Goal: Task Accomplishment & Management: Use online tool/utility

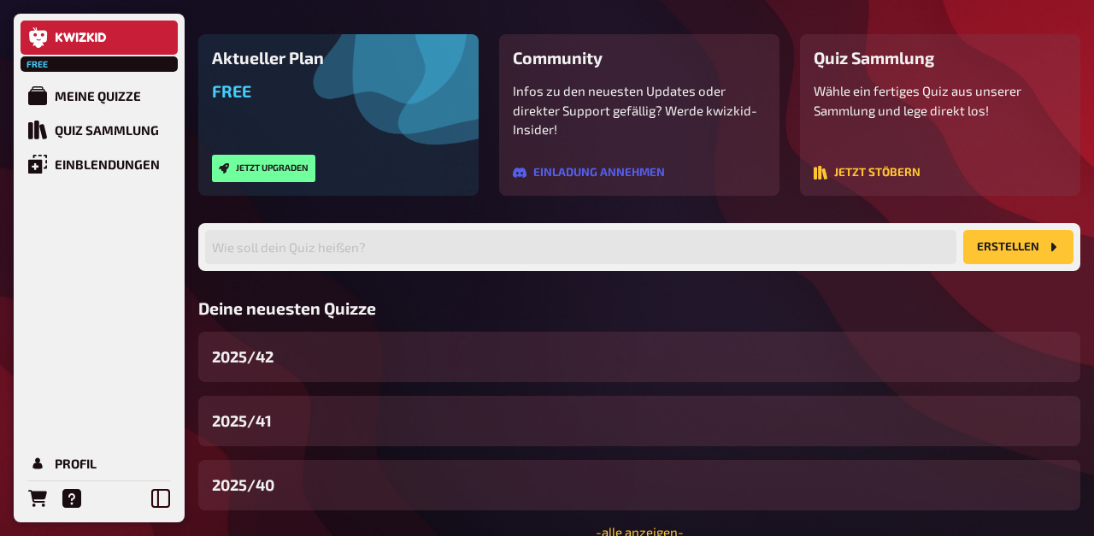
scroll to position [129, 0]
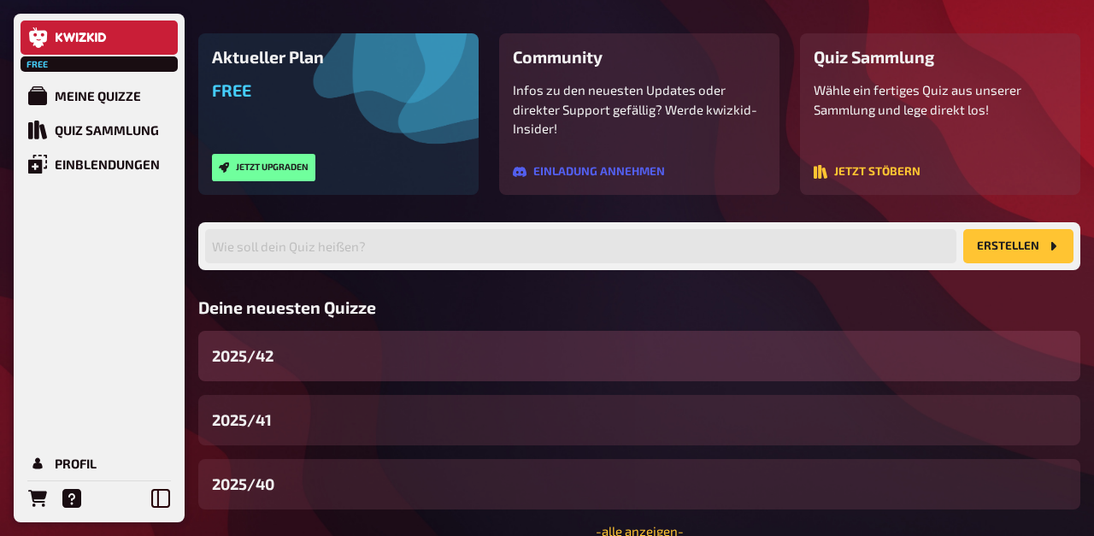
click at [299, 368] on div "2025/42" at bounding box center [639, 356] width 882 height 50
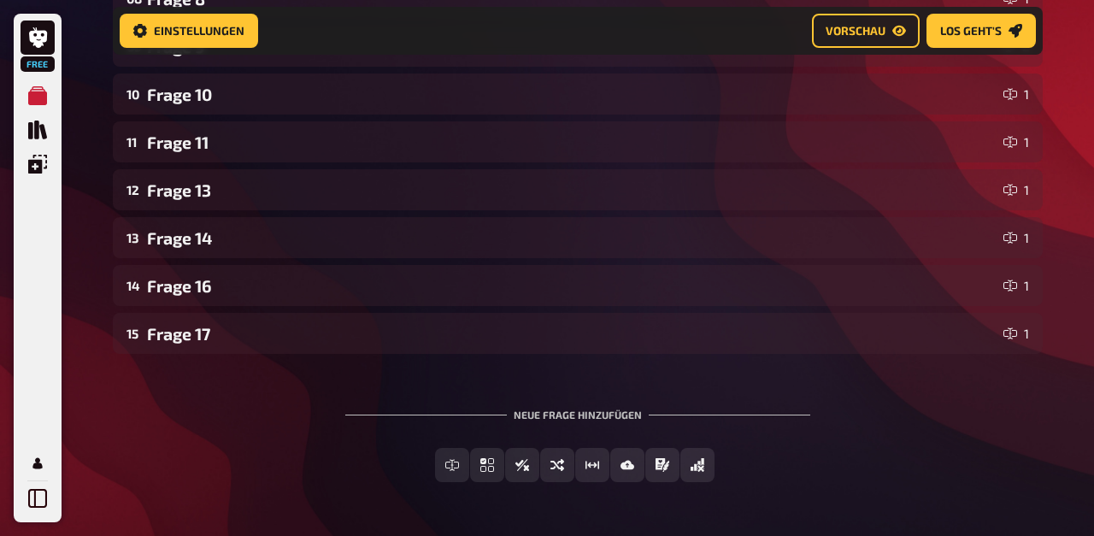
scroll to position [706, 0]
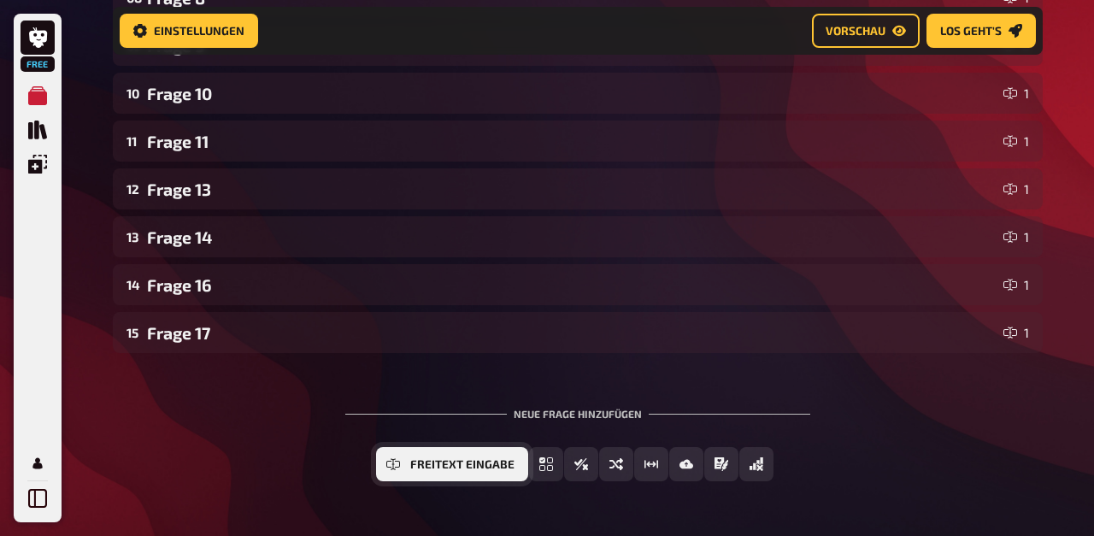
click at [399, 462] on icon "Freitext Eingabe" at bounding box center [393, 464] width 14 height 14
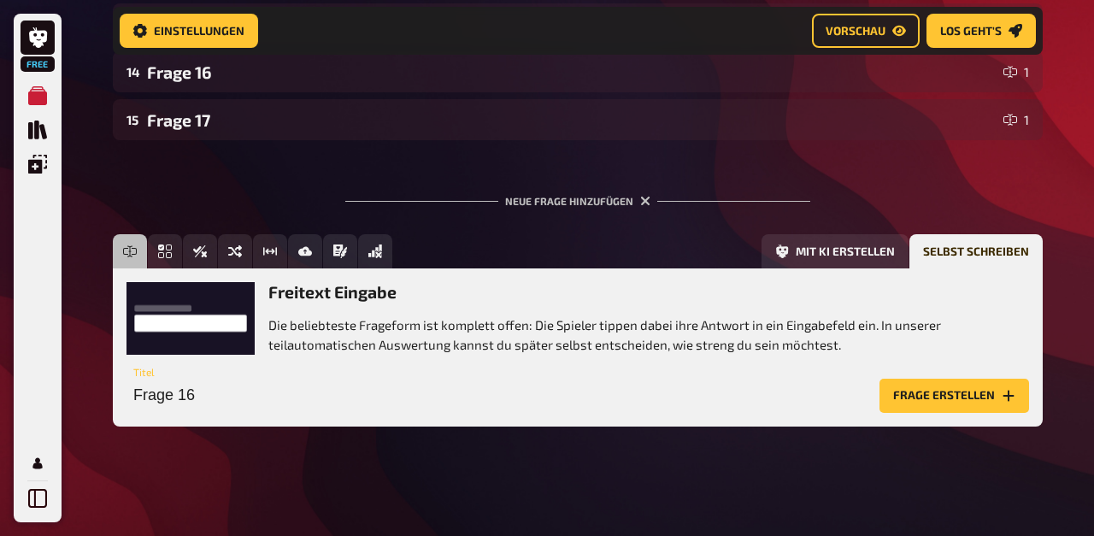
scroll to position [920, 0]
click at [251, 393] on input "Frage 16" at bounding box center [500, 396] width 746 height 34
type input "Frage 12"
click at [962, 398] on button "Frage erstellen" at bounding box center [955, 396] width 150 height 34
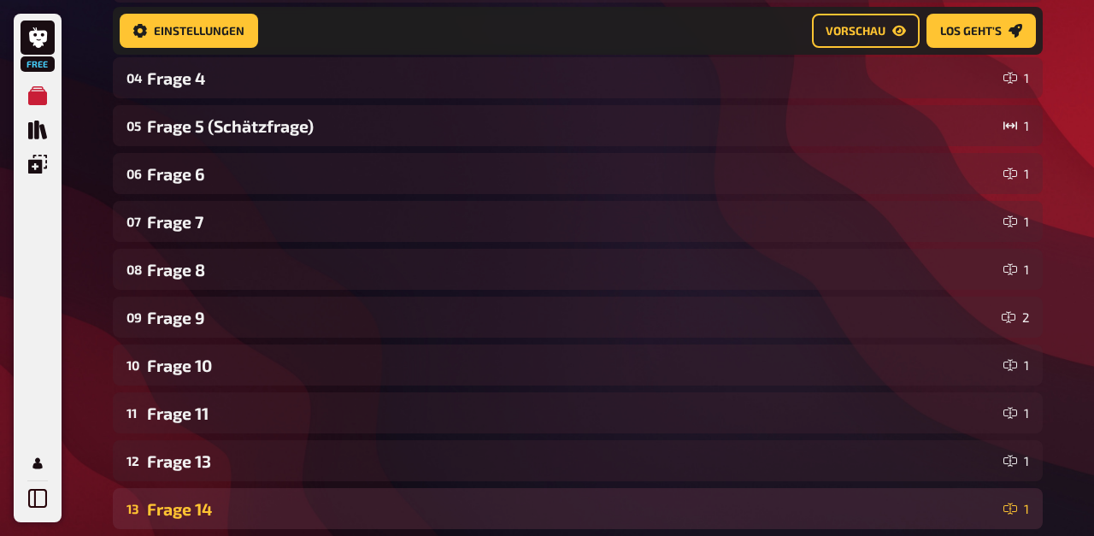
scroll to position [436, 0]
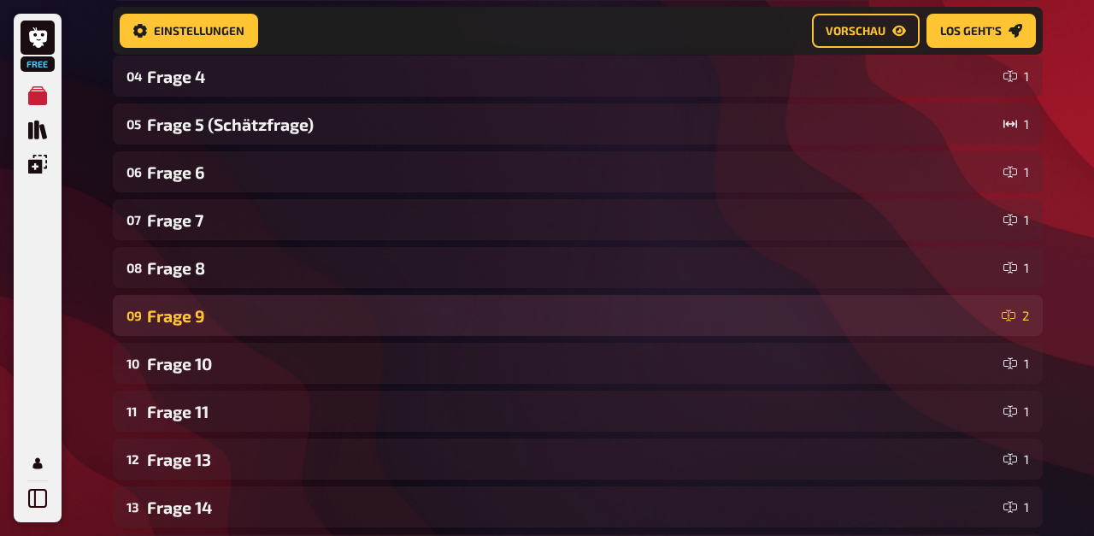
click at [203, 304] on div "09 Frage 9 2" at bounding box center [578, 315] width 930 height 41
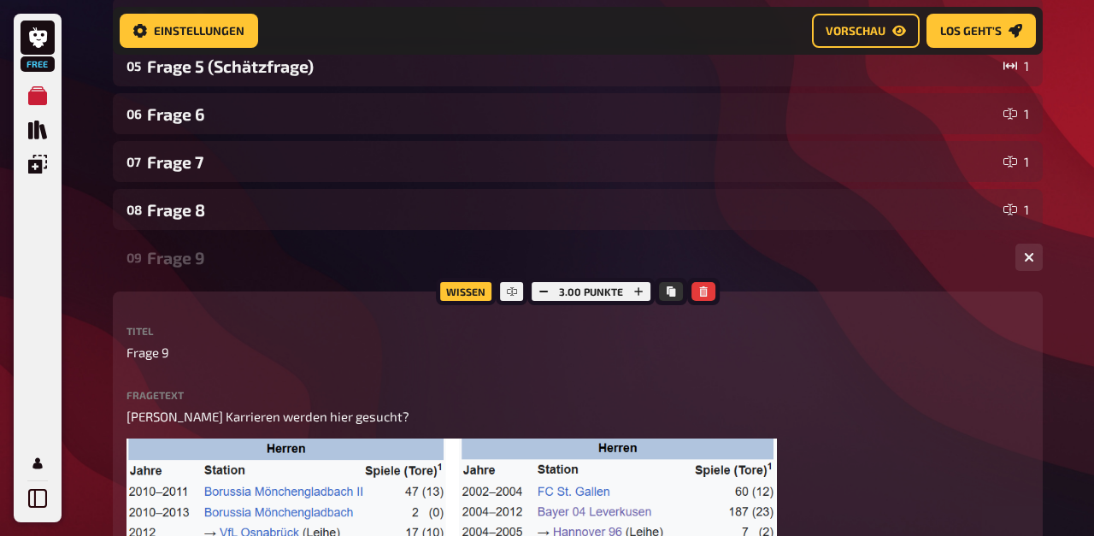
click at [186, 265] on div "Frage 9" at bounding box center [574, 258] width 855 height 20
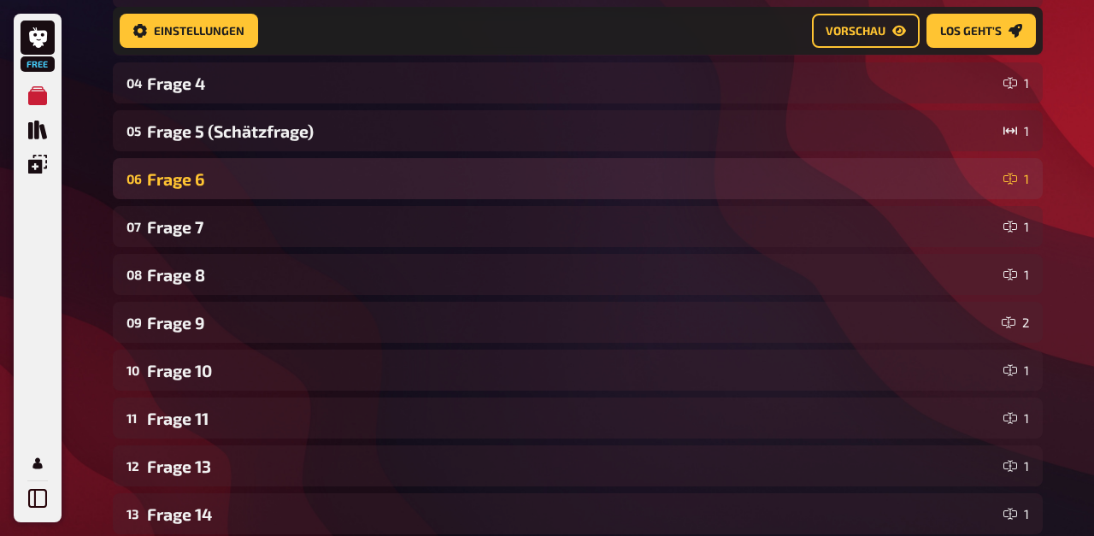
scroll to position [428, 0]
click at [199, 177] on div "Frage 6" at bounding box center [572, 180] width 850 height 20
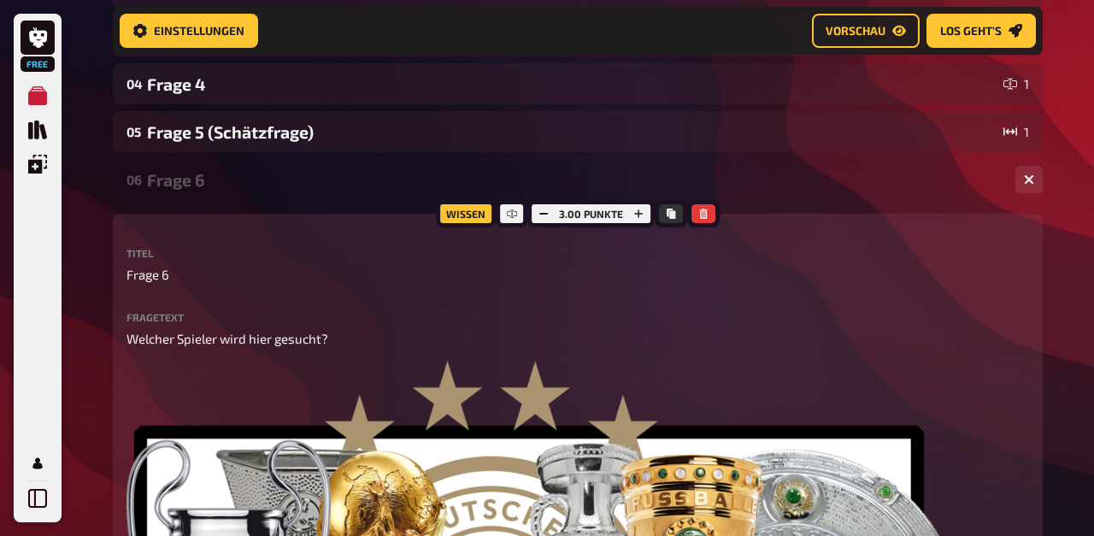
click at [199, 177] on div "Frage 6" at bounding box center [574, 180] width 855 height 20
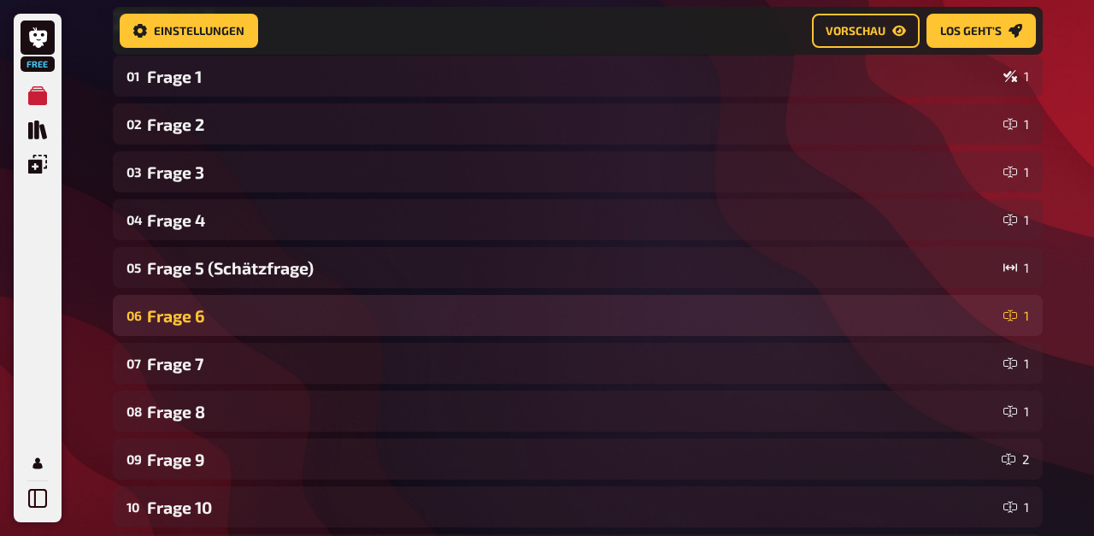
scroll to position [268, 0]
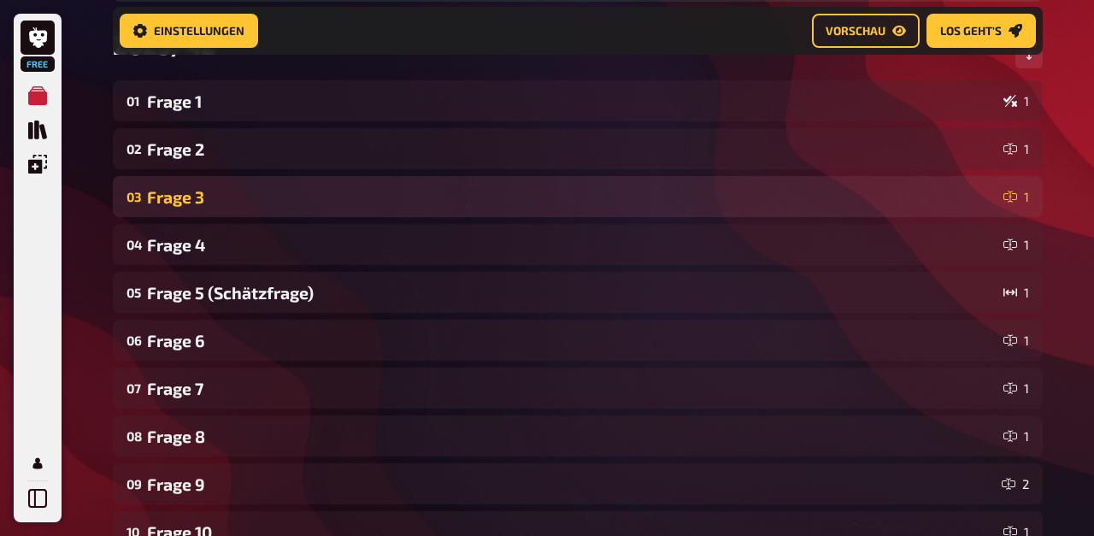
click at [202, 197] on div "Frage 3" at bounding box center [572, 197] width 850 height 20
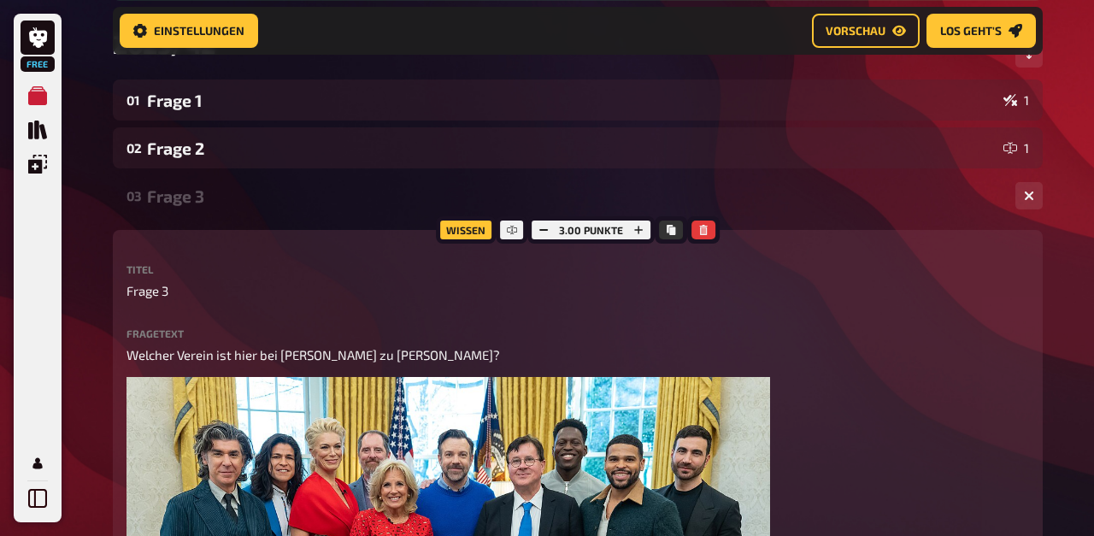
click at [202, 196] on div "Frage 3" at bounding box center [574, 196] width 855 height 20
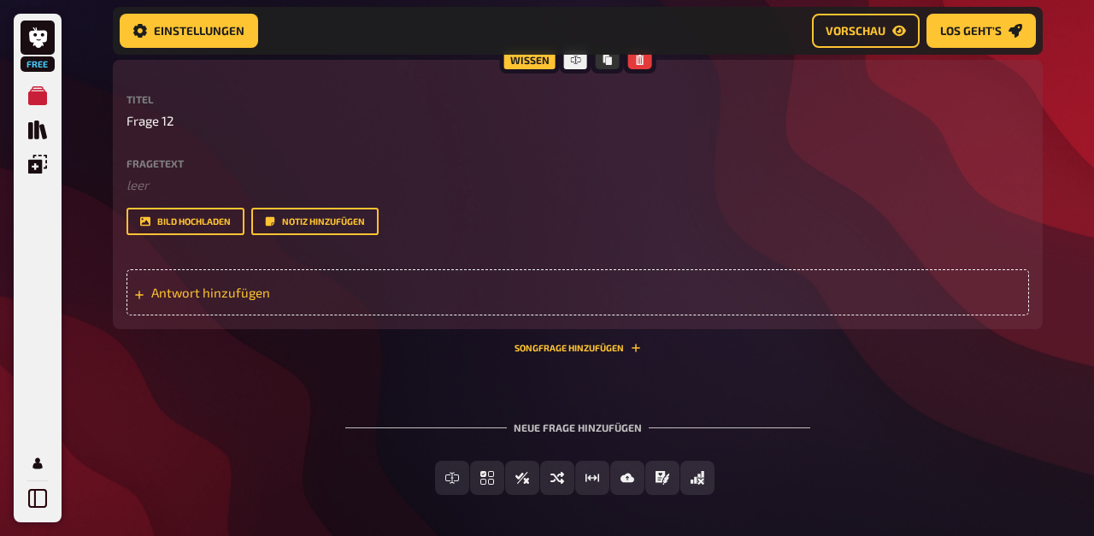
scroll to position [1056, 0]
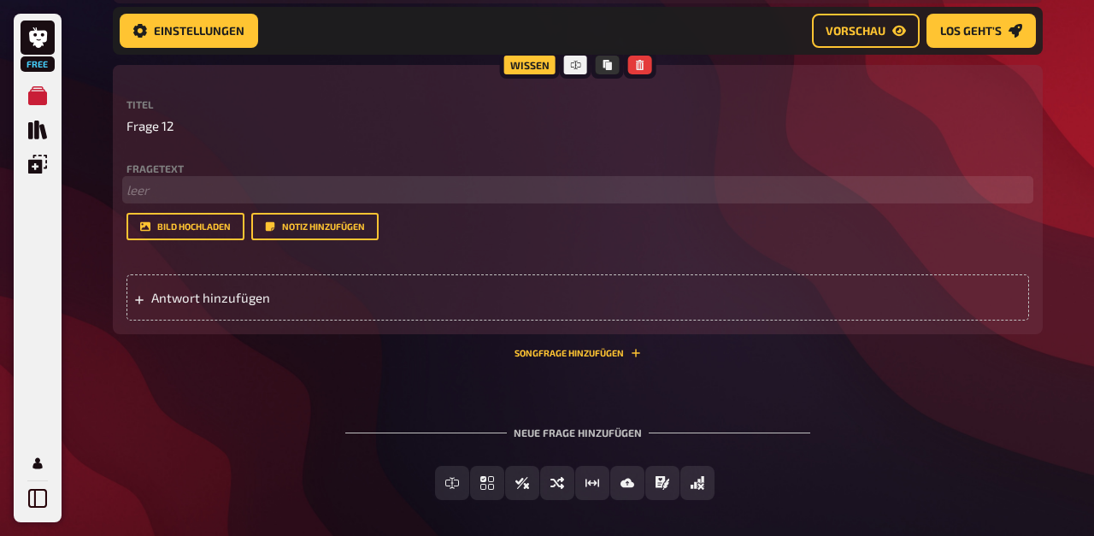
click at [168, 185] on p "﻿ leer" at bounding box center [578, 190] width 903 height 20
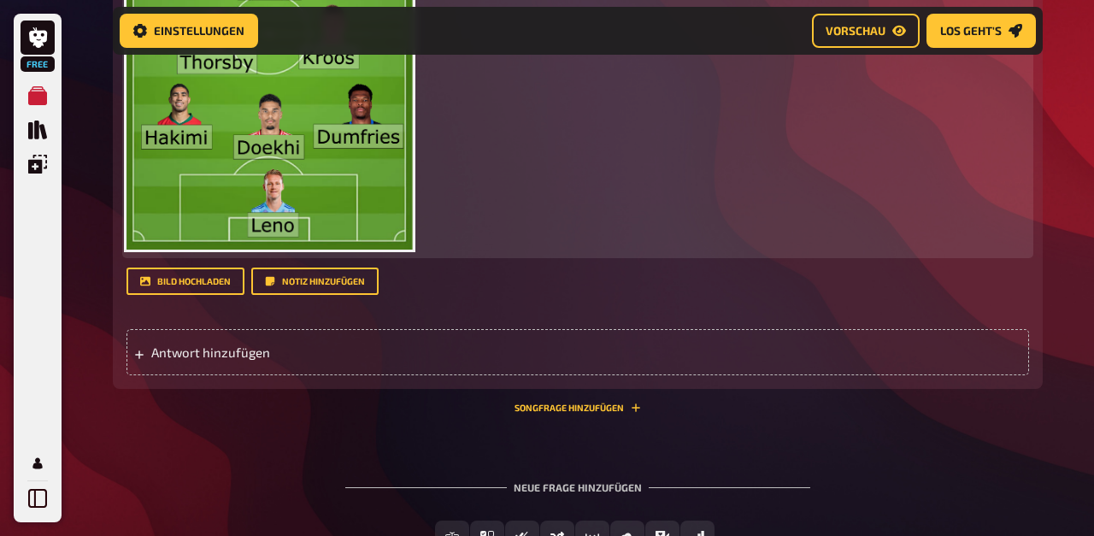
scroll to position [1446, 0]
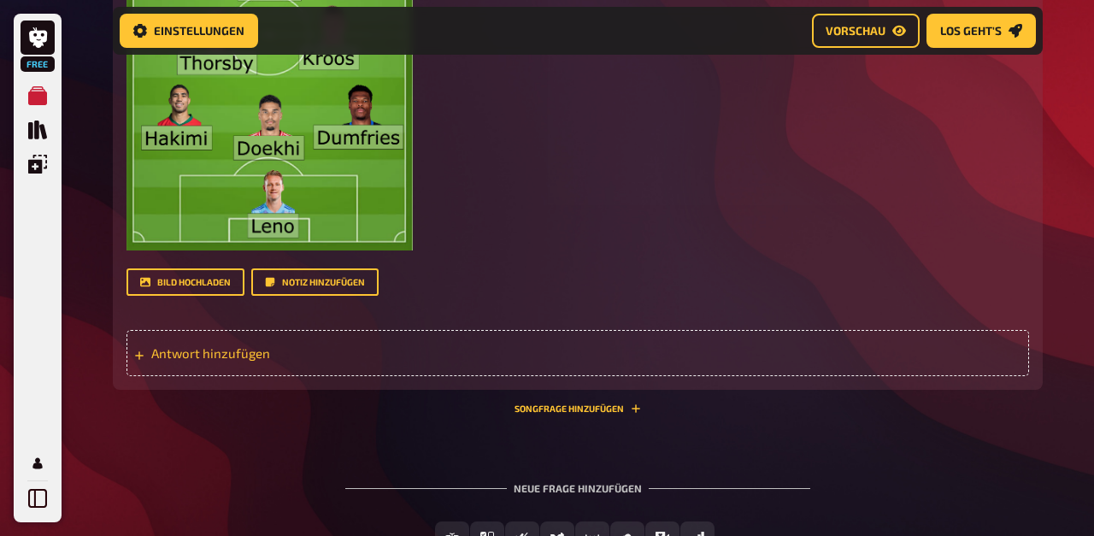
click at [245, 364] on div "Antwort hinzufügen" at bounding box center [578, 353] width 903 height 46
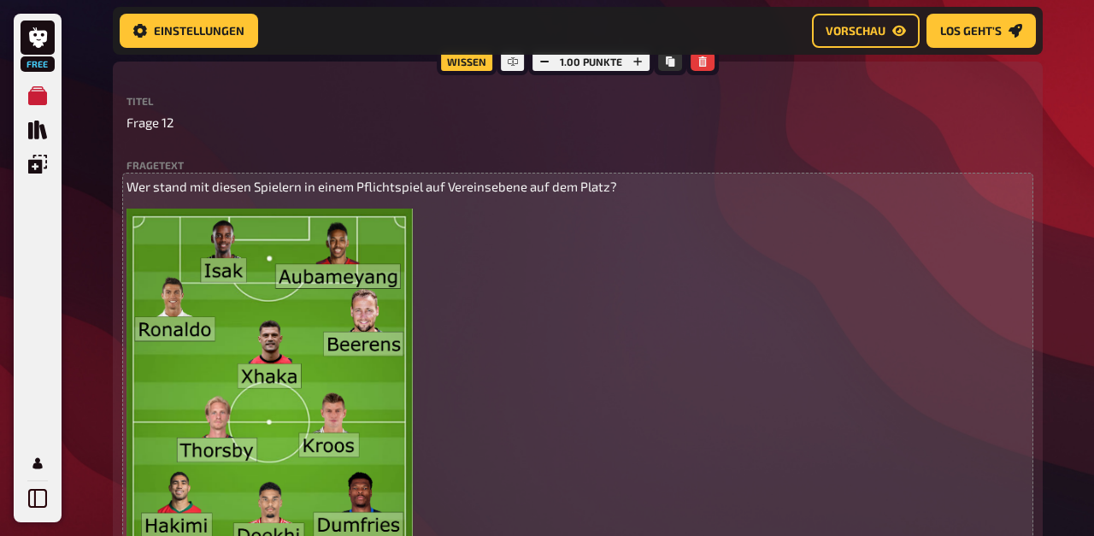
scroll to position [1056, 0]
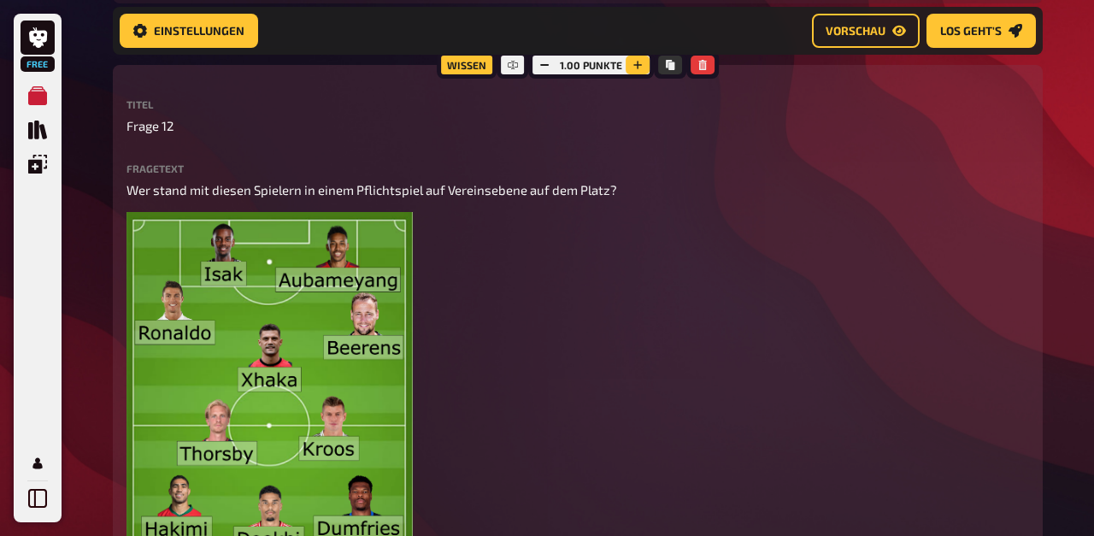
click at [642, 71] on button "button" at bounding box center [638, 65] width 24 height 19
click at [642, 71] on button "button" at bounding box center [637, 65] width 24 height 19
click at [642, 71] on button "button" at bounding box center [639, 65] width 24 height 19
click at [642, 71] on button "button" at bounding box center [638, 65] width 24 height 19
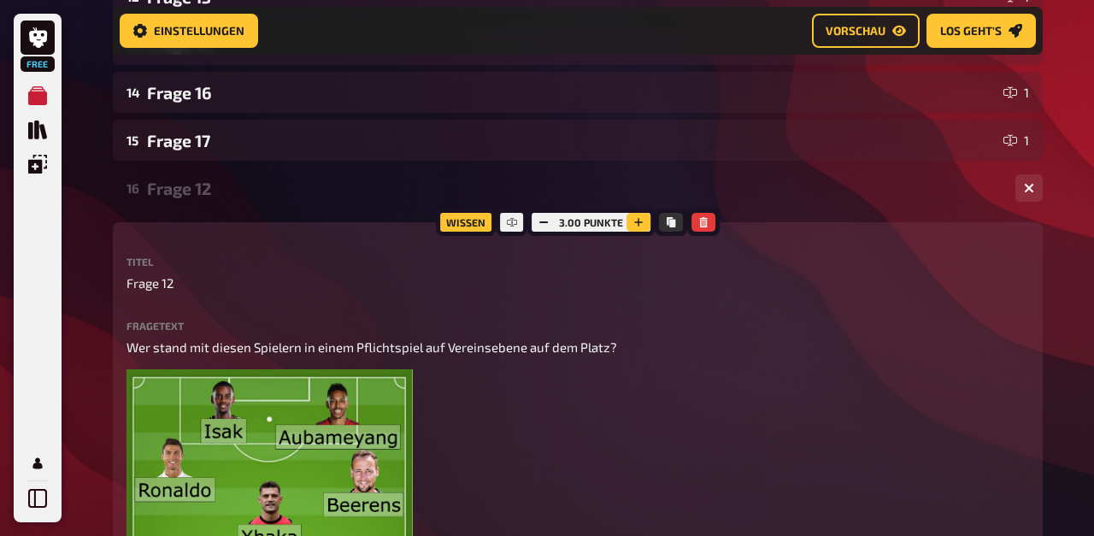
scroll to position [896, 0]
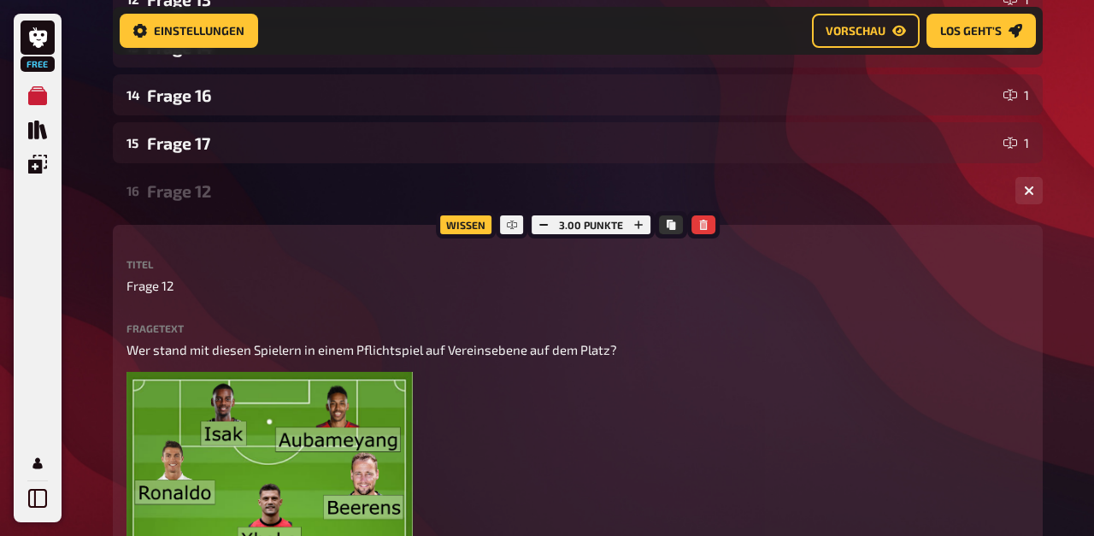
click at [212, 202] on div "16 Frage 12 1" at bounding box center [578, 190] width 930 height 41
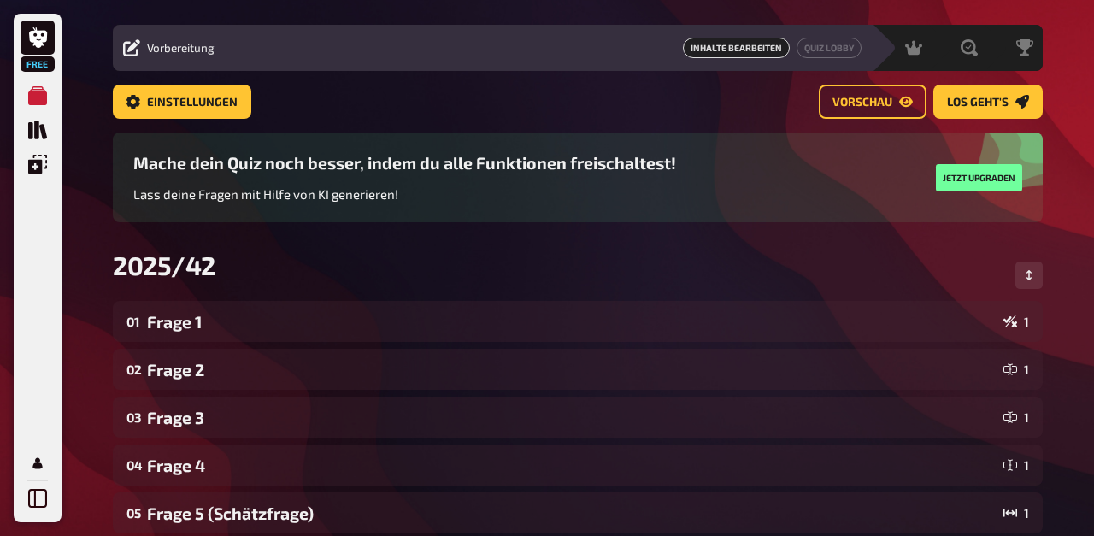
scroll to position [35, 0]
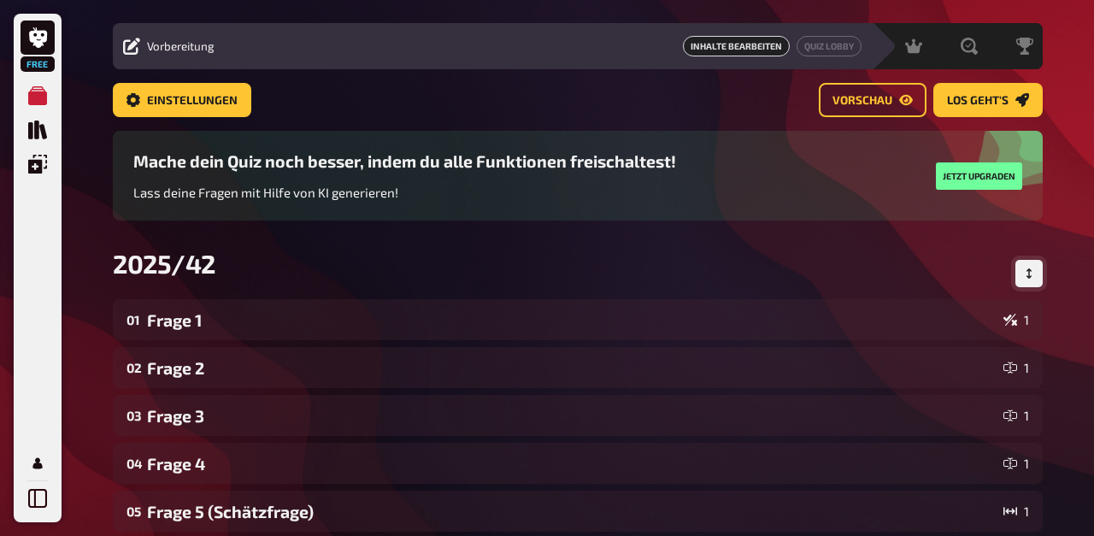
click at [1027, 276] on icon "Reihenfolge anpassen" at bounding box center [1029, 273] width 5 height 10
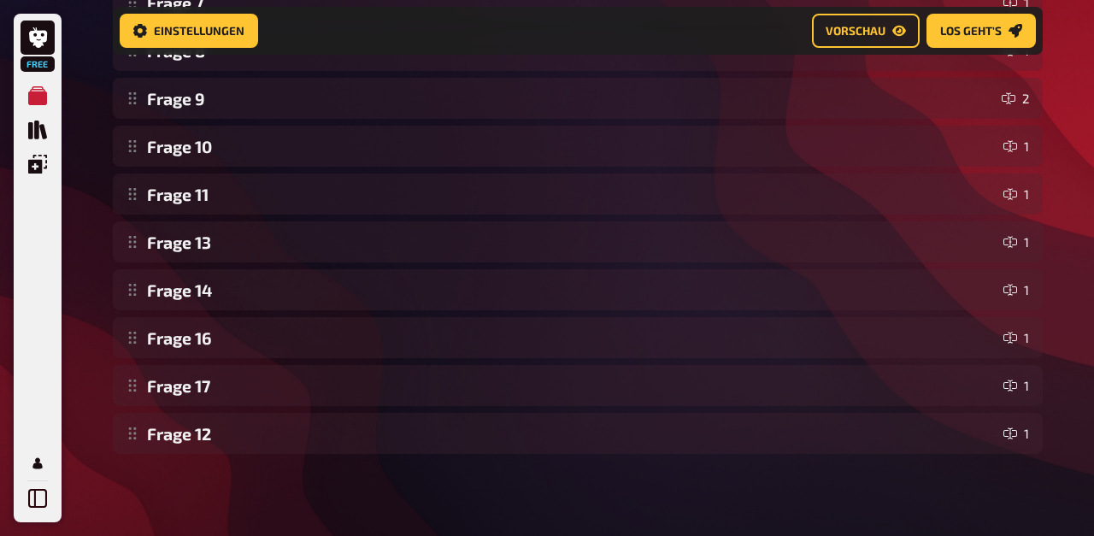
scroll to position [654, 0]
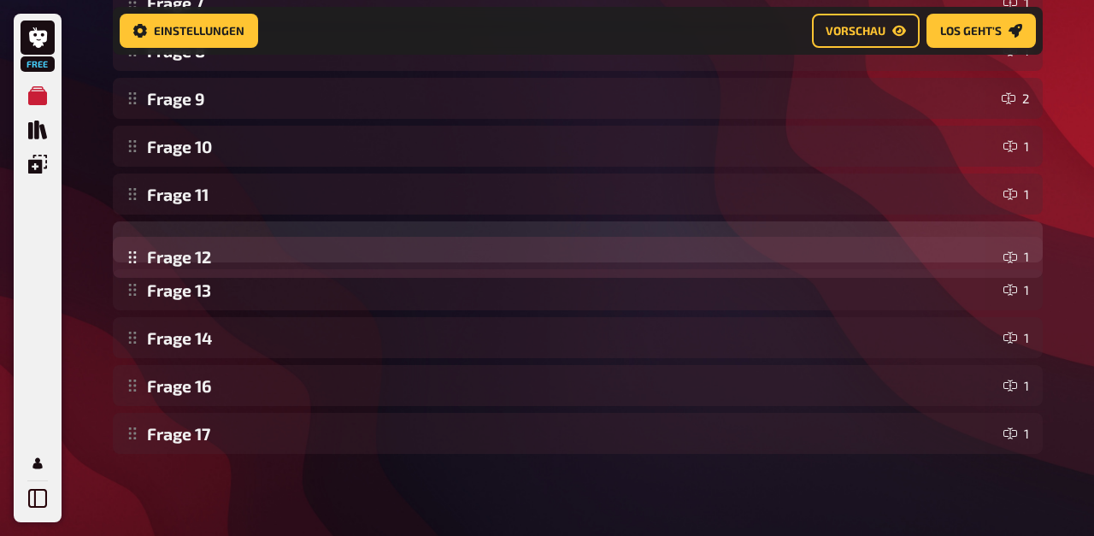
drag, startPoint x: 132, startPoint y: 436, endPoint x: 137, endPoint y: 261, distance: 175.3
click at [137, 261] on div "Frage 1 1 Frage 2 1 Frage 3 1 Frage 4 1 Frage 5 (Schätzfrage) 1 Frage 6 1 Frage…" at bounding box center [578, 74] width 930 height 759
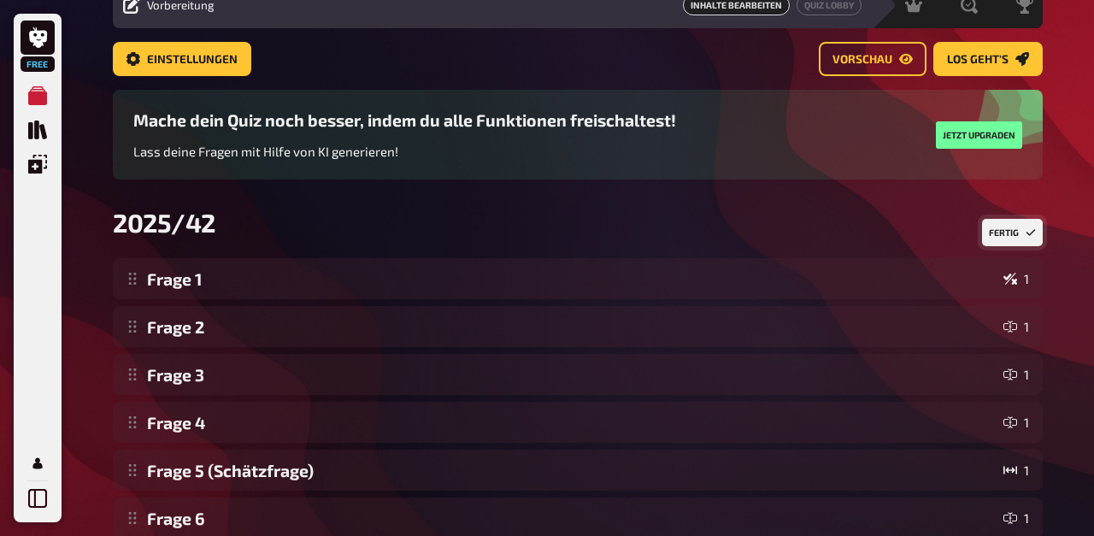
scroll to position [0, 0]
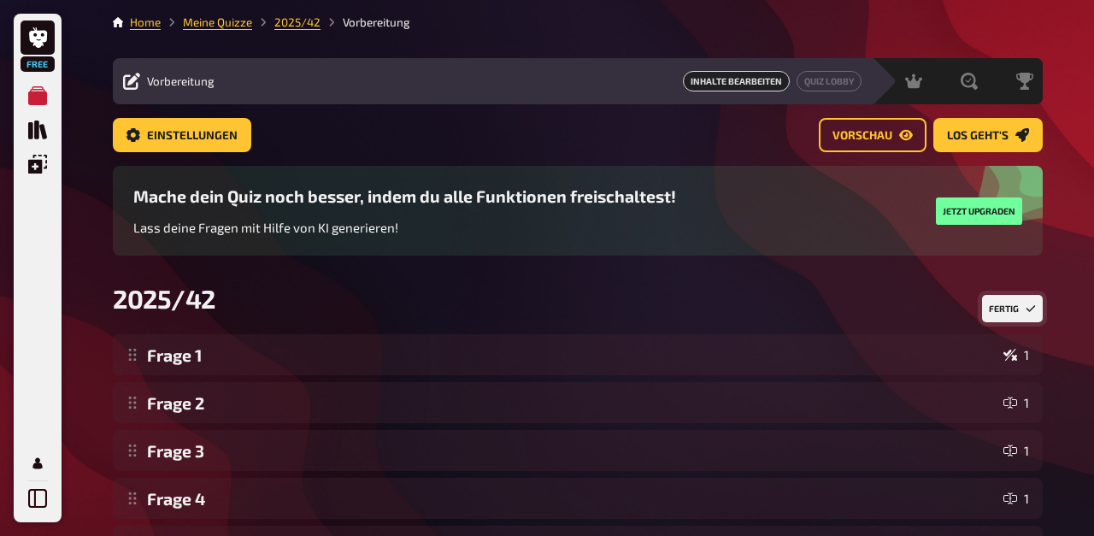
click at [996, 318] on button "Fertig" at bounding box center [1012, 308] width 61 height 27
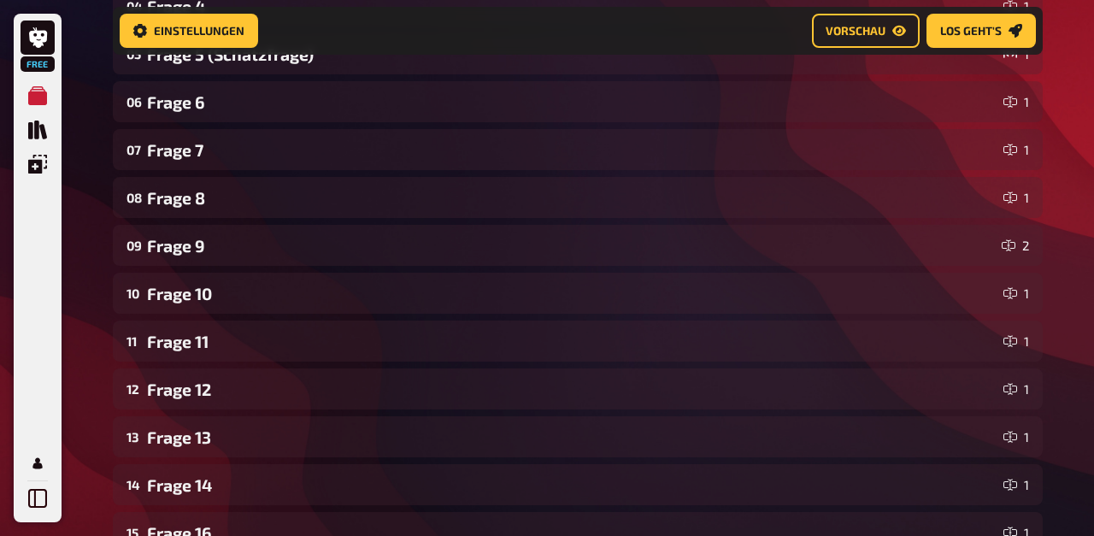
scroll to position [508, 0]
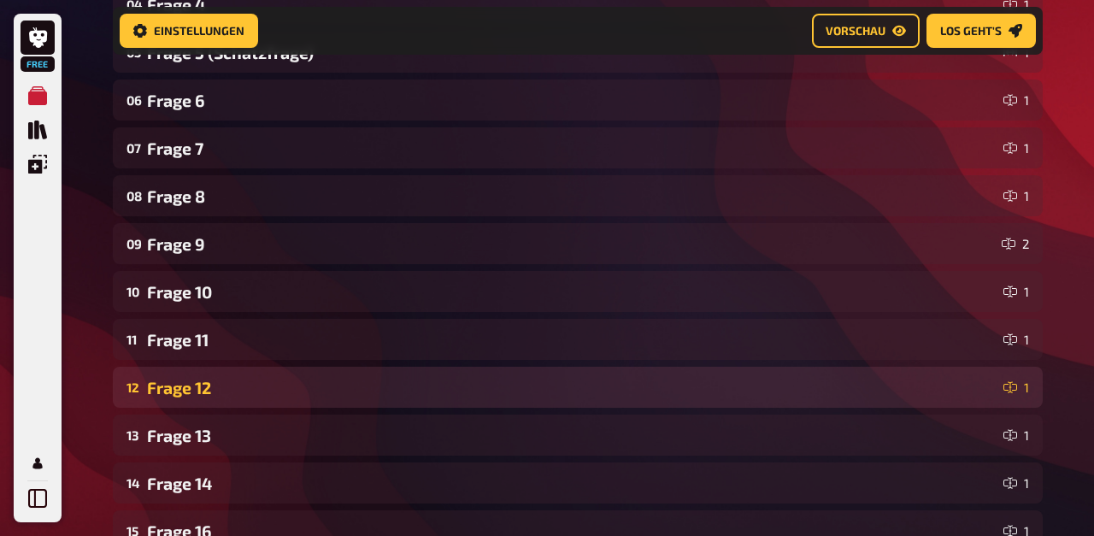
click at [227, 394] on div "Frage 12" at bounding box center [572, 388] width 850 height 20
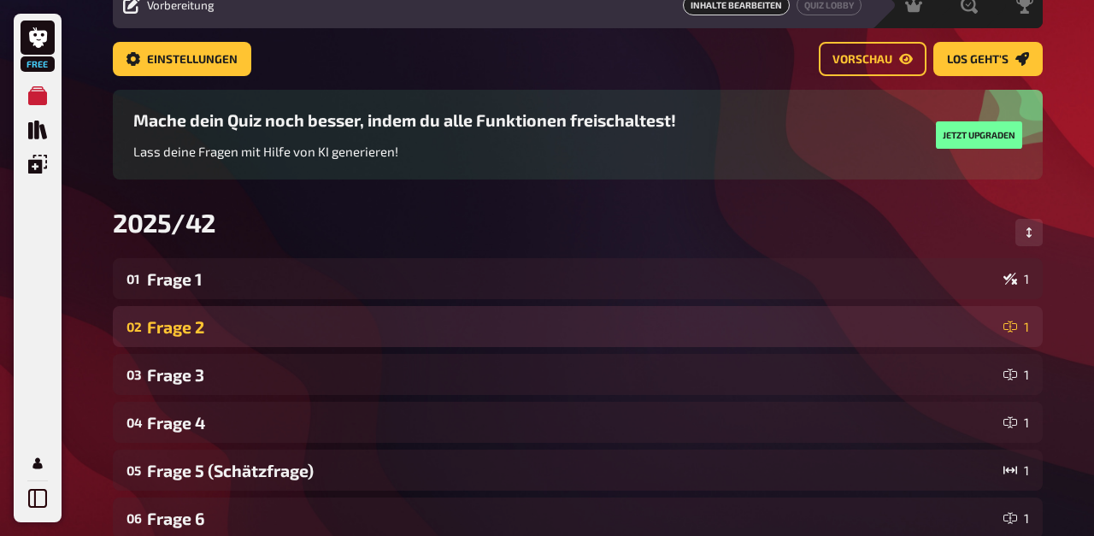
scroll to position [77, 0]
click at [204, 321] on div "Frage 2" at bounding box center [572, 326] width 850 height 20
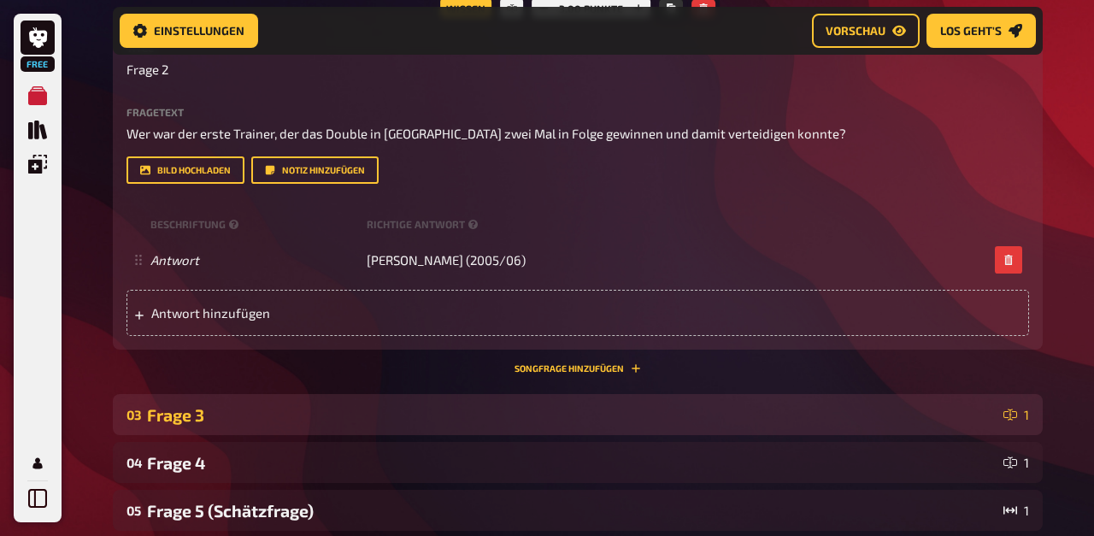
scroll to position [442, 0]
click at [206, 421] on div "Frage 3" at bounding box center [572, 415] width 850 height 20
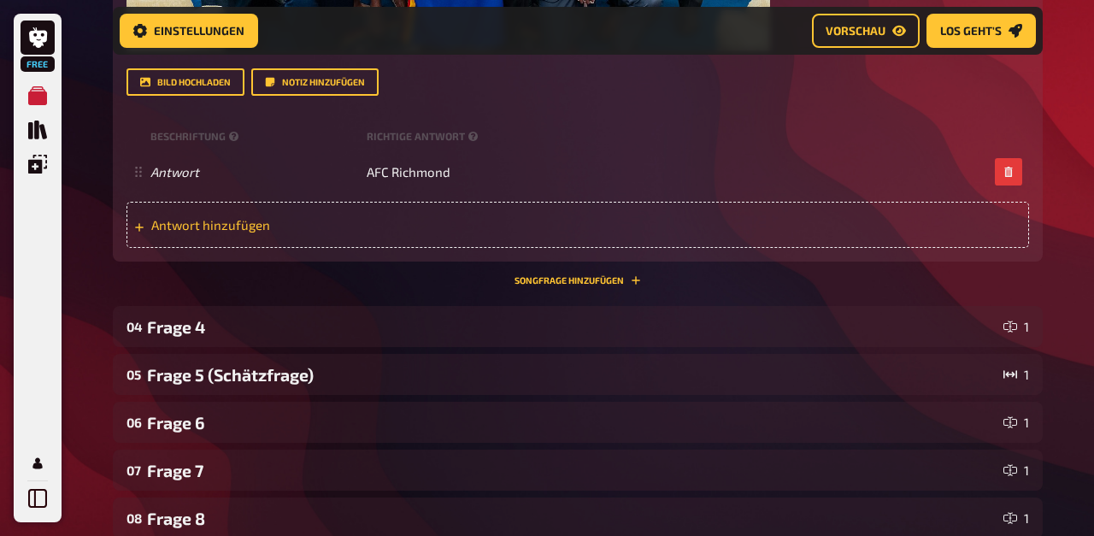
scroll to position [1422, 0]
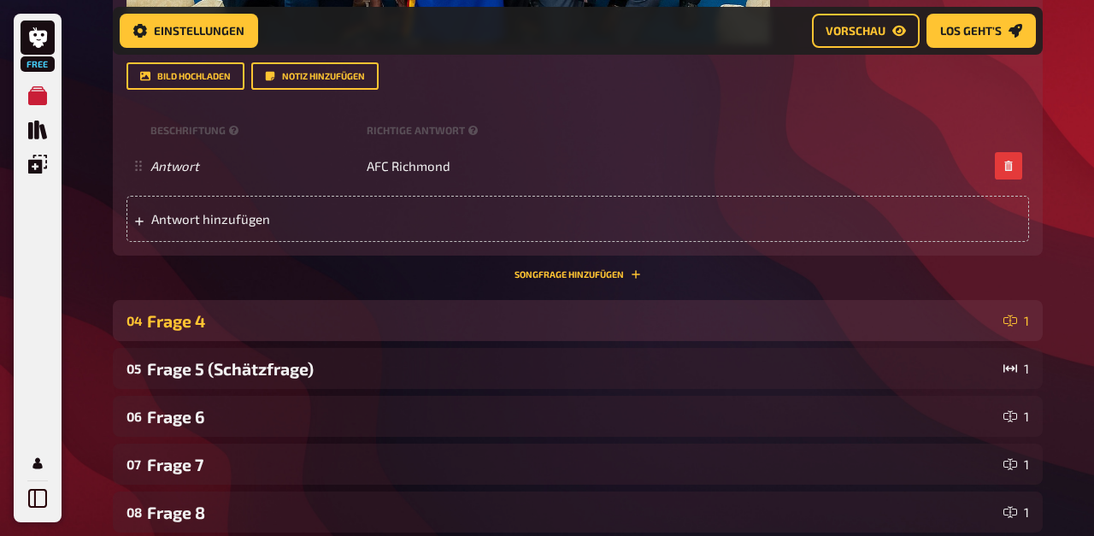
click at [198, 313] on div "Frage 4" at bounding box center [572, 321] width 850 height 20
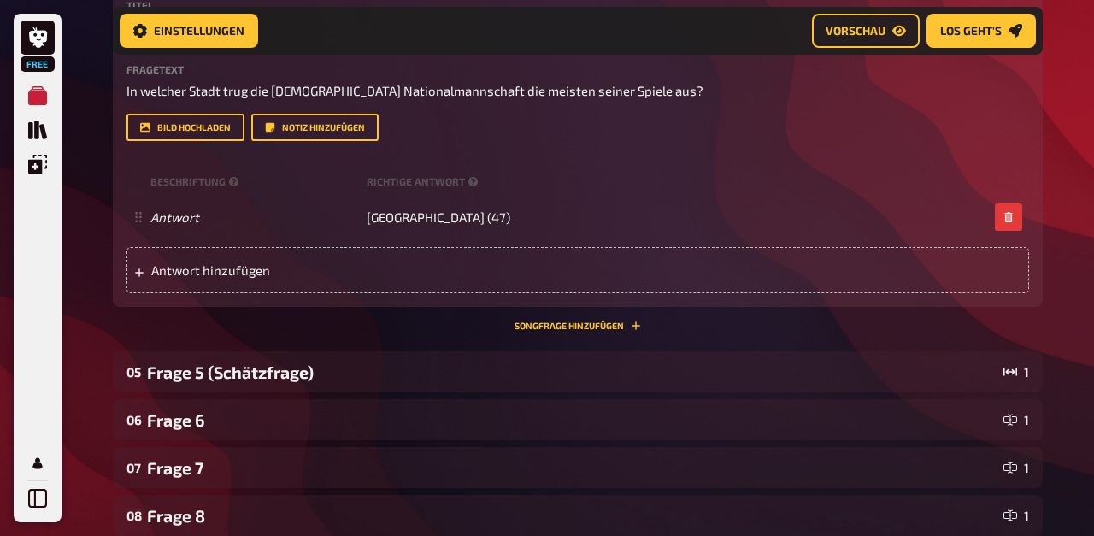
scroll to position [1829, 0]
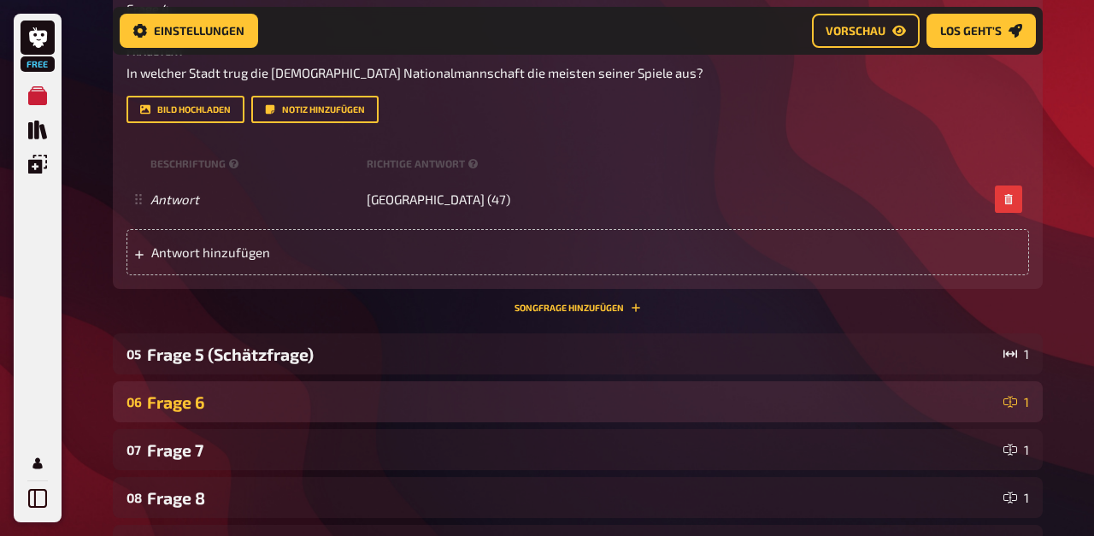
click at [188, 414] on div "06 Frage 6 1" at bounding box center [578, 401] width 930 height 41
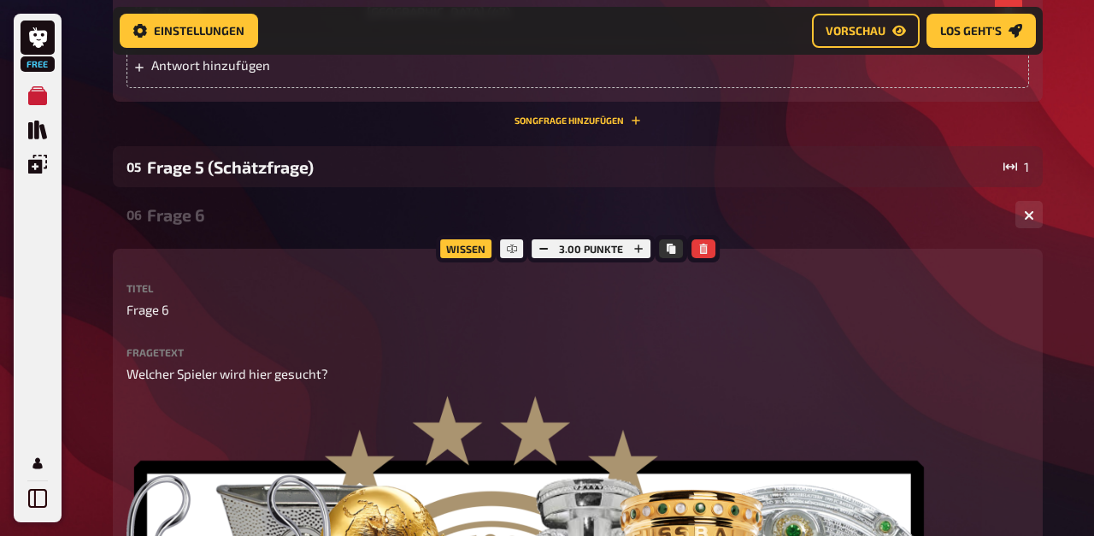
scroll to position [2017, 0]
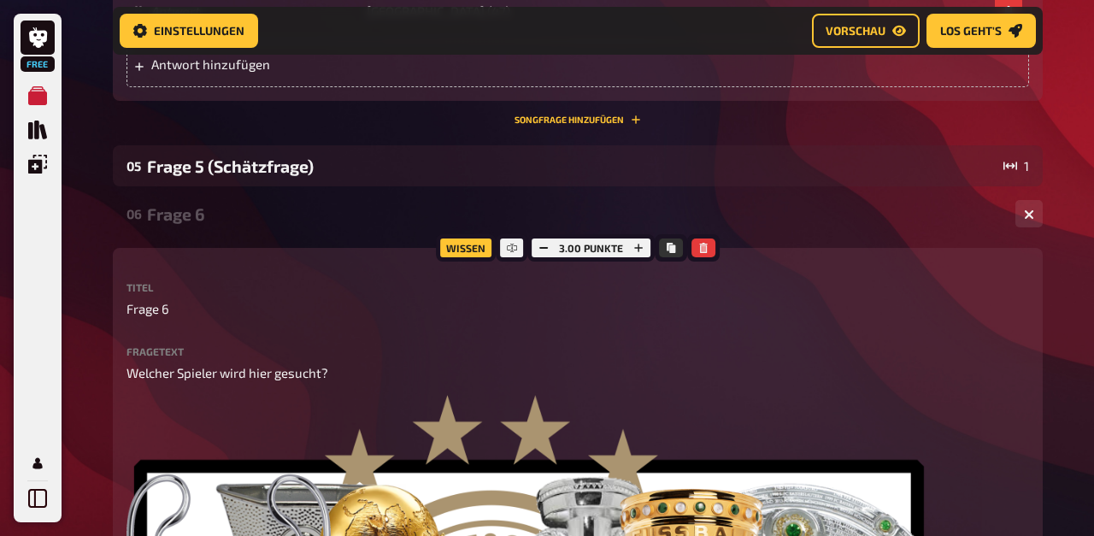
click at [185, 219] on div "Frage 6" at bounding box center [574, 214] width 855 height 20
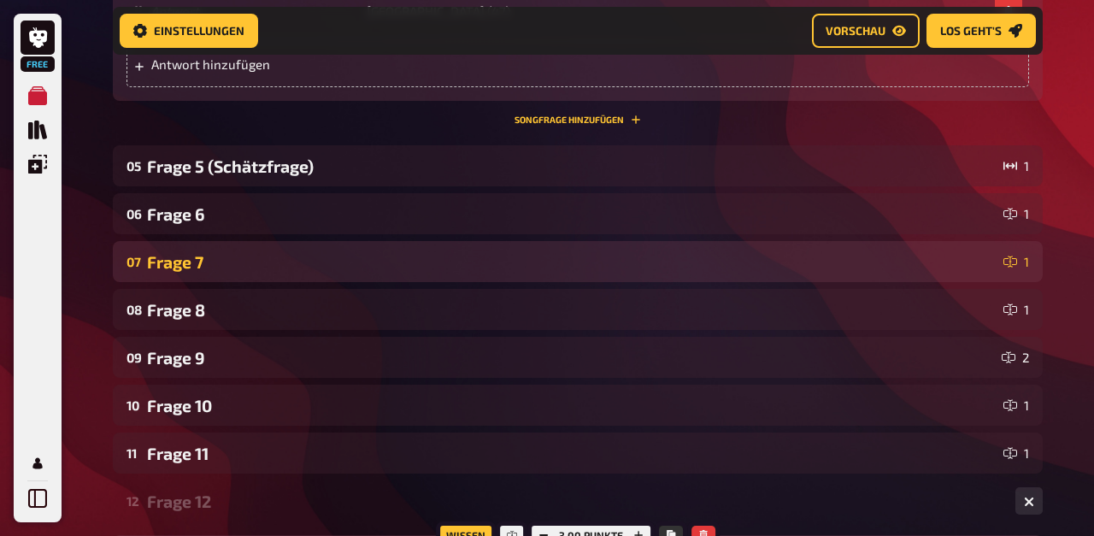
click at [197, 260] on div "Frage 7" at bounding box center [572, 262] width 850 height 20
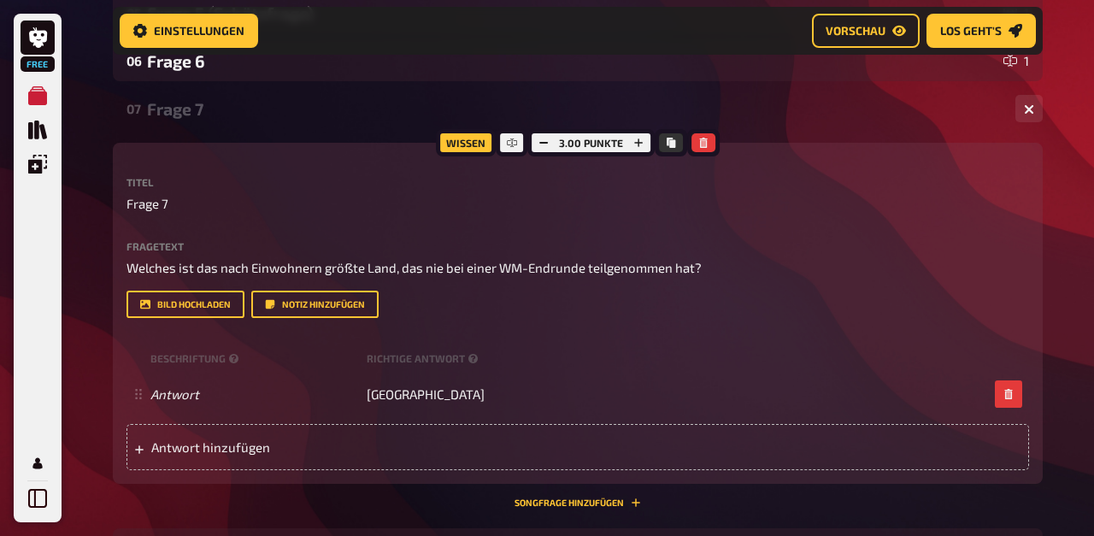
scroll to position [2168, 0]
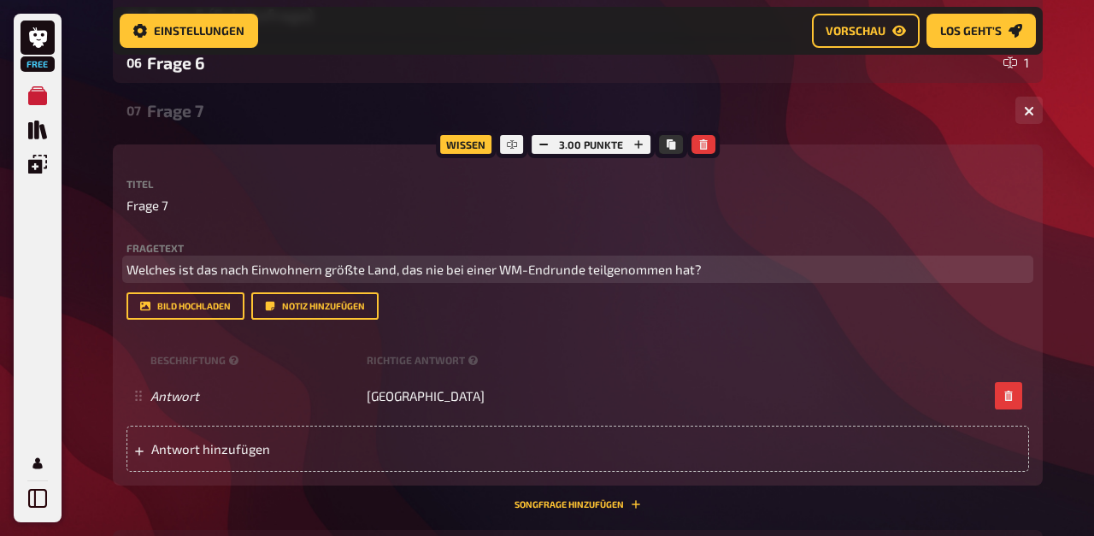
click at [449, 272] on span "Welches ist das nach Einwohnern größte Land, das nie bei einer WM-Endrunde teil…" at bounding box center [414, 269] width 575 height 15
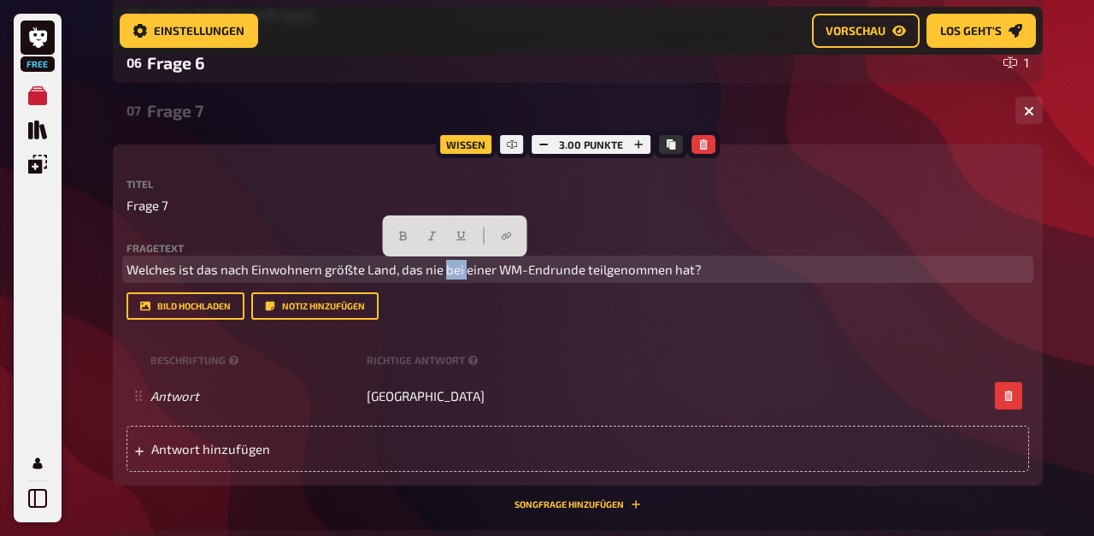
click at [449, 272] on span "Welches ist das nach Einwohnern größte Land, das nie bei einer WM-Endrunde teil…" at bounding box center [414, 269] width 575 height 15
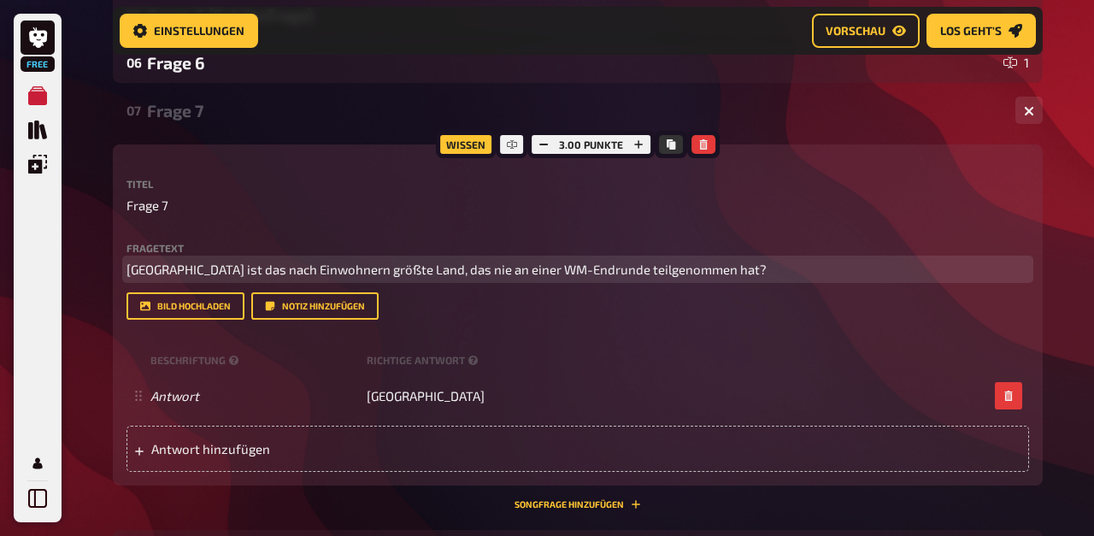
click at [447, 270] on span "Welches ist das nach Einwohnern größte Land, das nie an einer WM-Endrunde teilg…" at bounding box center [447, 269] width 640 height 15
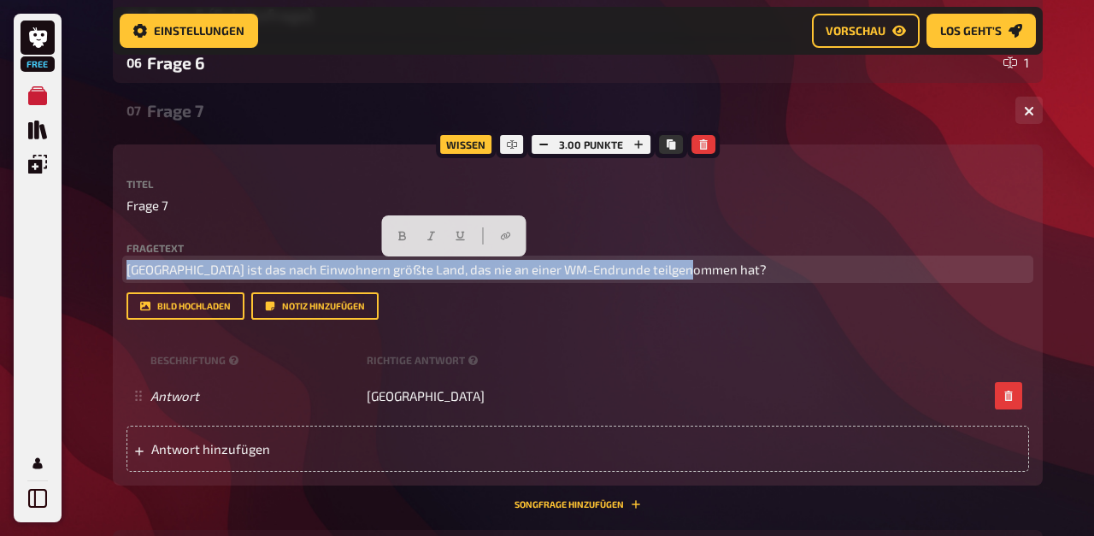
click at [447, 270] on span "Welches ist das nach Einwohnern größte Land, das nie an einer WM-Endrunde teilg…" at bounding box center [447, 269] width 640 height 15
copy span "Welches ist das nach Einwohnern größte Land, das nie an einer WM-Endrunde teilg…"
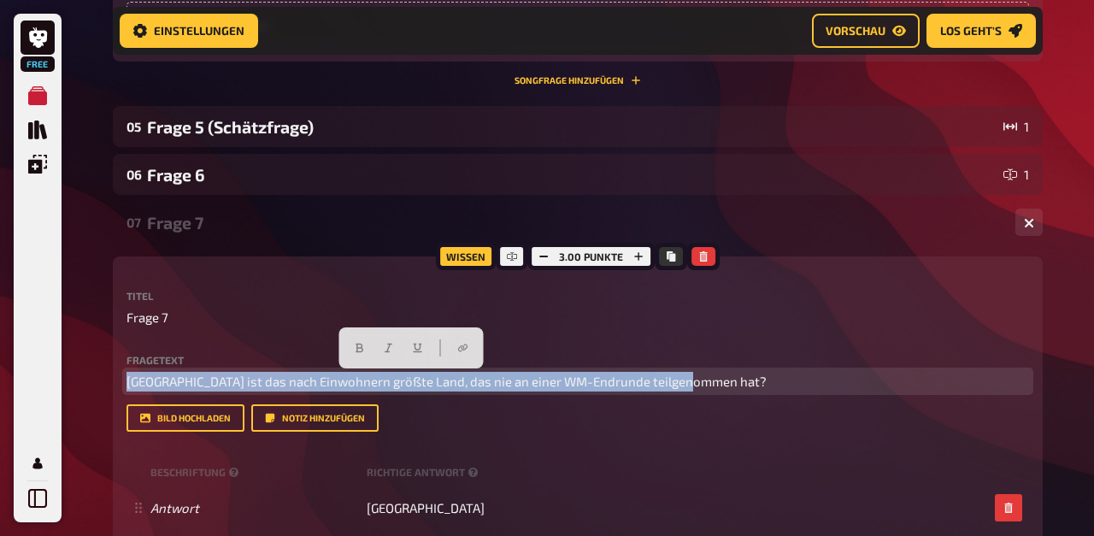
scroll to position [2054, 0]
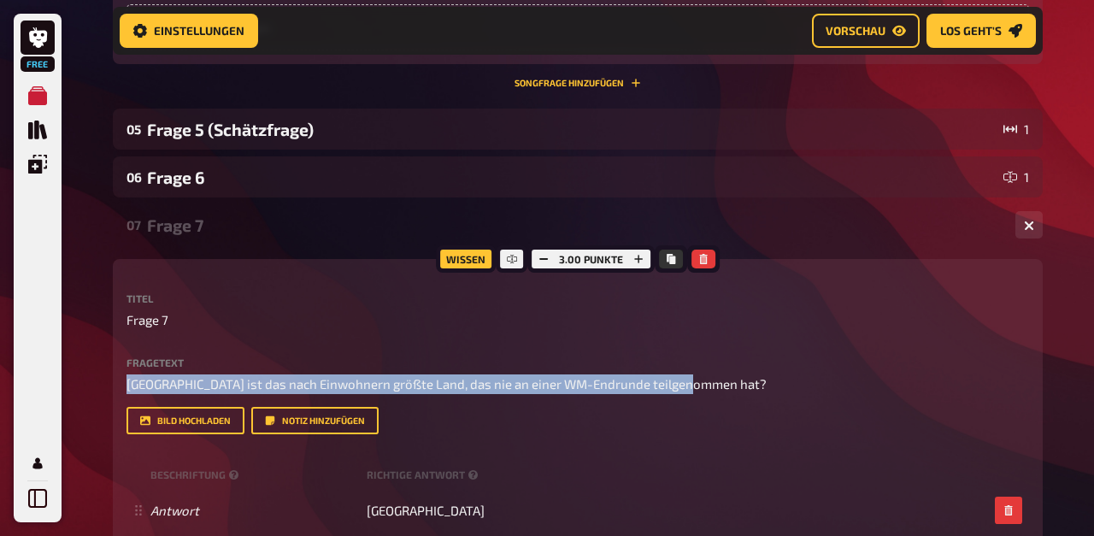
click at [174, 221] on div "Frage 7" at bounding box center [574, 225] width 855 height 20
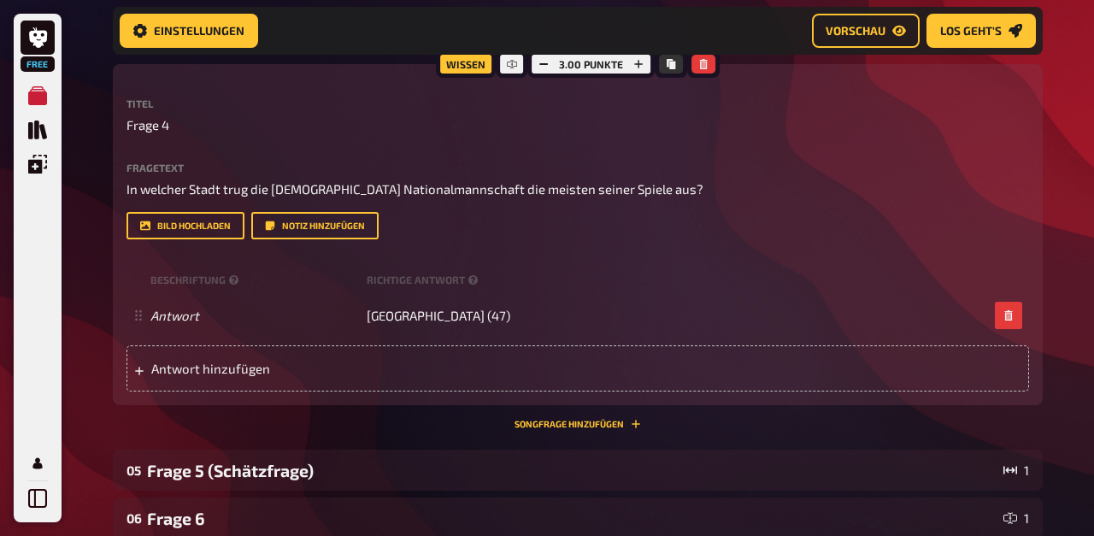
scroll to position [1704, 0]
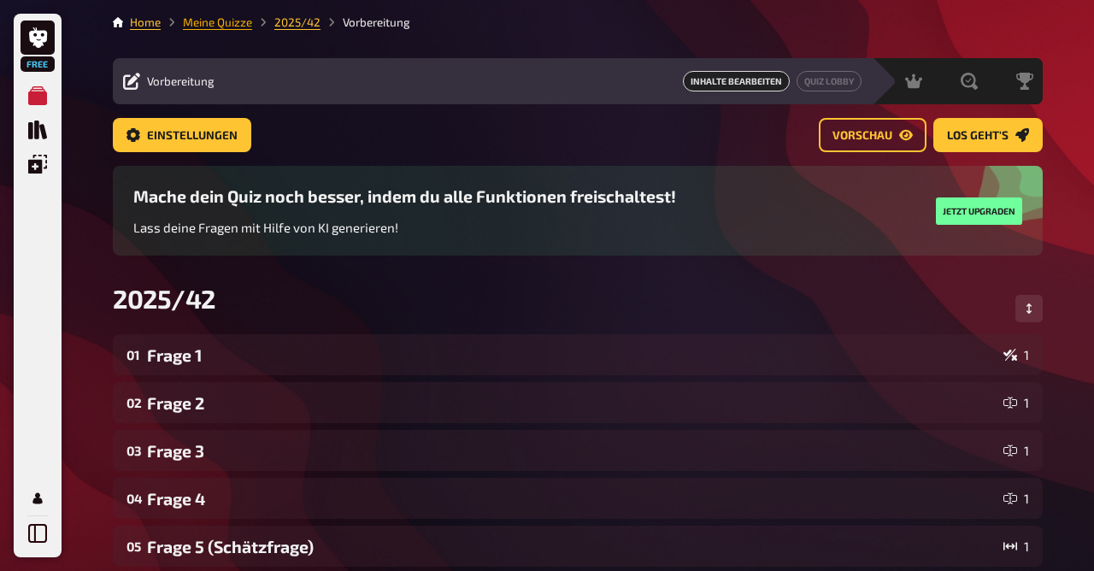
click at [205, 17] on link "Meine Quizze" at bounding box center [217, 22] width 69 height 14
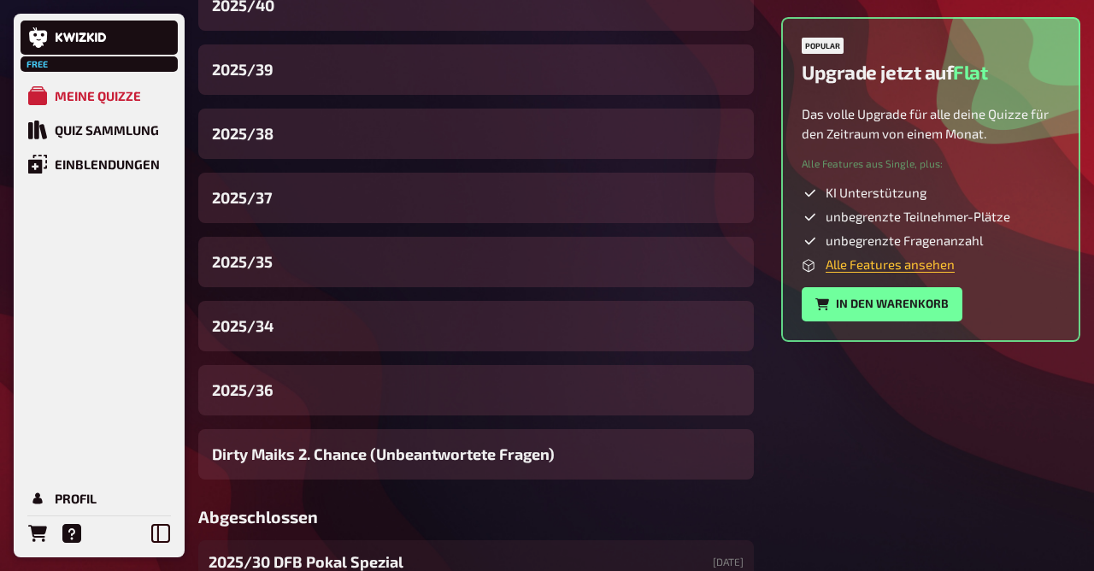
scroll to position [603, 0]
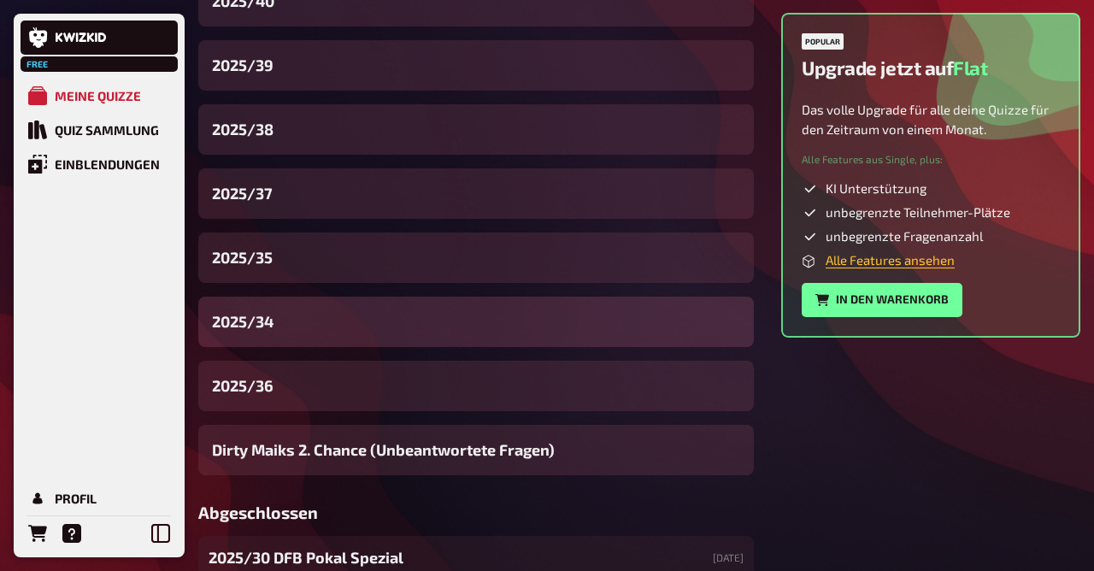
click at [285, 328] on div "2025/34" at bounding box center [476, 322] width 556 height 50
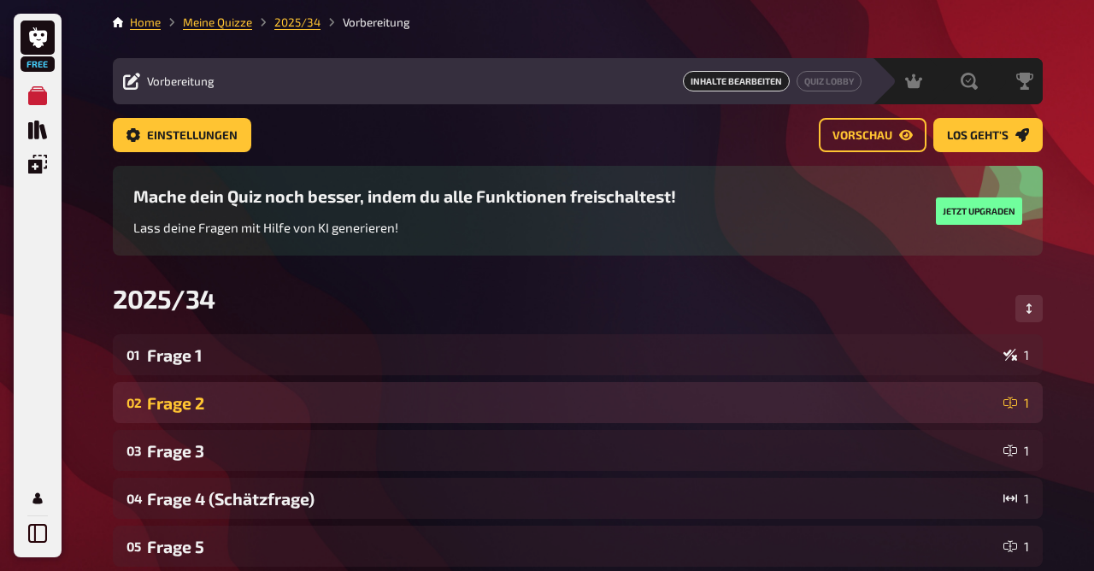
click at [258, 402] on div "Frage 2" at bounding box center [572, 403] width 850 height 20
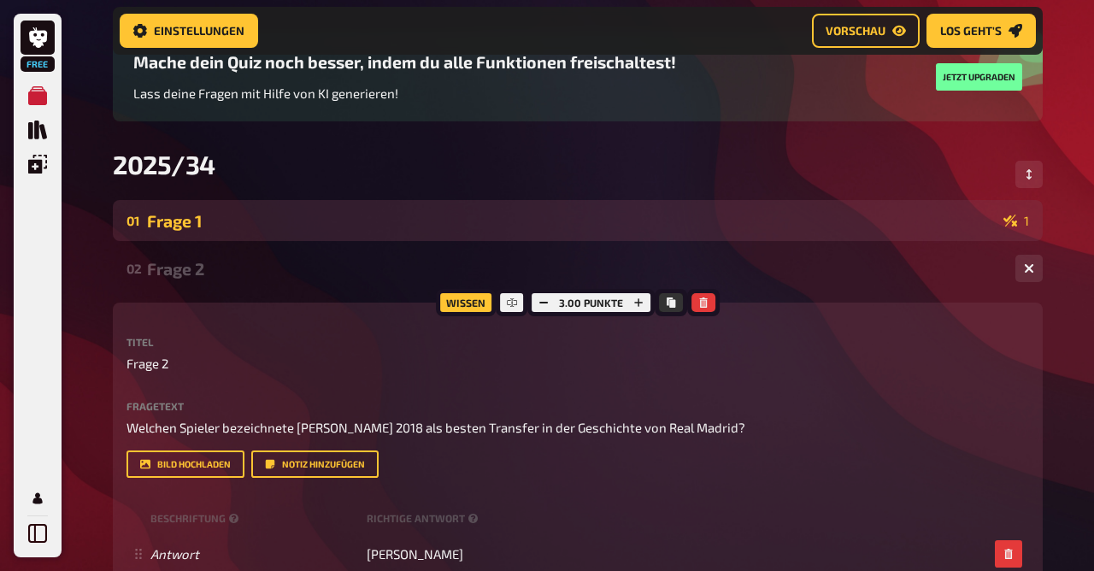
scroll to position [147, 0]
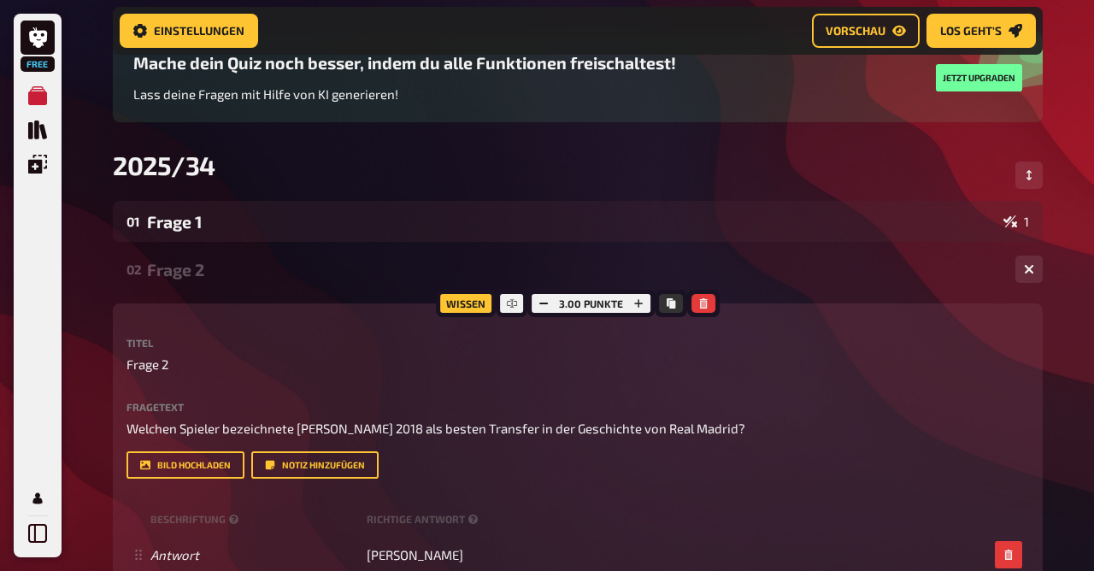
click at [187, 266] on div "Frage 2" at bounding box center [574, 270] width 855 height 20
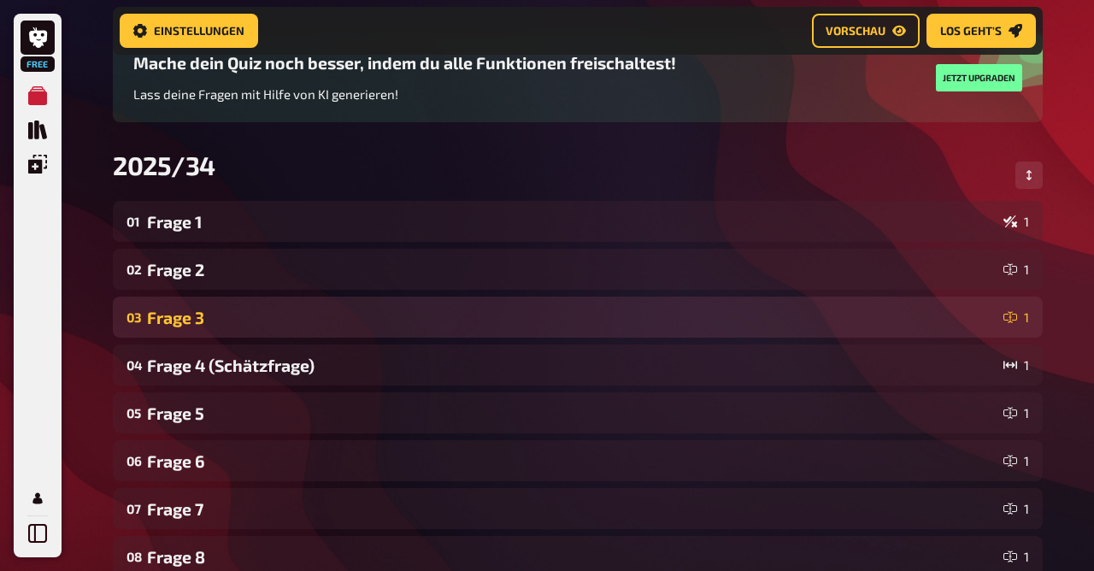
click at [207, 311] on div "Frage 3" at bounding box center [572, 318] width 850 height 20
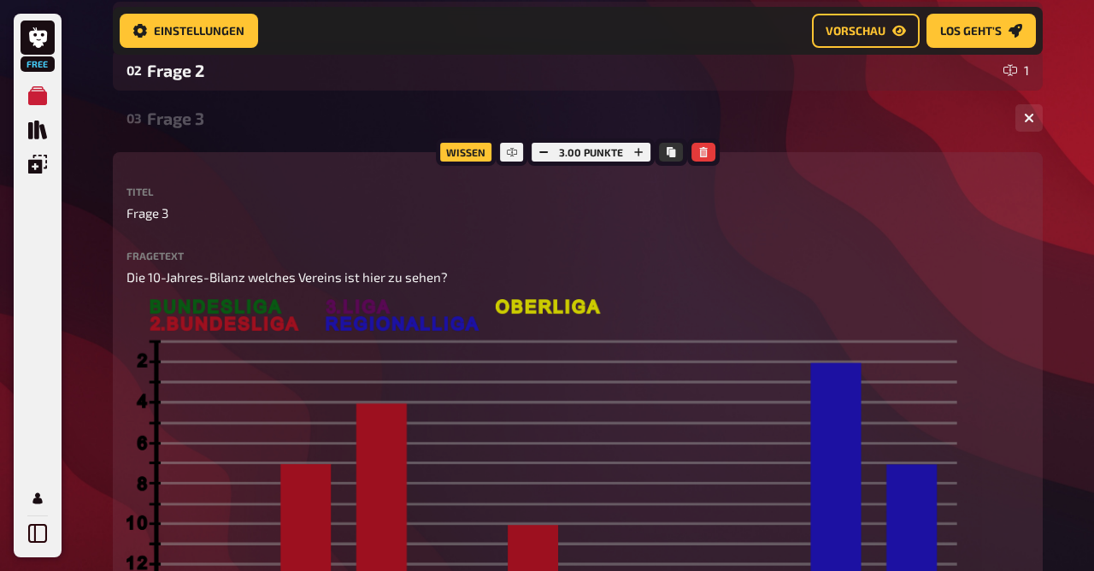
scroll to position [346, 0]
click at [186, 121] on div "Frage 3" at bounding box center [574, 119] width 855 height 20
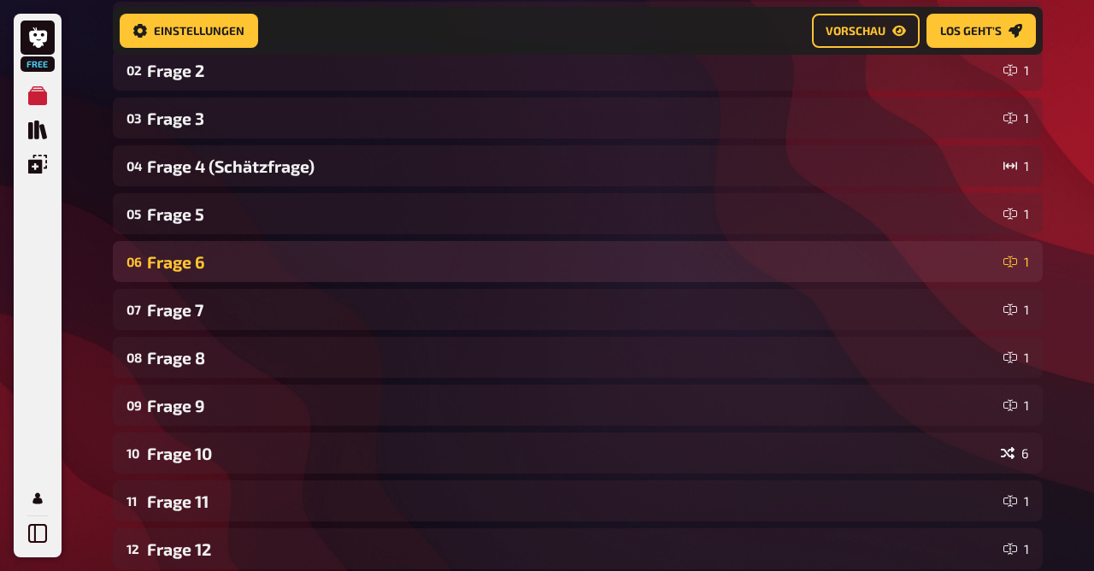
click at [191, 264] on div "Frage 6" at bounding box center [572, 262] width 850 height 20
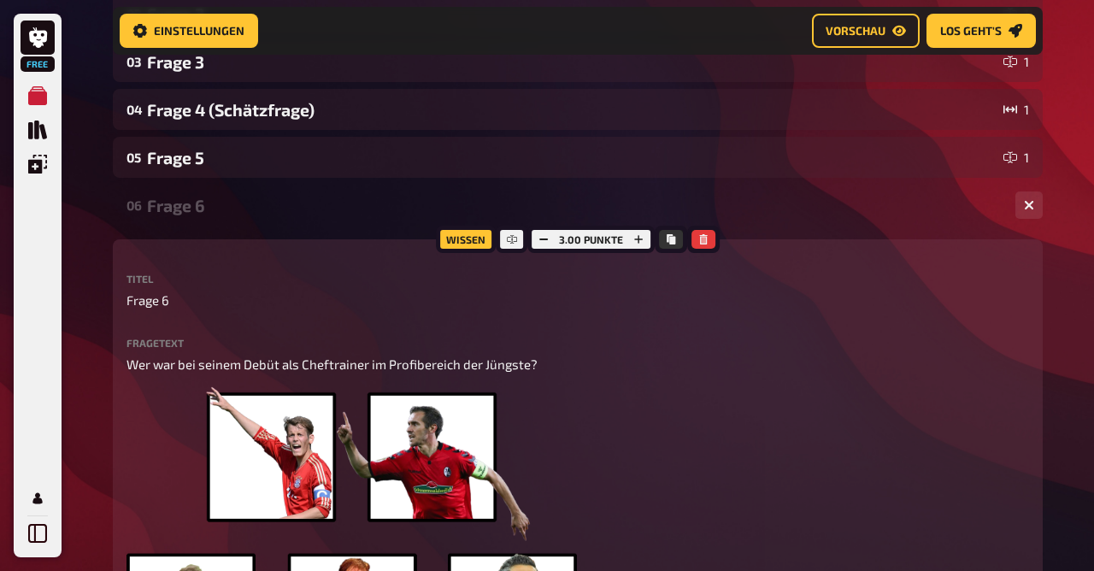
scroll to position [399, 0]
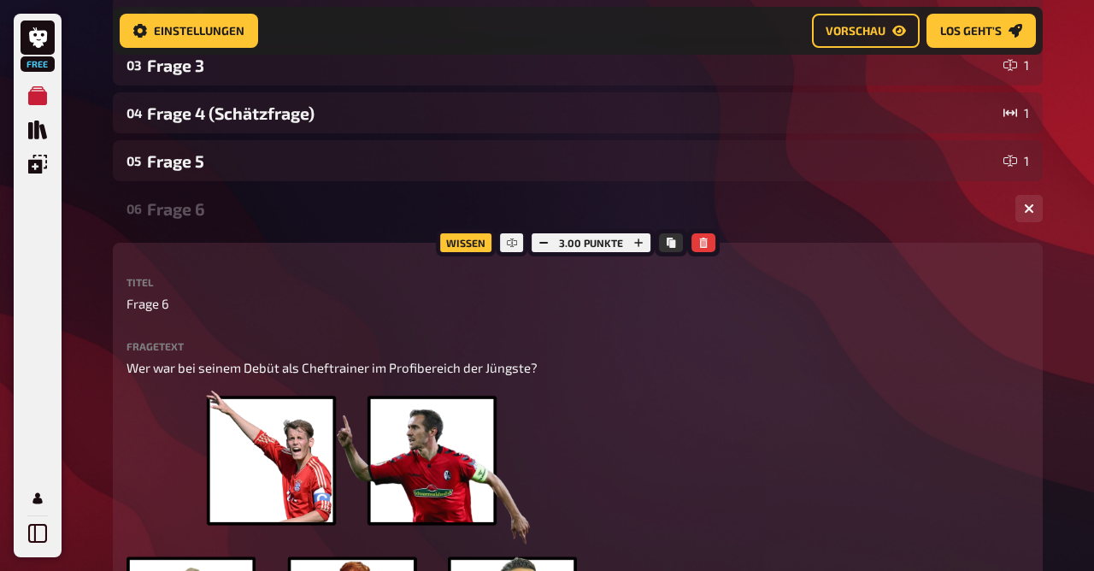
click at [180, 201] on div "Frage 6" at bounding box center [574, 209] width 855 height 20
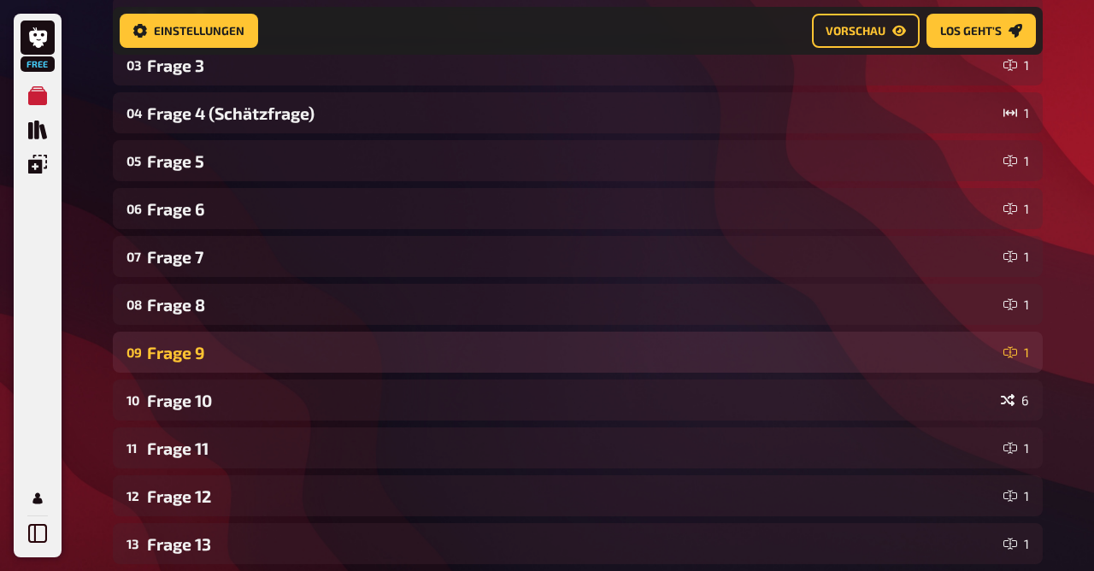
click at [196, 349] on div "Frage 9" at bounding box center [572, 353] width 850 height 20
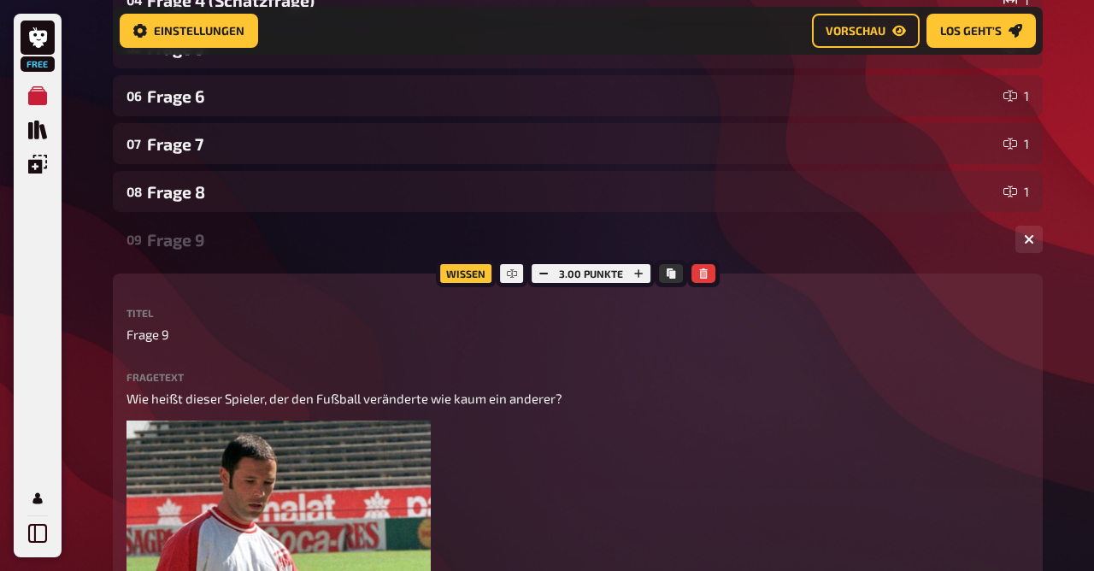
scroll to position [511, 0]
click at [199, 236] on div "Frage 9" at bounding box center [574, 241] width 855 height 20
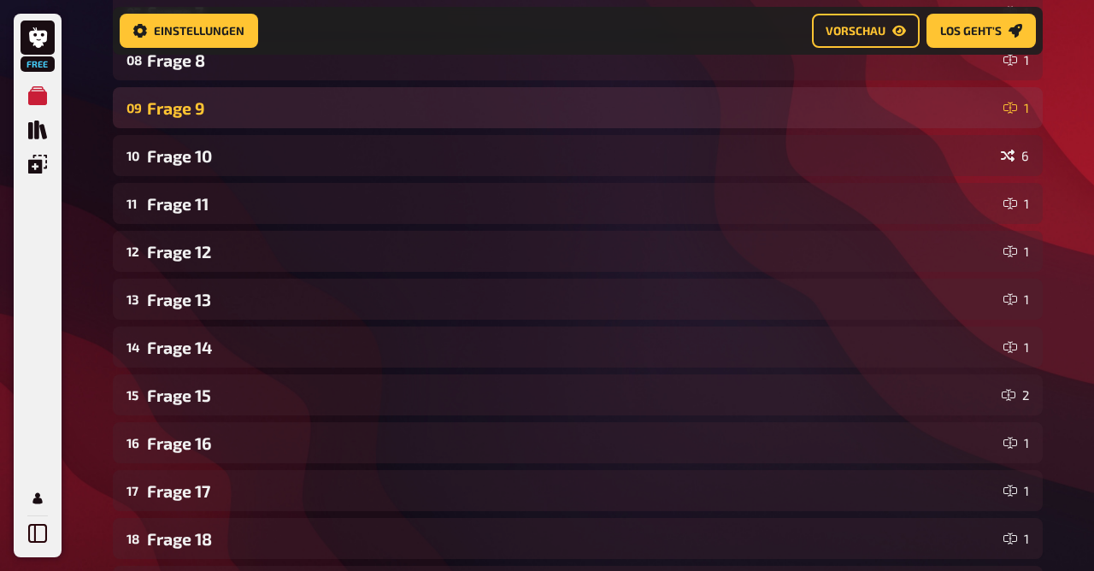
scroll to position [644, 0]
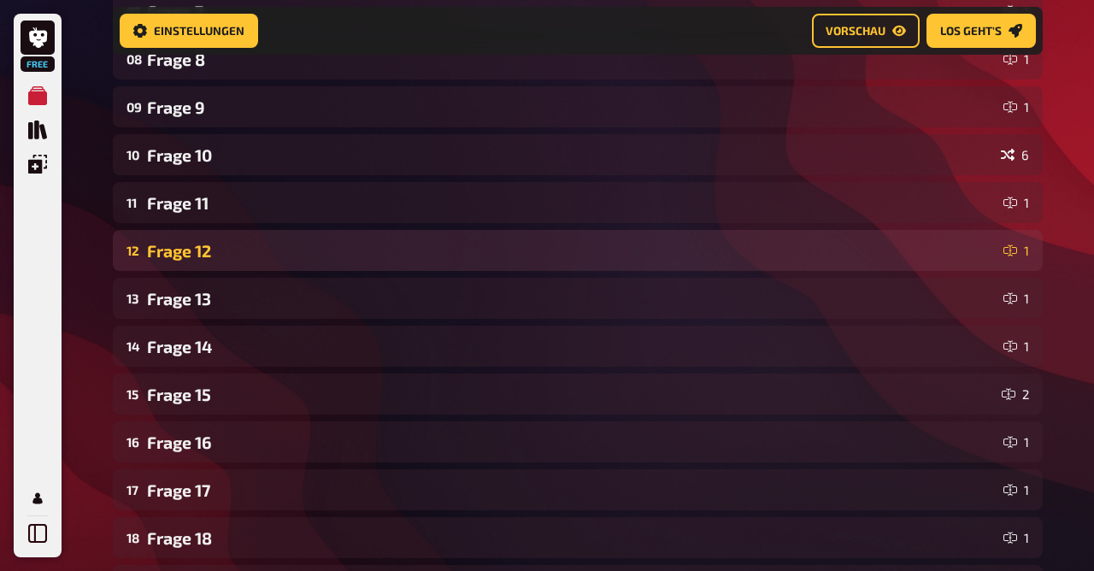
click at [200, 261] on div "Frage 12" at bounding box center [572, 251] width 850 height 20
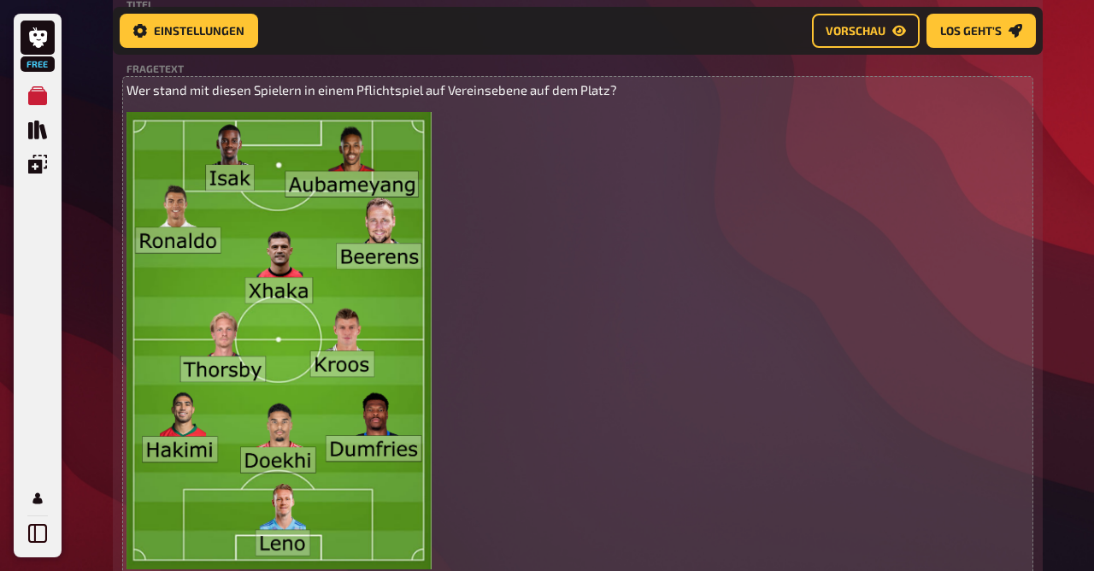
scroll to position [950, 0]
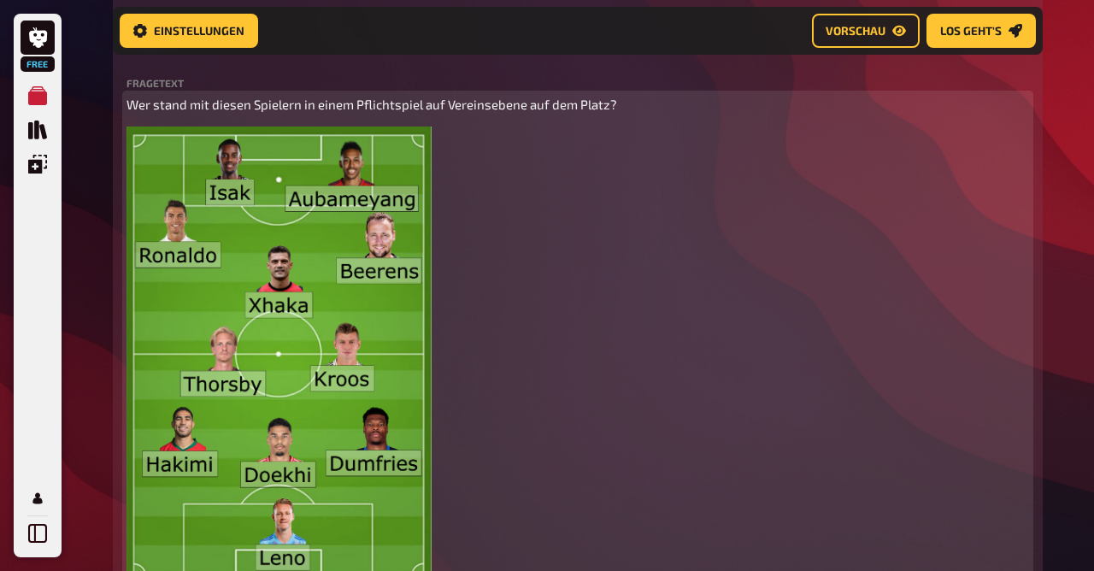
click at [539, 110] on span "Wer stand mit diesen Spielern in einem Pflichtspiel auf Vereinsebene auf dem Pl…" at bounding box center [372, 104] width 491 height 15
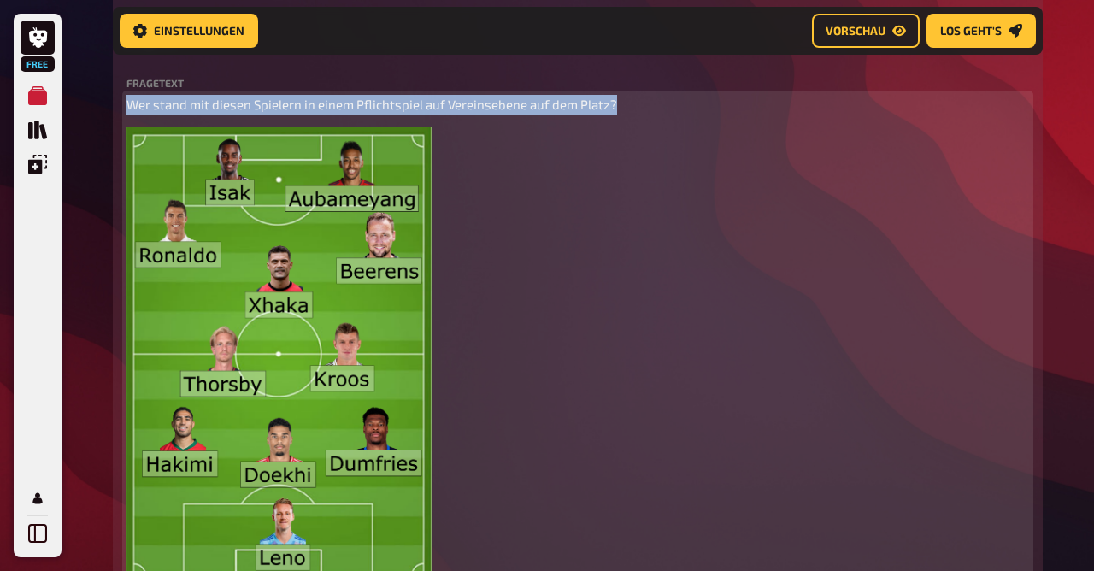
click at [539, 110] on span "Wer stand mit diesen Spielern in einem Pflichtspiel auf Vereinsebene auf dem Pl…" at bounding box center [372, 104] width 491 height 15
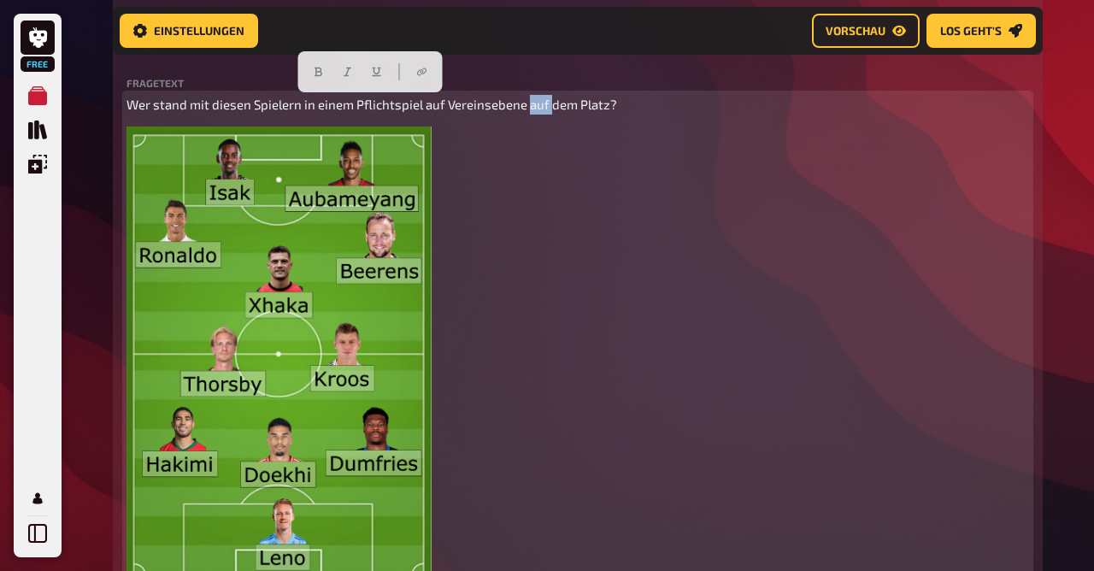
click at [539, 110] on span "Wer stand mit diesen Spielern in einem Pflichtspiel auf Vereinsebene auf dem Pl…" at bounding box center [372, 104] width 491 height 15
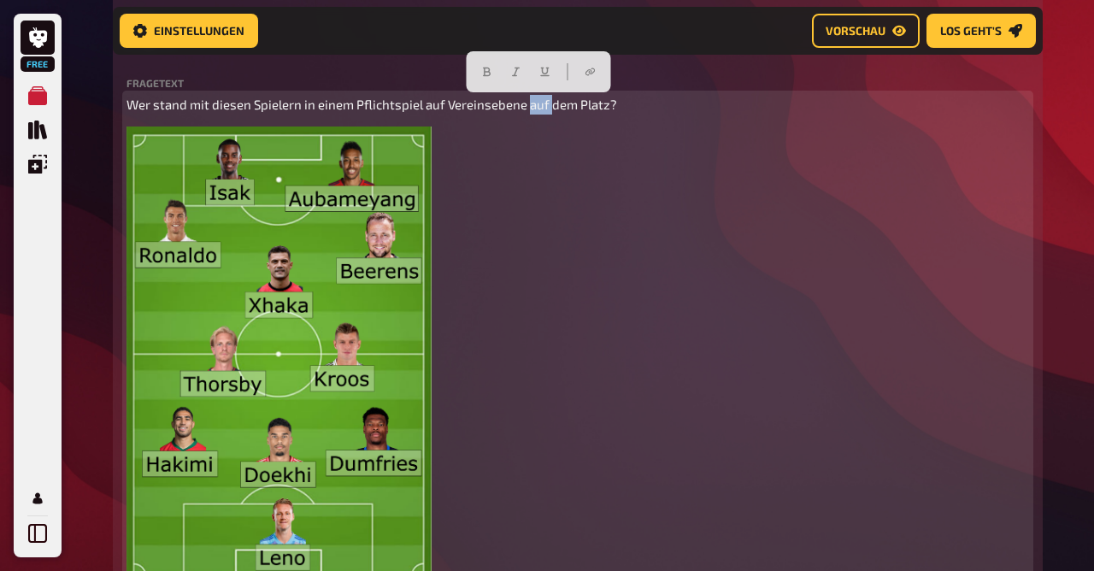
click at [539, 110] on span "Wer stand mit diesen Spielern in einem Pflichtspiel auf Vereinsebene auf dem Pl…" at bounding box center [372, 104] width 491 height 15
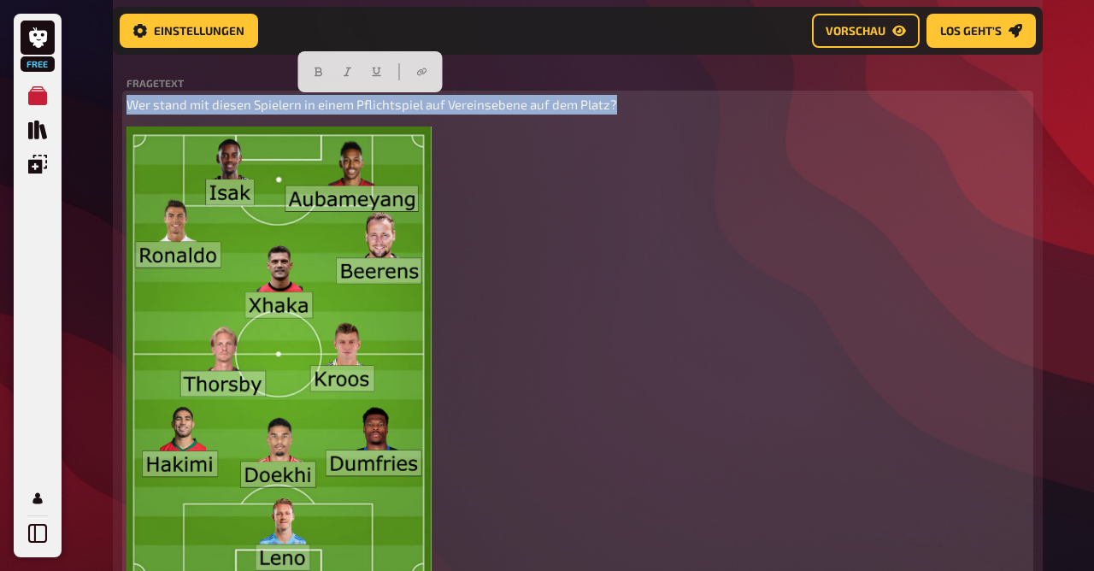
click at [539, 110] on span "Wer stand mit diesen Spielern in einem Pflichtspiel auf Vereinsebene auf dem Pl…" at bounding box center [372, 104] width 491 height 15
copy span "Wer stand mit diesen Spielern in einem Pflichtspiel auf Vereinsebene auf dem Pl…"
click at [255, 362] on img at bounding box center [279, 355] width 305 height 456
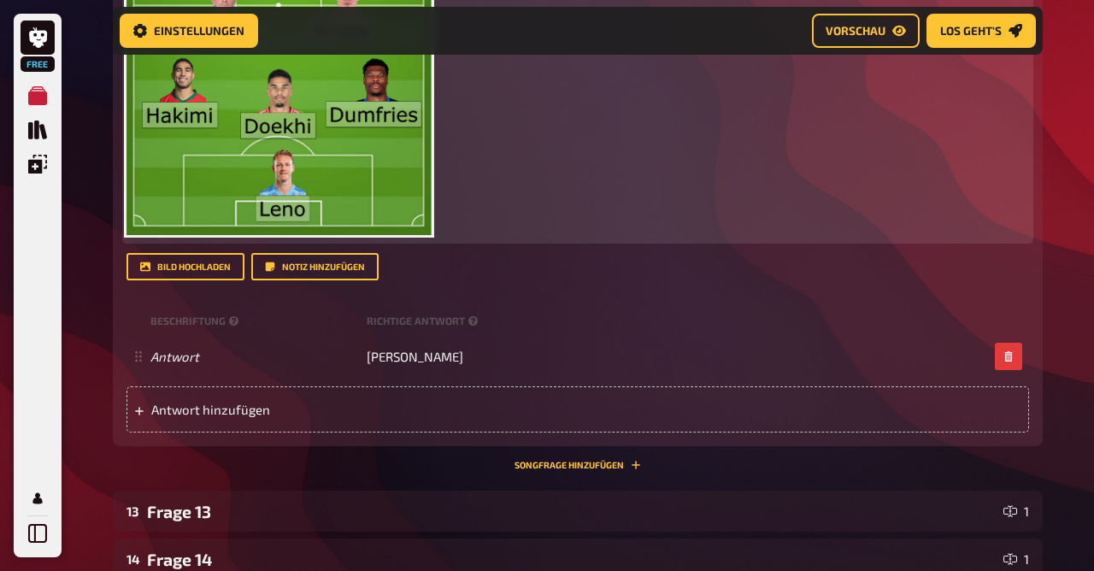
scroll to position [1313, 0]
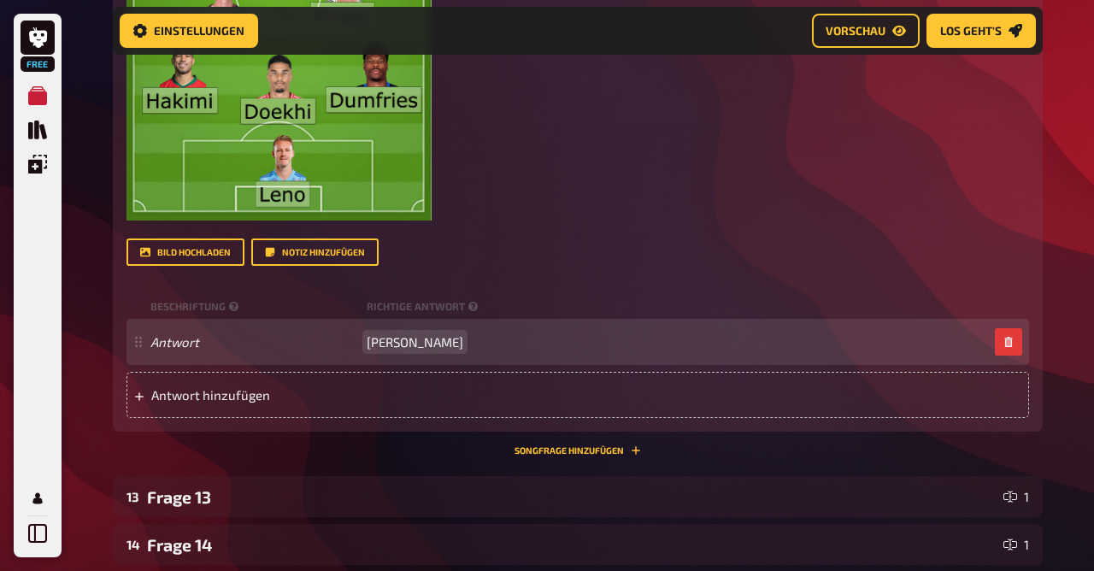
click at [438, 339] on span "[PERSON_NAME]" at bounding box center [415, 341] width 97 height 15
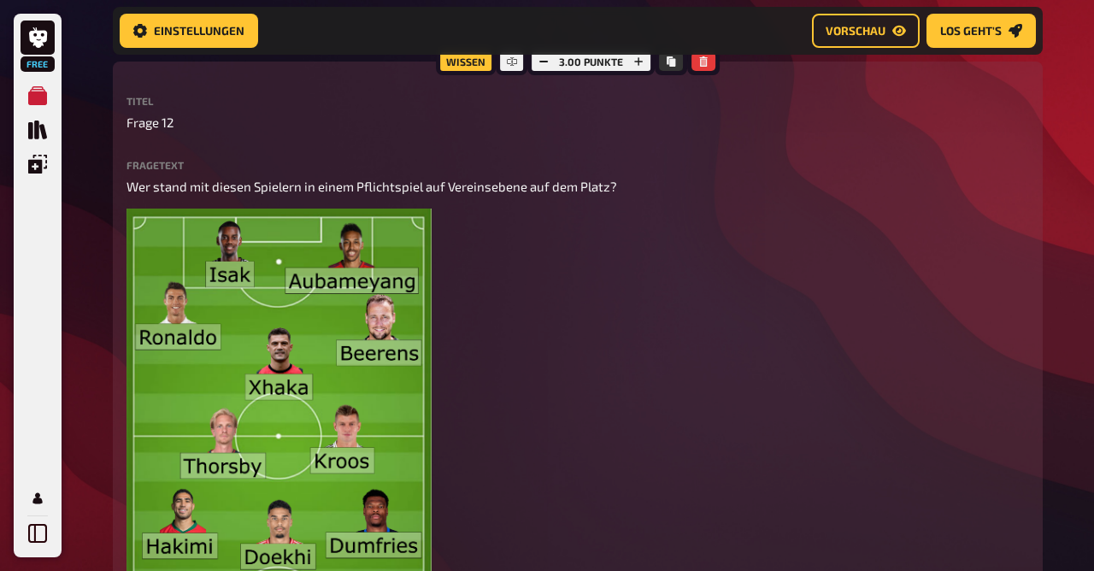
scroll to position [849, 0]
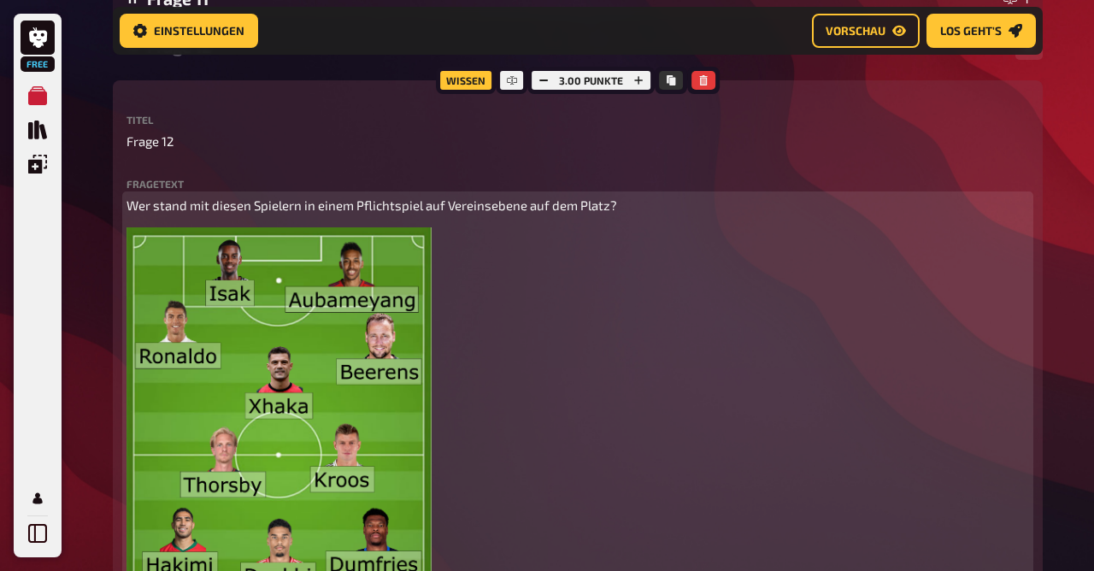
click at [392, 291] on img at bounding box center [279, 455] width 305 height 456
click at [422, 255] on button "button" at bounding box center [410, 247] width 27 height 27
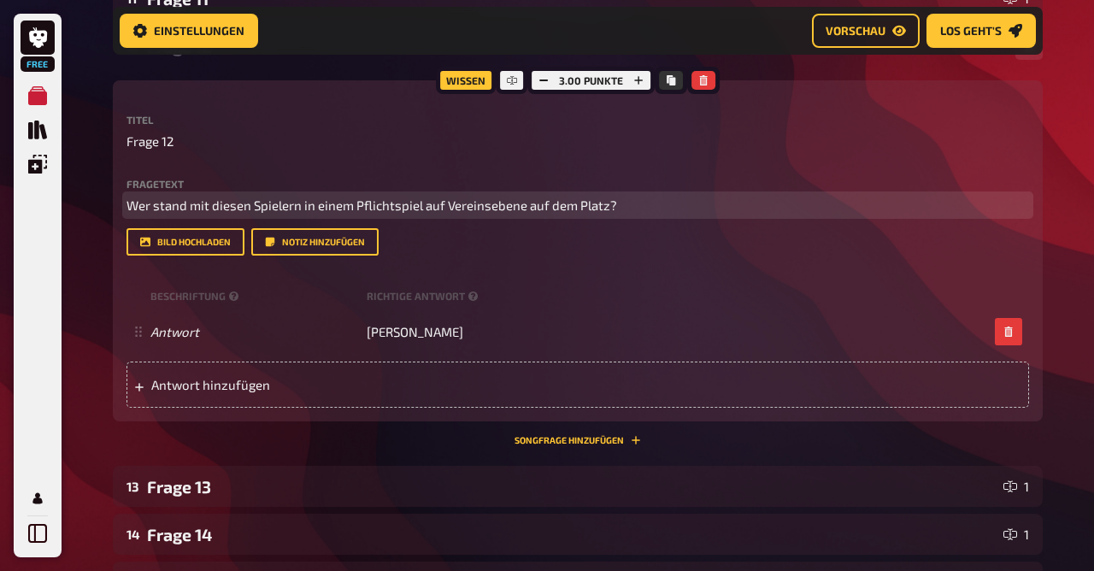
scroll to position [850, 0]
click at [244, 214] on p "Wer stand mit diesen Spielern in einem Pflichtspiel auf Vereinsebene auf dem Pl…" at bounding box center [578, 205] width 903 height 20
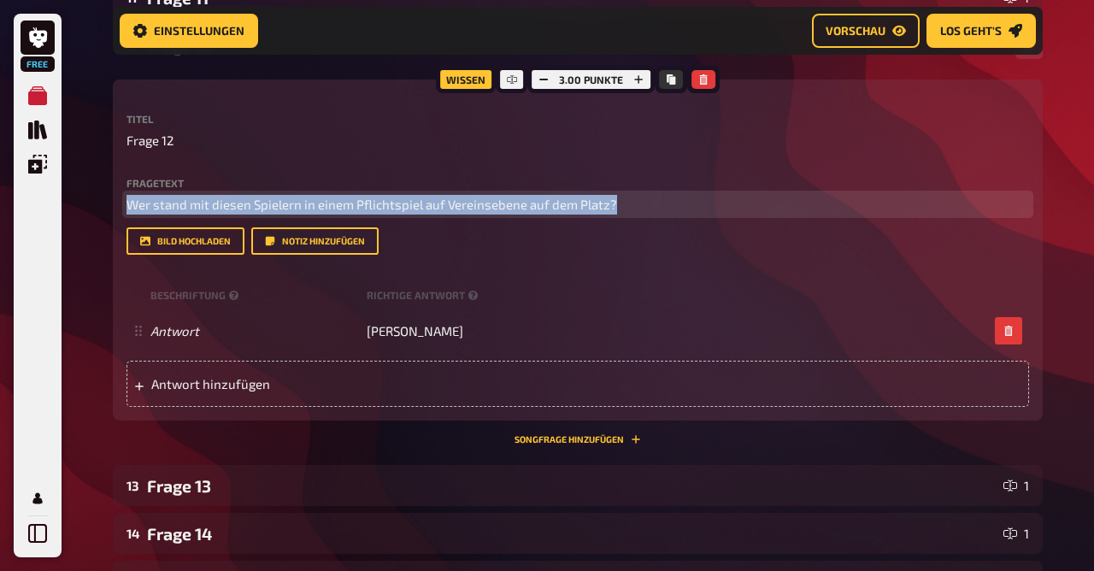
click at [244, 214] on p "Wer stand mit diesen Spielern in einem Pflichtspiel auf Vereinsebene auf dem Pl…" at bounding box center [578, 205] width 903 height 20
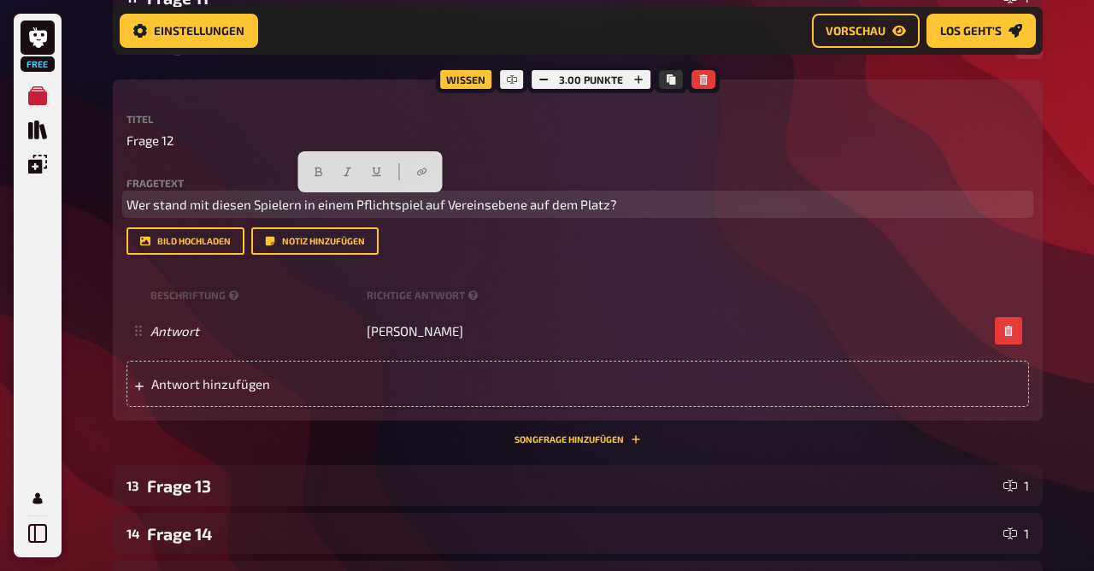
click at [244, 214] on p "Wer stand mit diesen Spielern in einem Pflichtspiel auf Vereinsebene auf dem Pl…" at bounding box center [578, 205] width 903 height 20
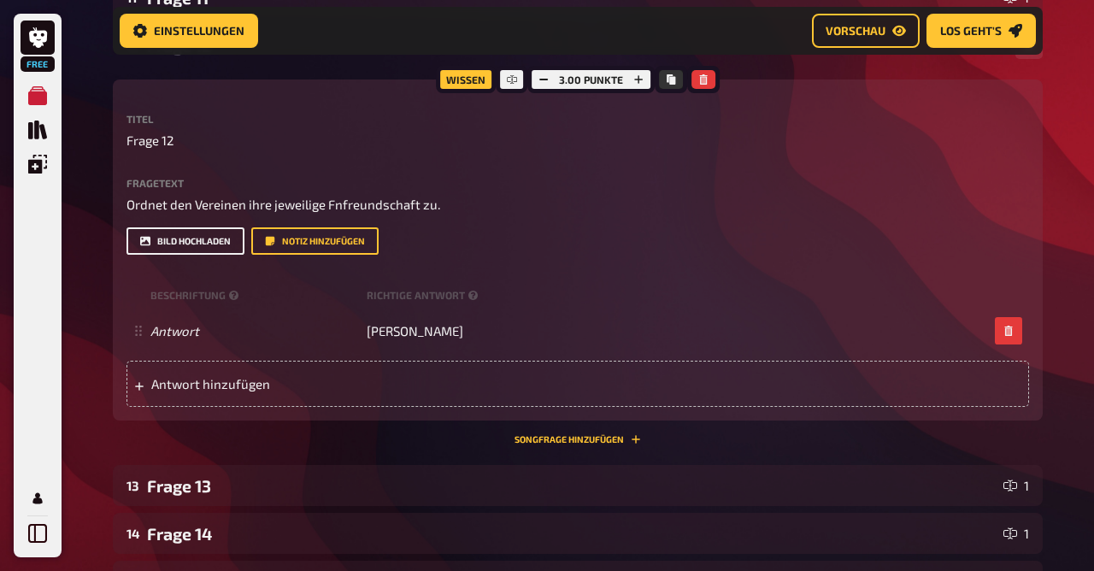
click at [177, 238] on button "Bild hochladen" at bounding box center [186, 240] width 118 height 27
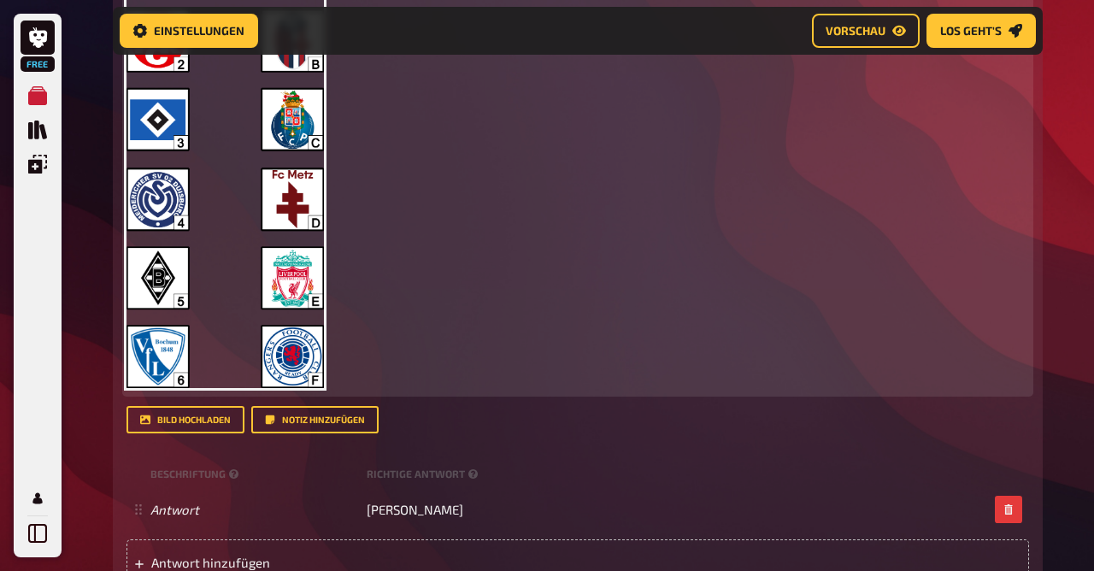
scroll to position [1150, 0]
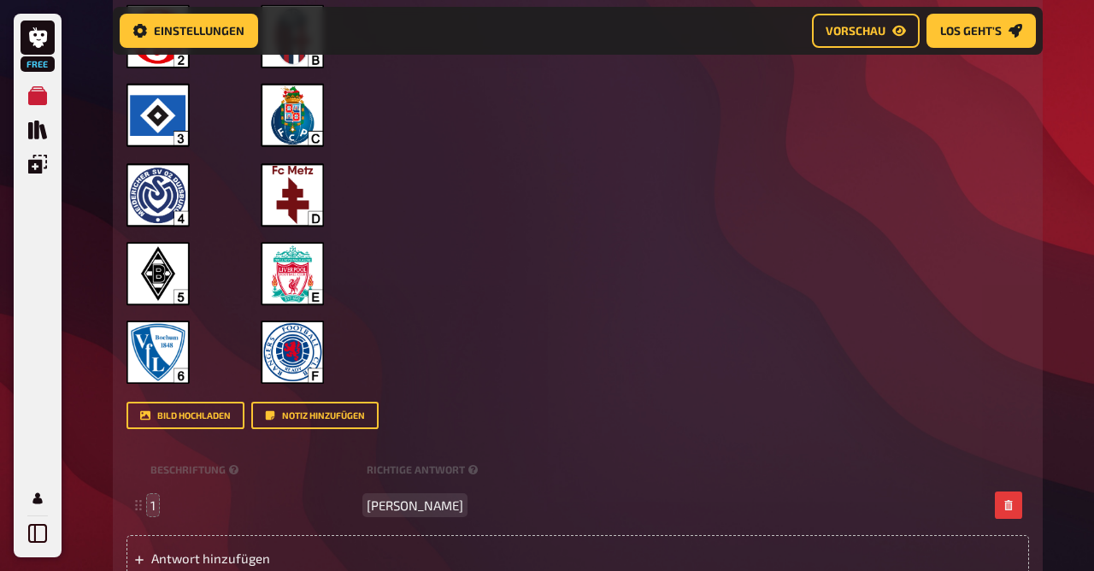
click at [386, 503] on span "[PERSON_NAME]" at bounding box center [415, 504] width 97 height 15
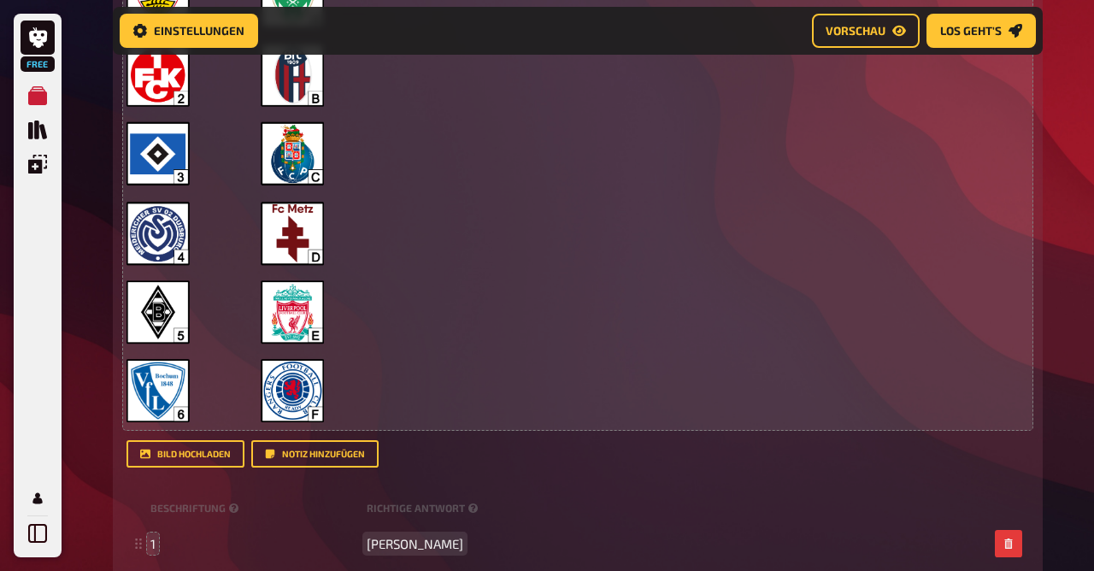
scroll to position [1273, 0]
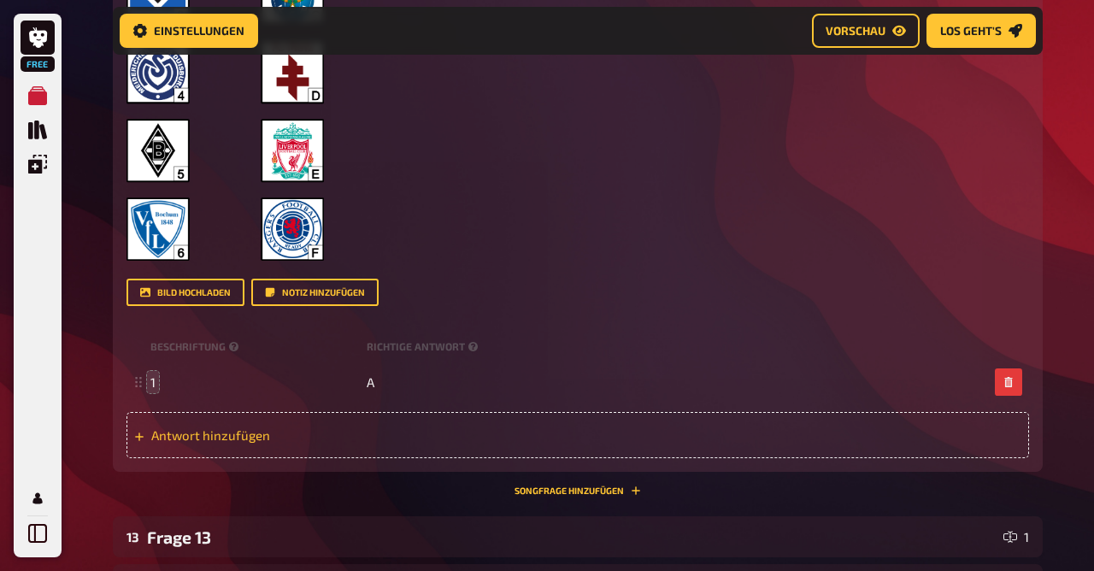
click at [214, 437] on span "Antwort hinzufügen" at bounding box center [284, 434] width 266 height 15
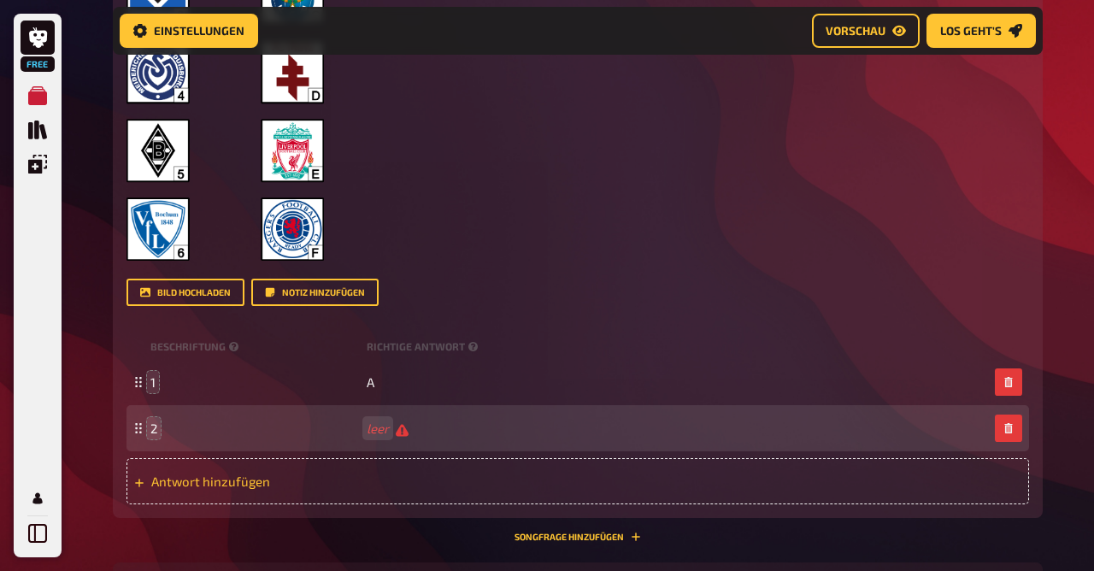
click at [241, 476] on span "Antwort hinzufügen" at bounding box center [284, 481] width 266 height 15
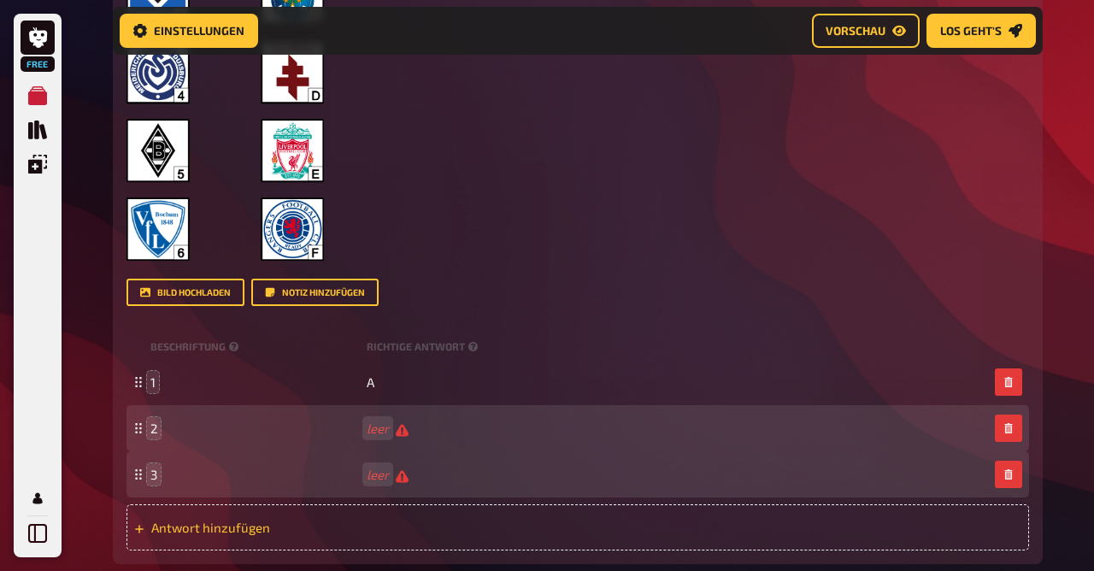
click at [204, 530] on span "Antwort hinzufügen" at bounding box center [284, 527] width 266 height 15
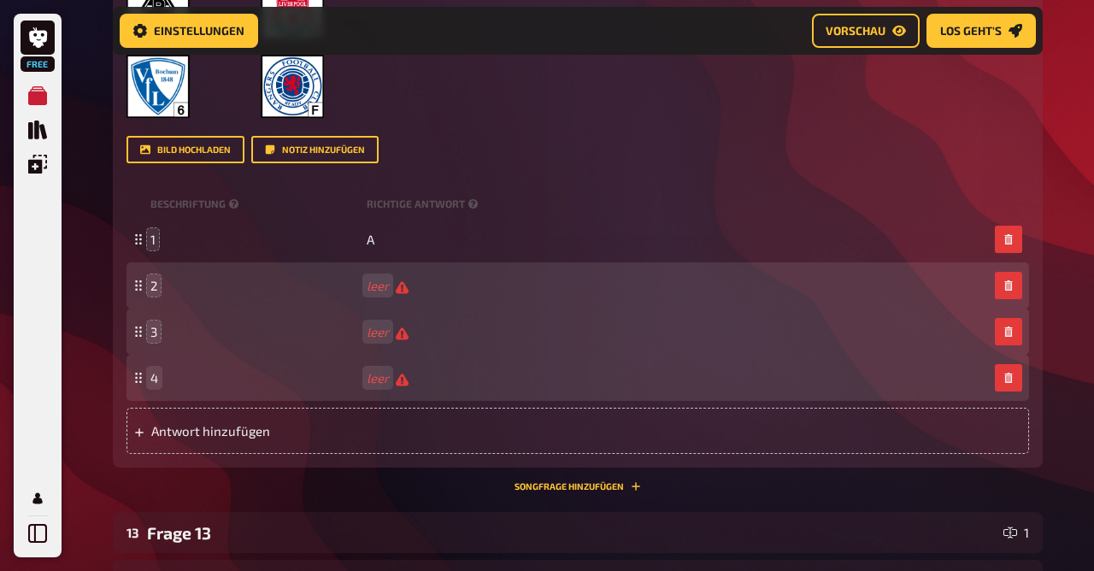
scroll to position [1419, 0]
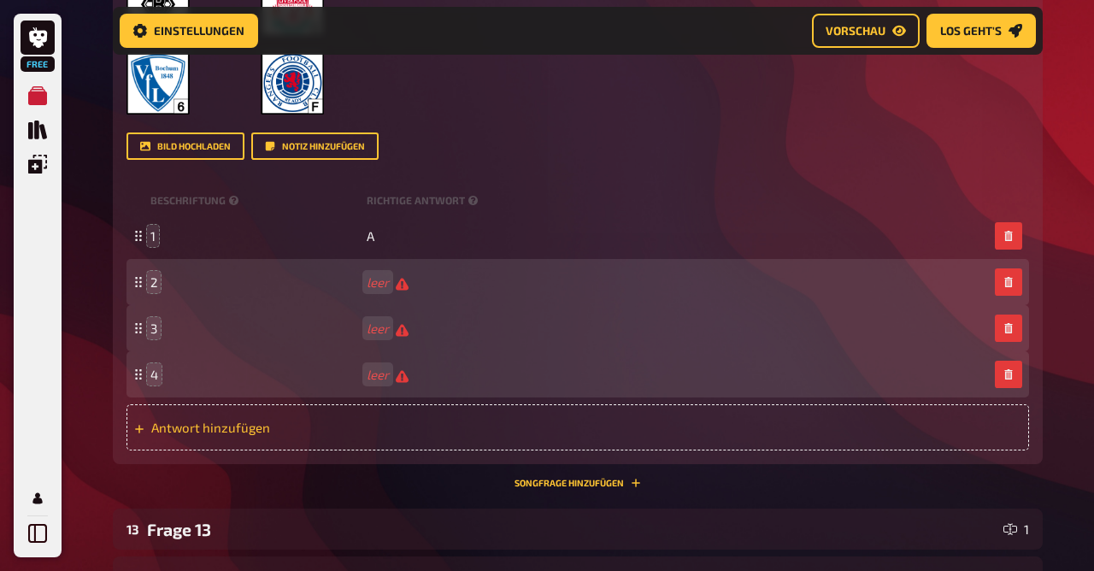
click at [186, 423] on span "Antwort hinzufügen" at bounding box center [284, 427] width 266 height 15
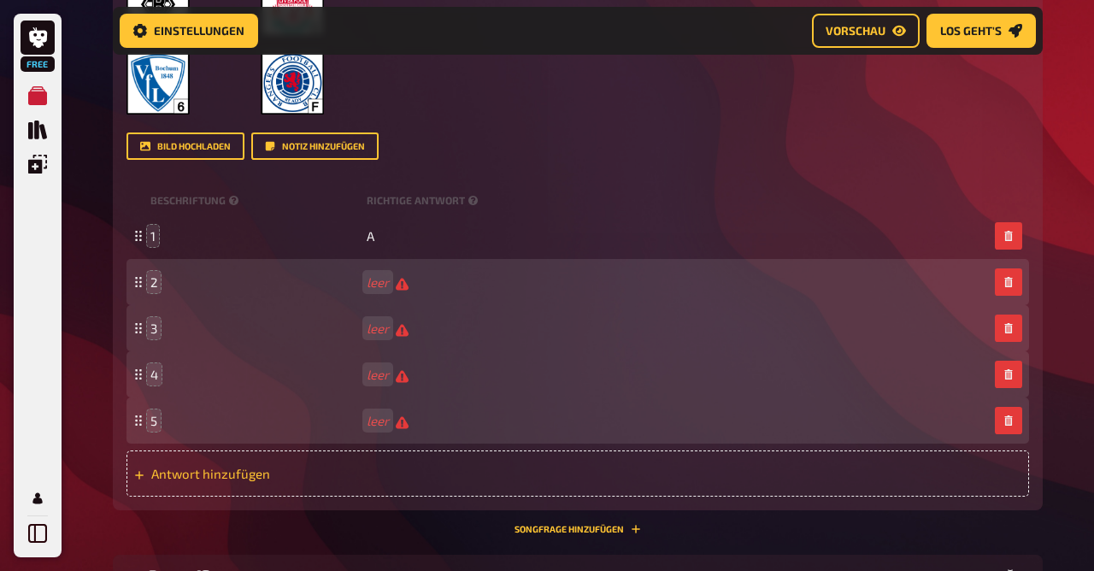
click at [195, 483] on div "Antwort hinzufügen" at bounding box center [578, 473] width 903 height 46
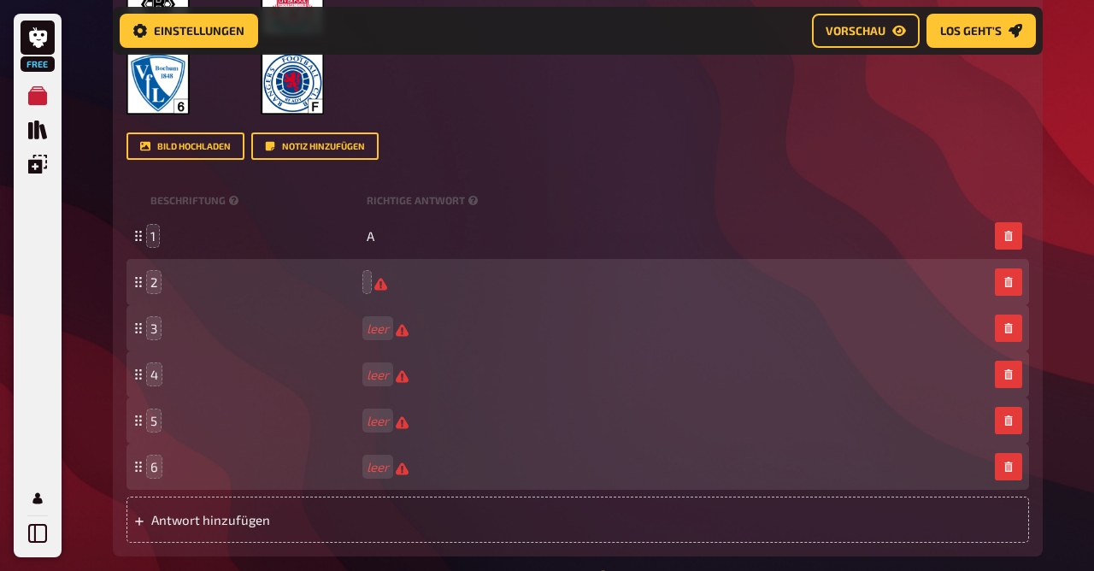
click at [374, 281] on div "2" at bounding box center [569, 282] width 838 height 16
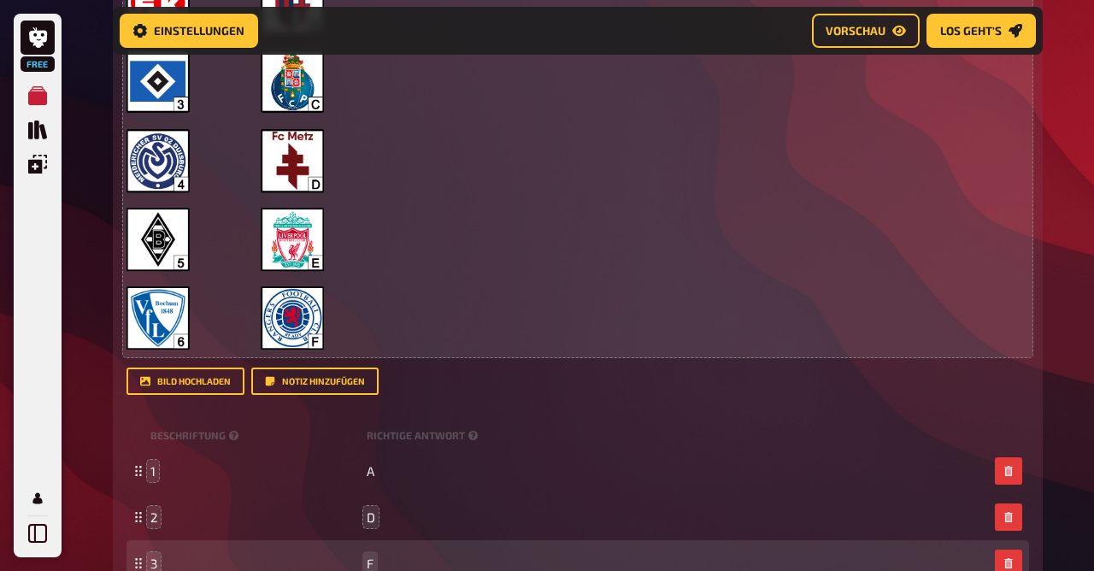
scroll to position [1290, 0]
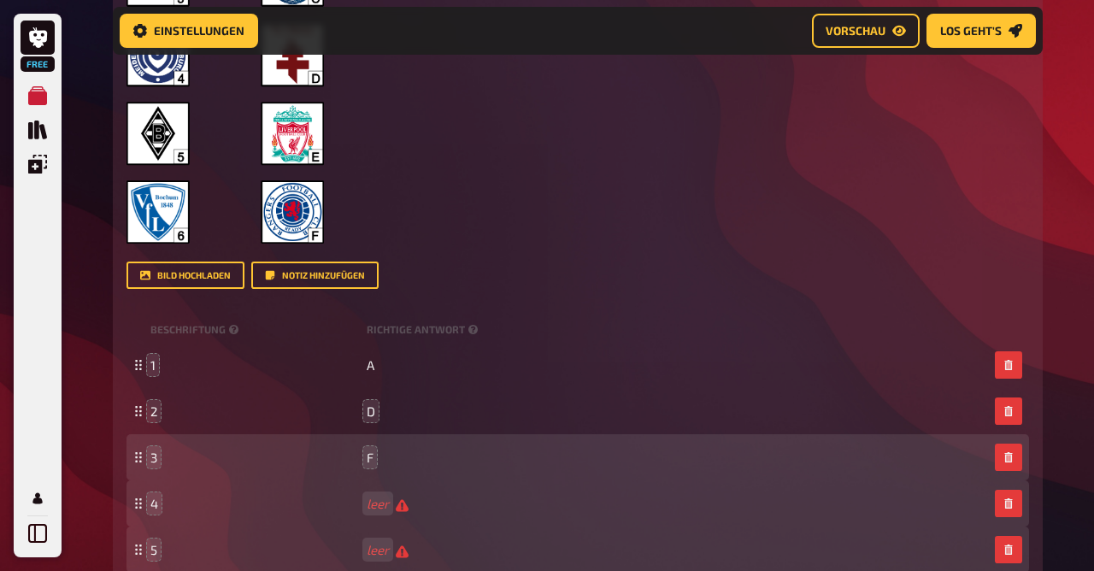
click at [374, 495] on div "4 leer" at bounding box center [578, 503] width 903 height 46
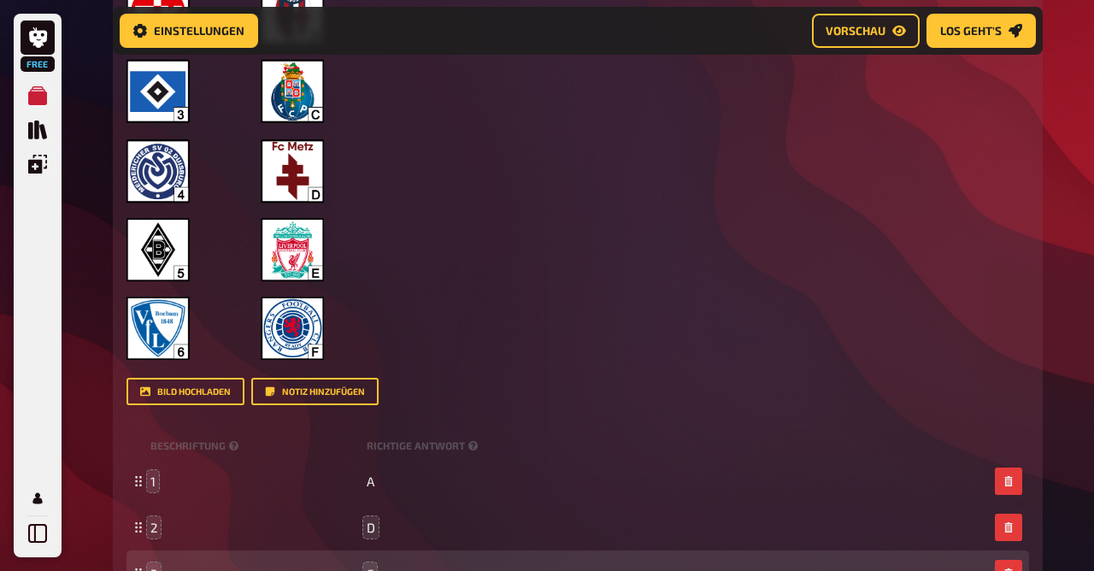
scroll to position [1174, 0]
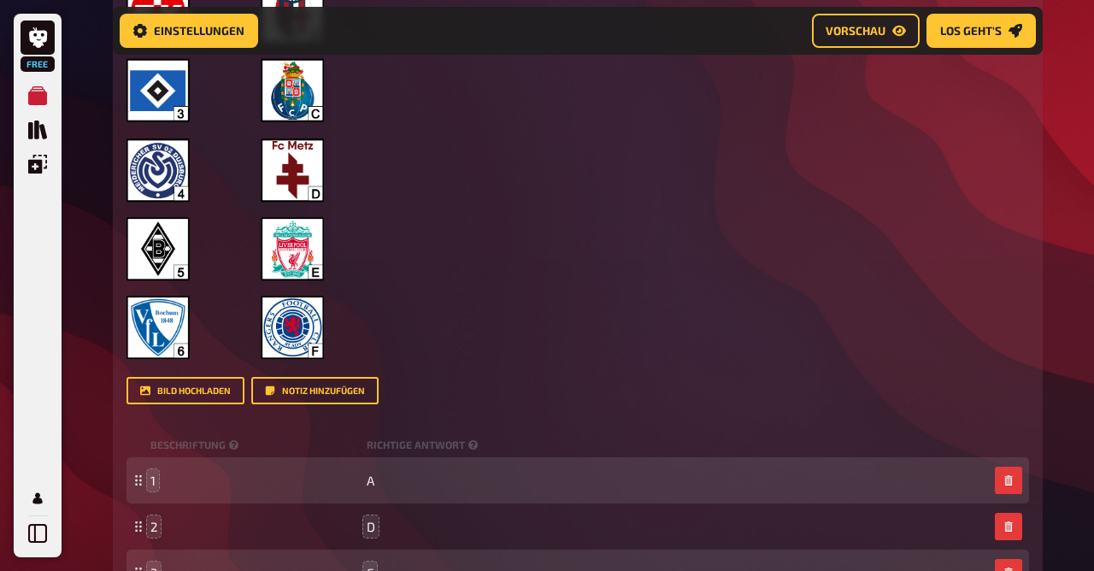
click at [150, 480] on div "1 A" at bounding box center [578, 480] width 903 height 46
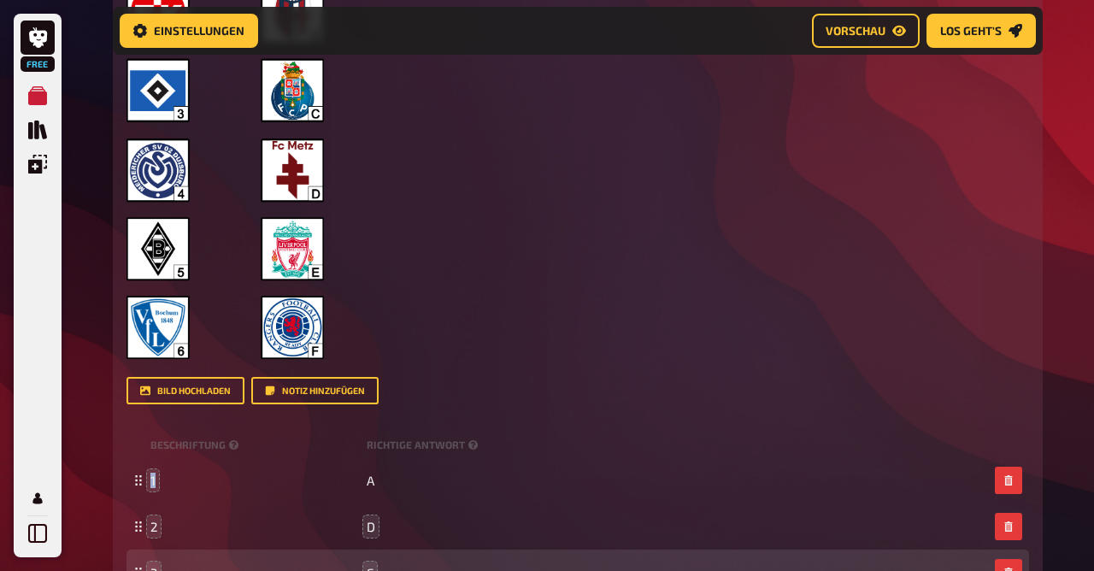
click at [155, 482] on div "1 A" at bounding box center [578, 480] width 903 height 46
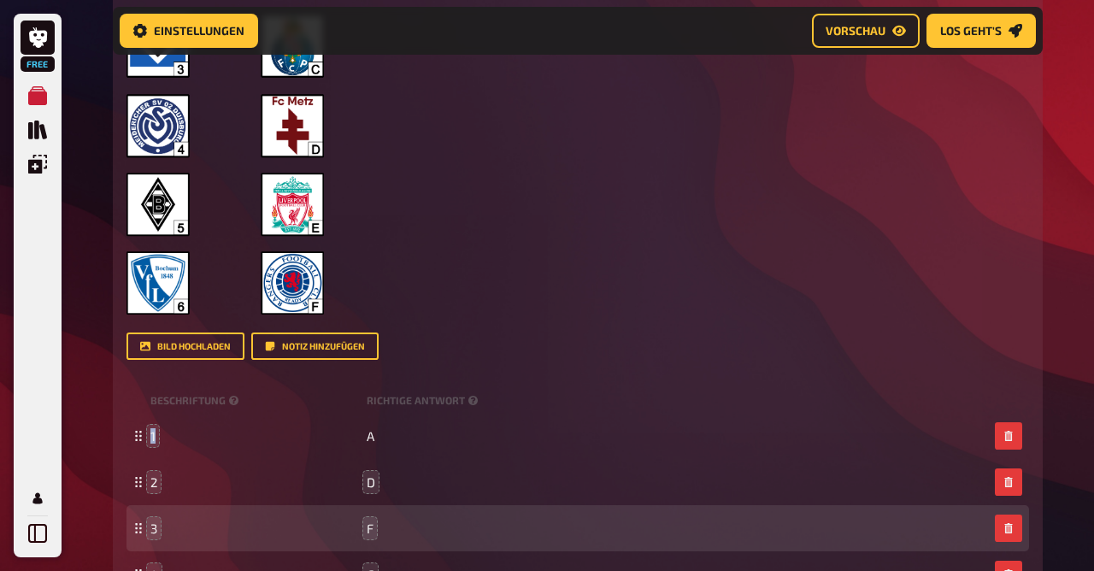
scroll to position [1217, 0]
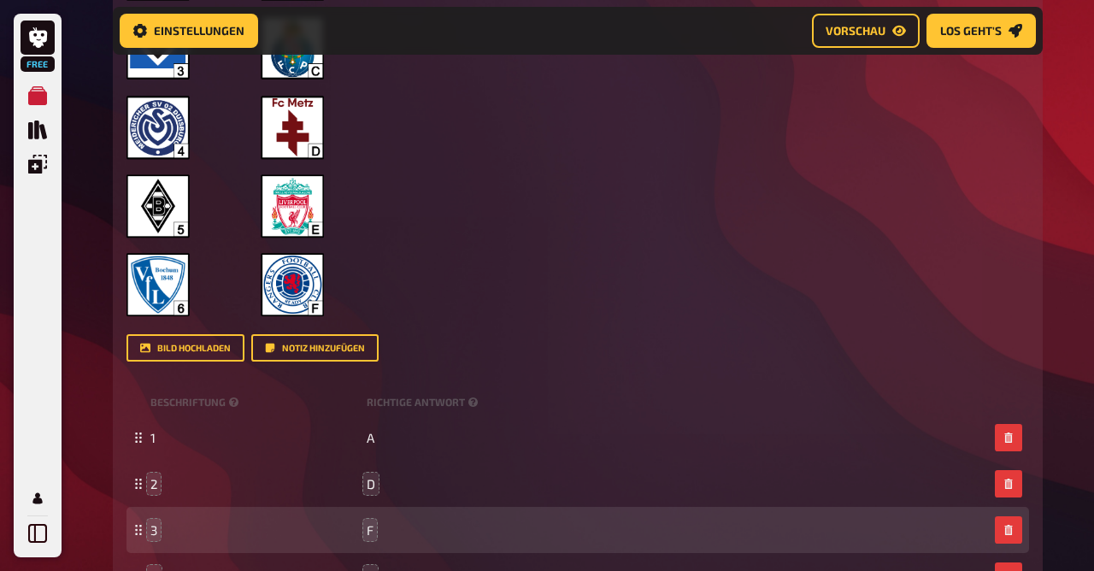
click at [150, 441] on div "1 A" at bounding box center [578, 438] width 903 height 46
click at [152, 441] on span "1" at bounding box center [152, 437] width 5 height 15
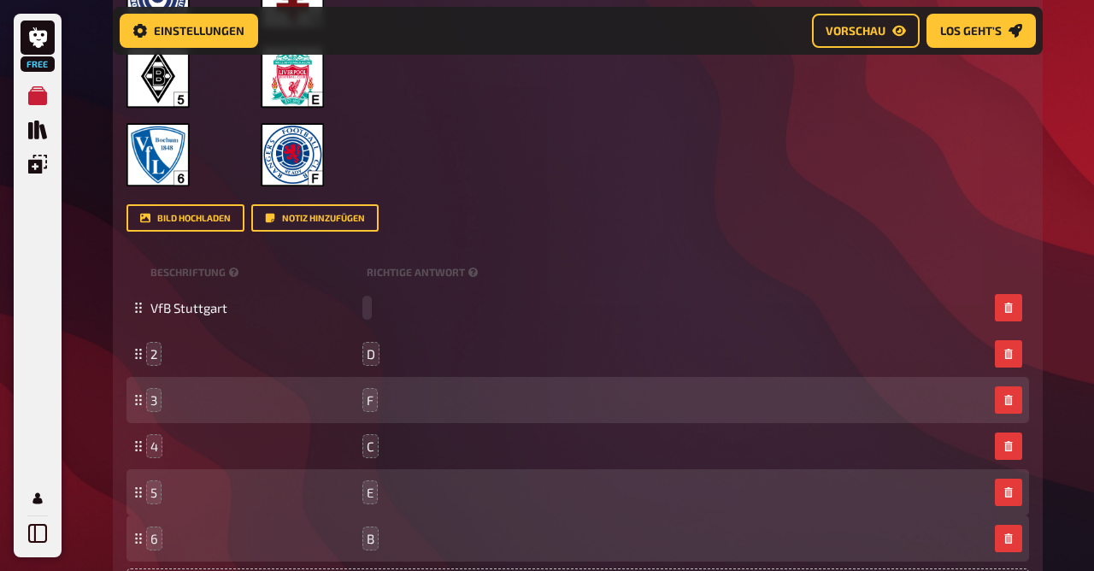
scroll to position [1348, 0]
click at [153, 354] on span "2" at bounding box center [153, 352] width 7 height 15
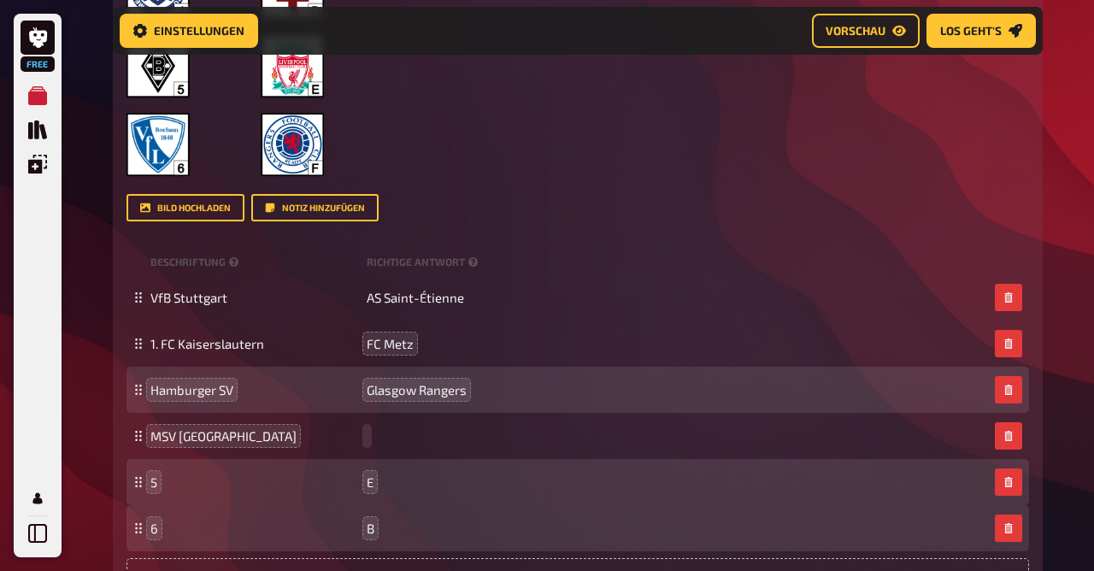
scroll to position [1368, 0]
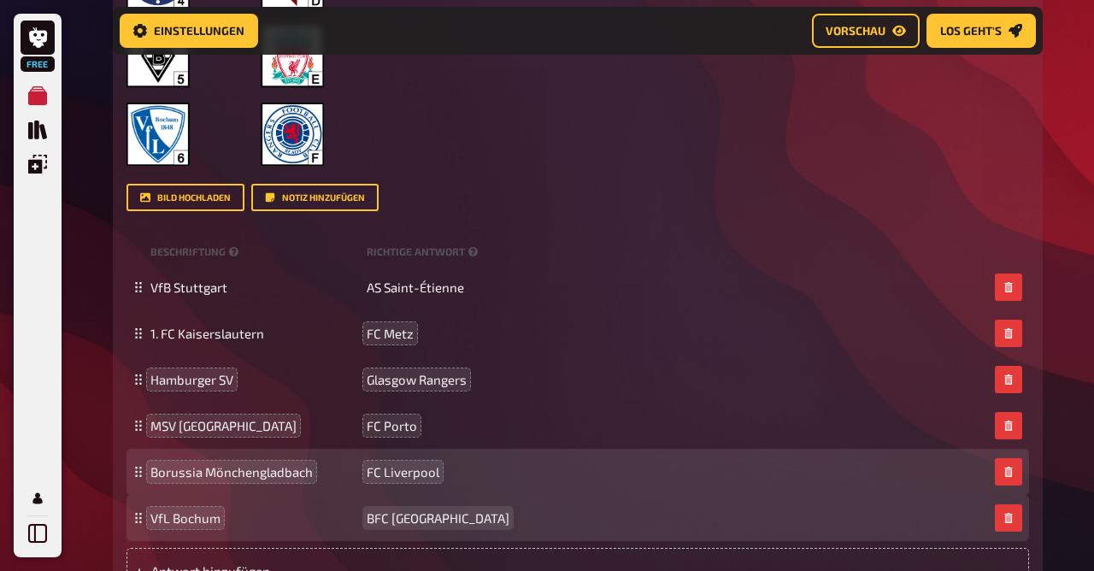
click at [374, 521] on span "BFC [GEOGRAPHIC_DATA]" at bounding box center [438, 517] width 143 height 15
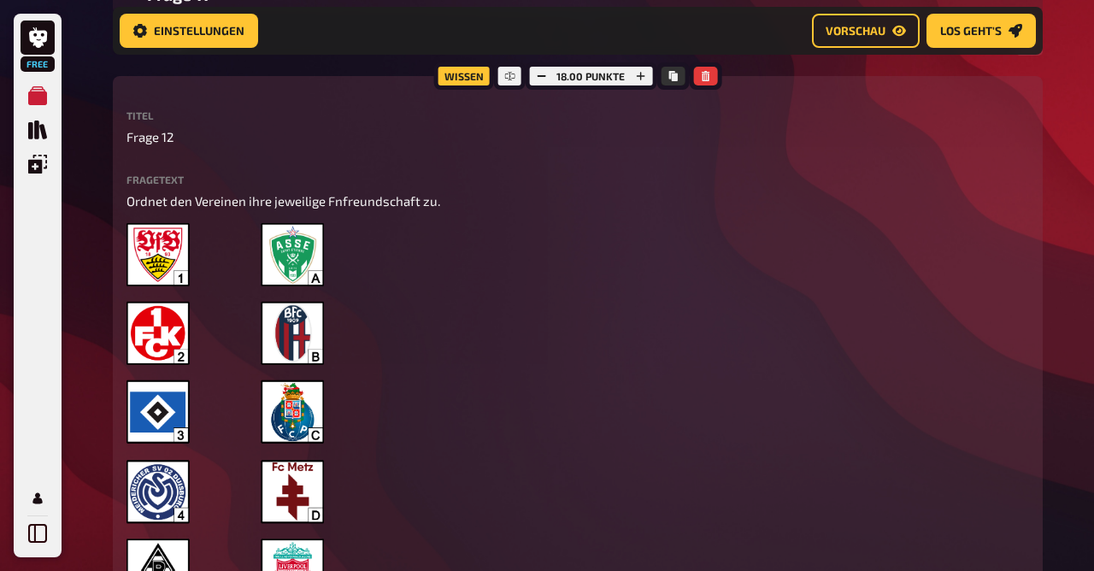
scroll to position [839, 0]
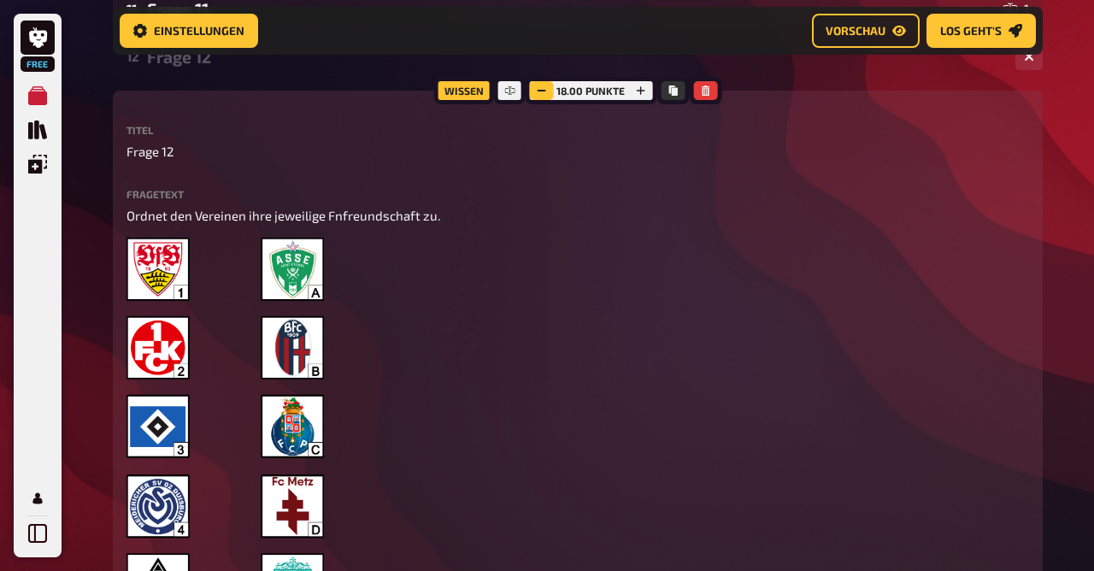
click at [549, 86] on button "button" at bounding box center [541, 90] width 24 height 19
click at [549, 86] on icon "button" at bounding box center [543, 90] width 10 height 10
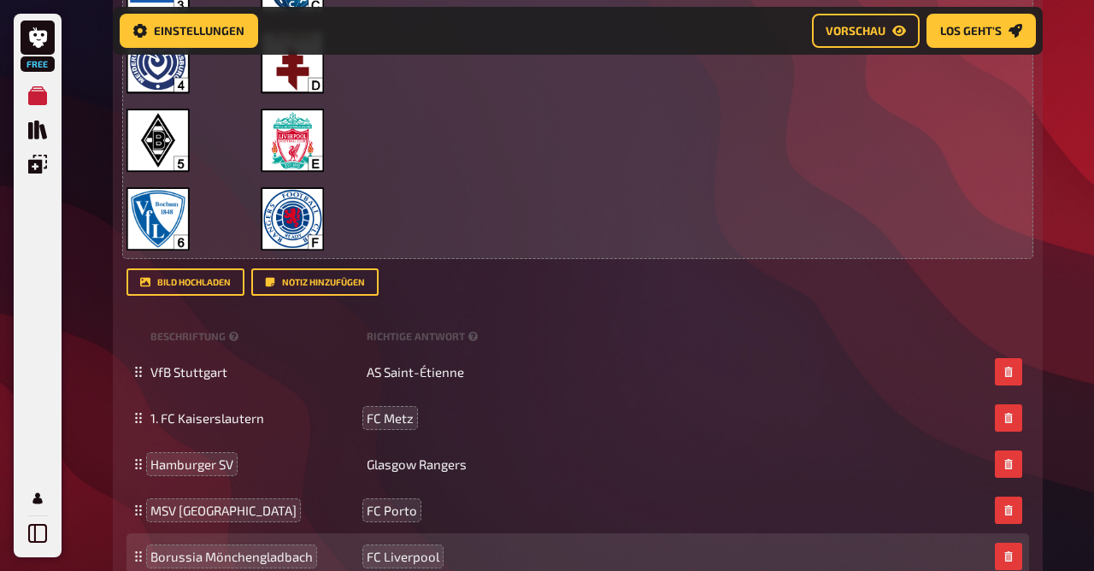
scroll to position [1286, 0]
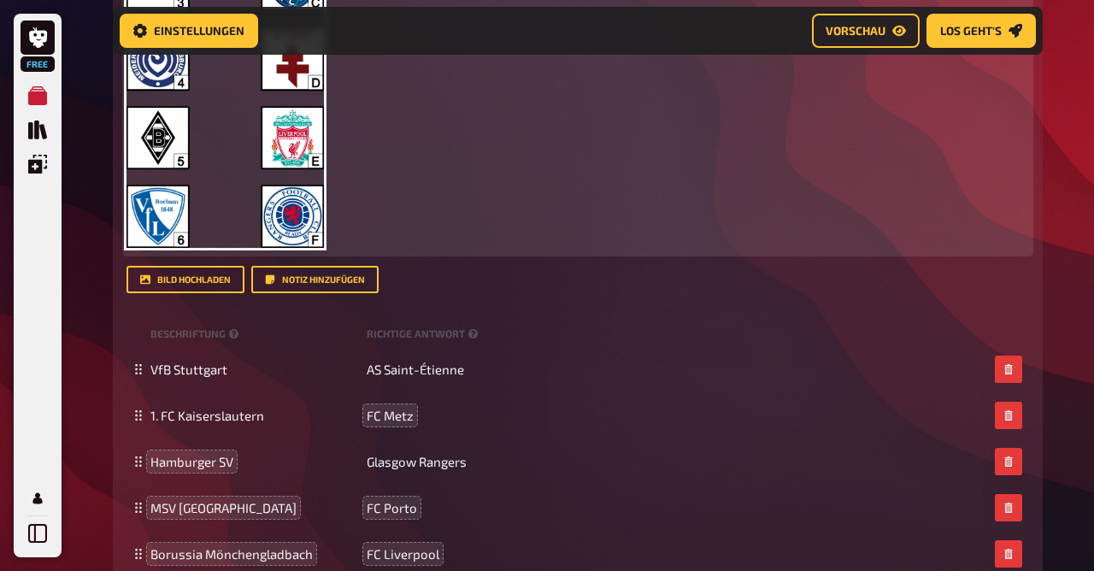
click at [289, 136] on img at bounding box center [225, 19] width 197 height 456
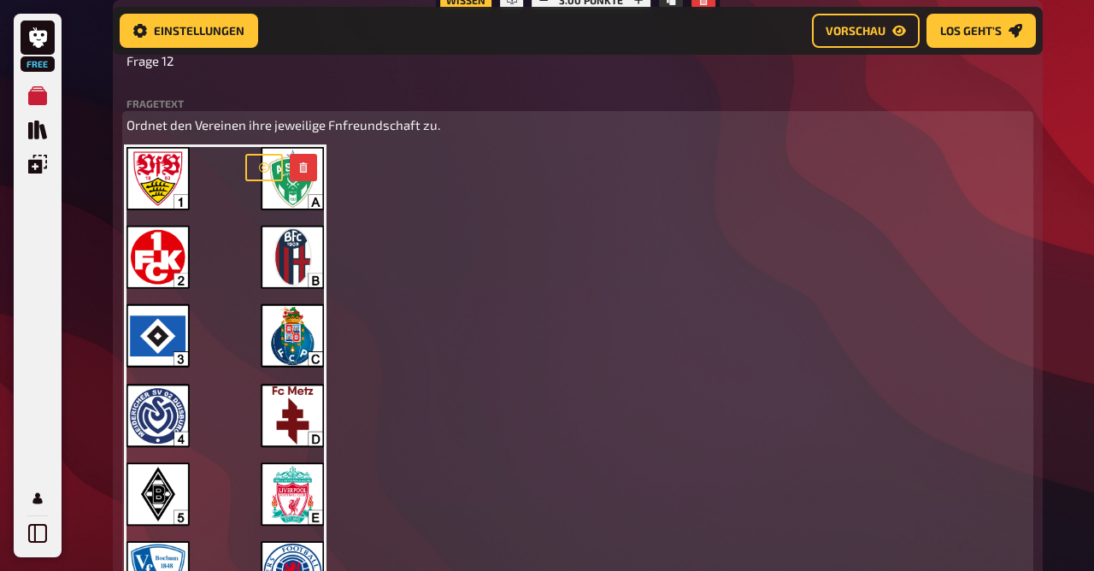
scroll to position [927, 0]
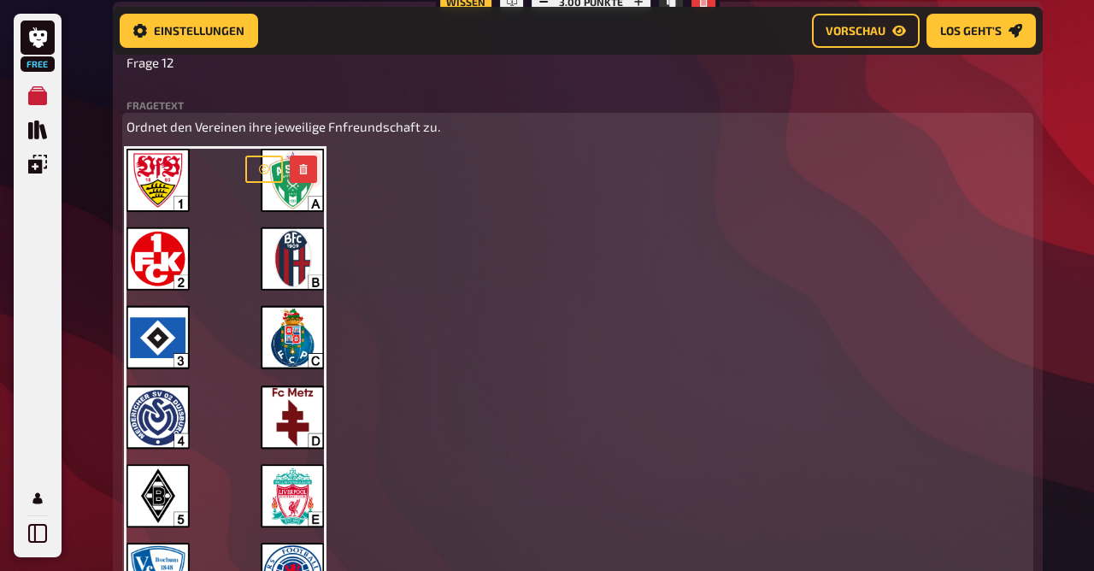
click at [306, 174] on icon "button" at bounding box center [304, 169] width 8 height 10
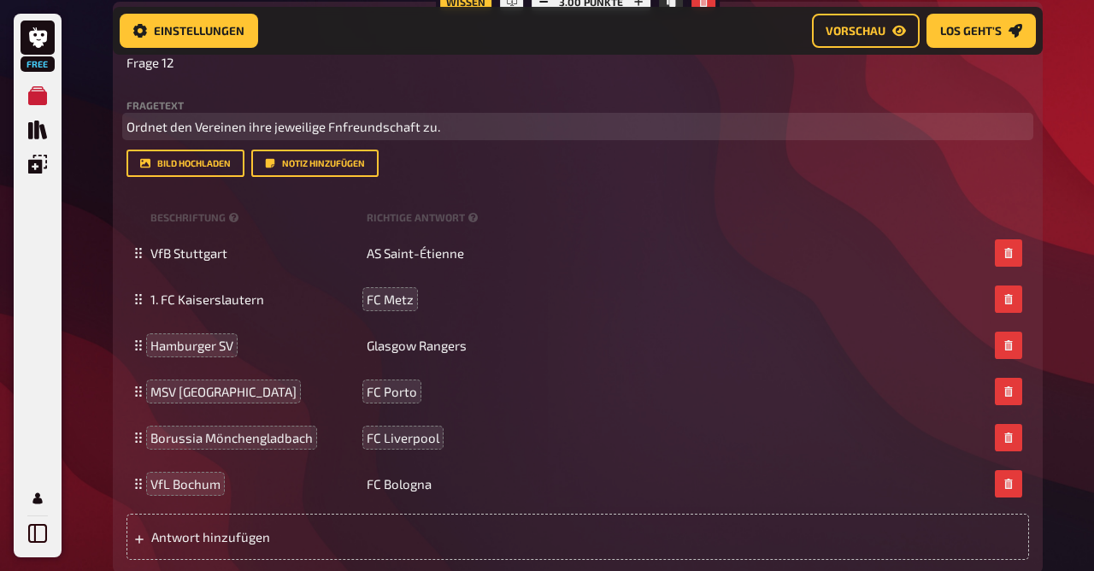
click at [339, 126] on span "Ordnet den Vereinen ihre jeweilige Fnfreundschaft zu." at bounding box center [284, 126] width 314 height 15
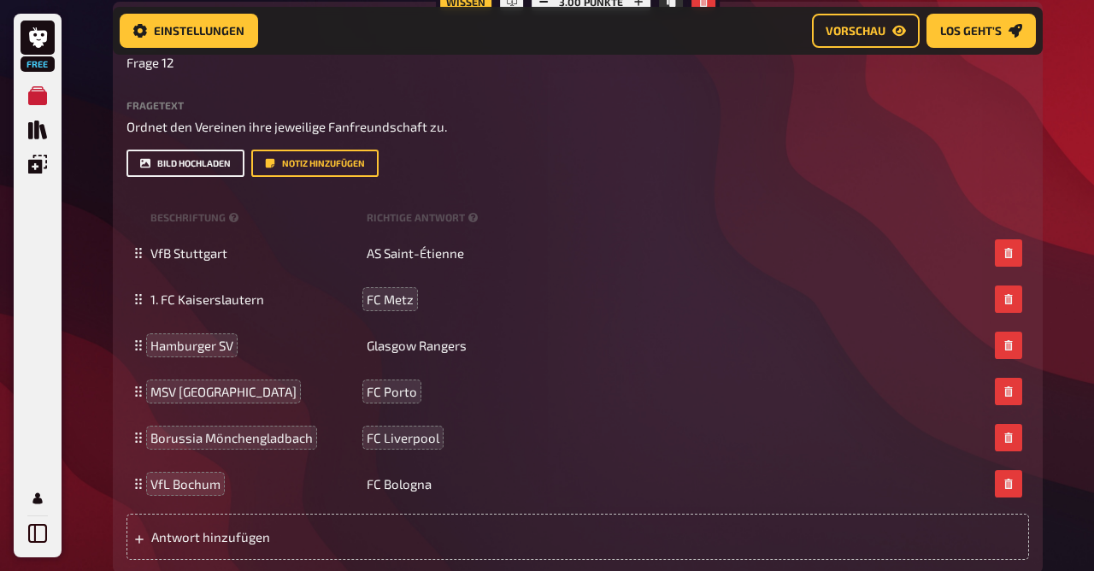
click at [192, 166] on button "Bild hochladen" at bounding box center [186, 163] width 118 height 27
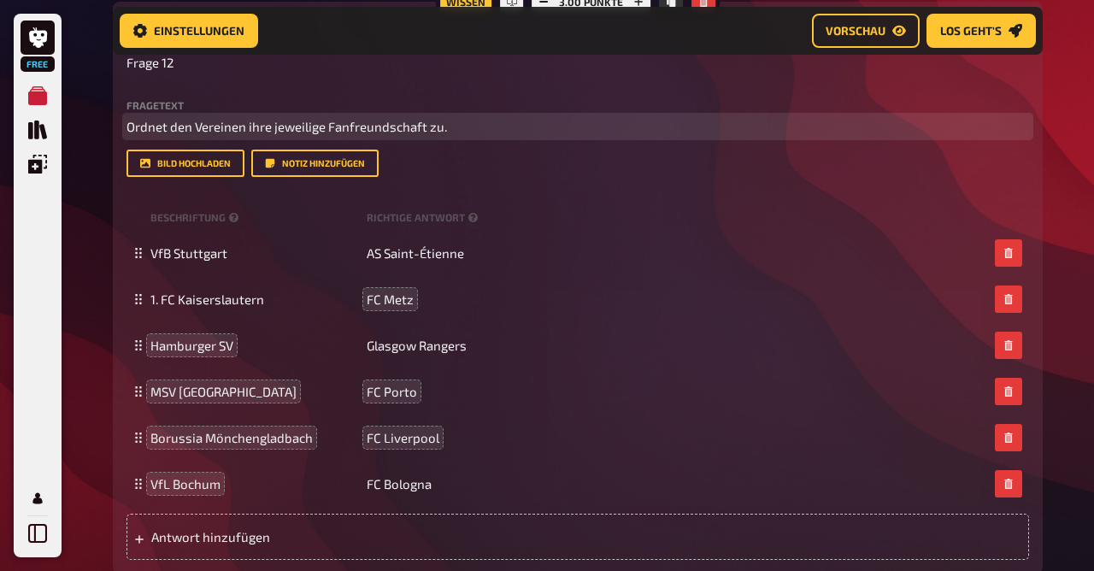
click at [485, 131] on p "Ordnet den Vereinen ihre jeweilige Fanfreundschaft zu." at bounding box center [578, 127] width 903 height 20
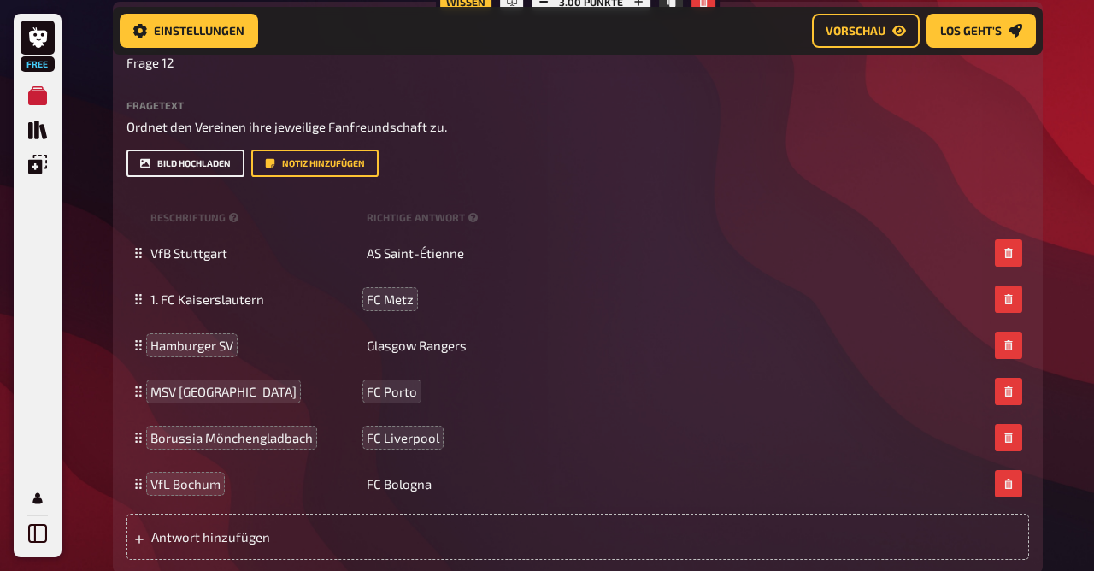
click at [163, 157] on button "Bild hochladen" at bounding box center [186, 163] width 118 height 27
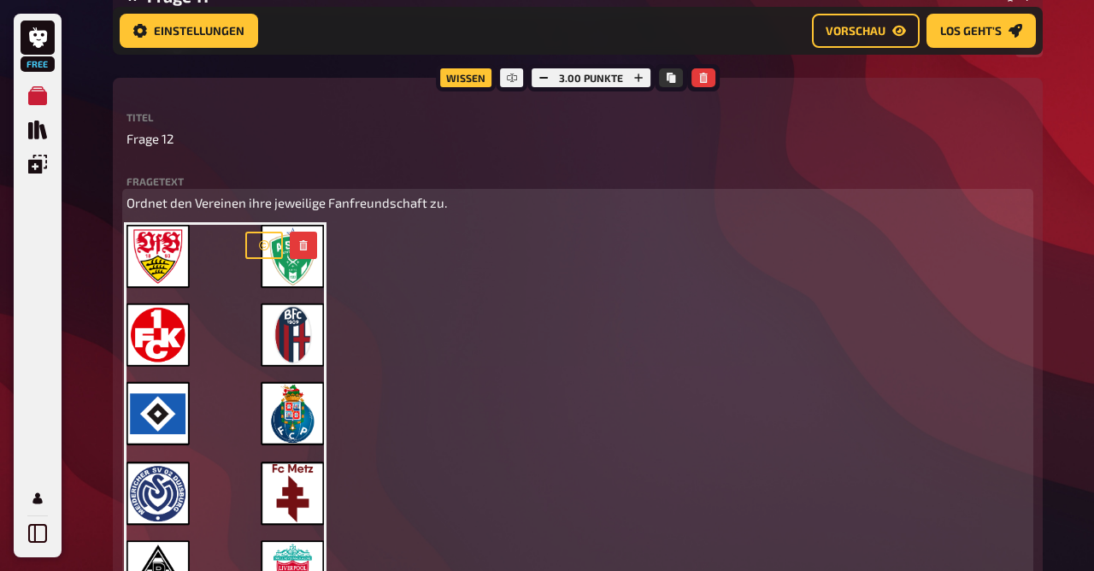
scroll to position [850, 0]
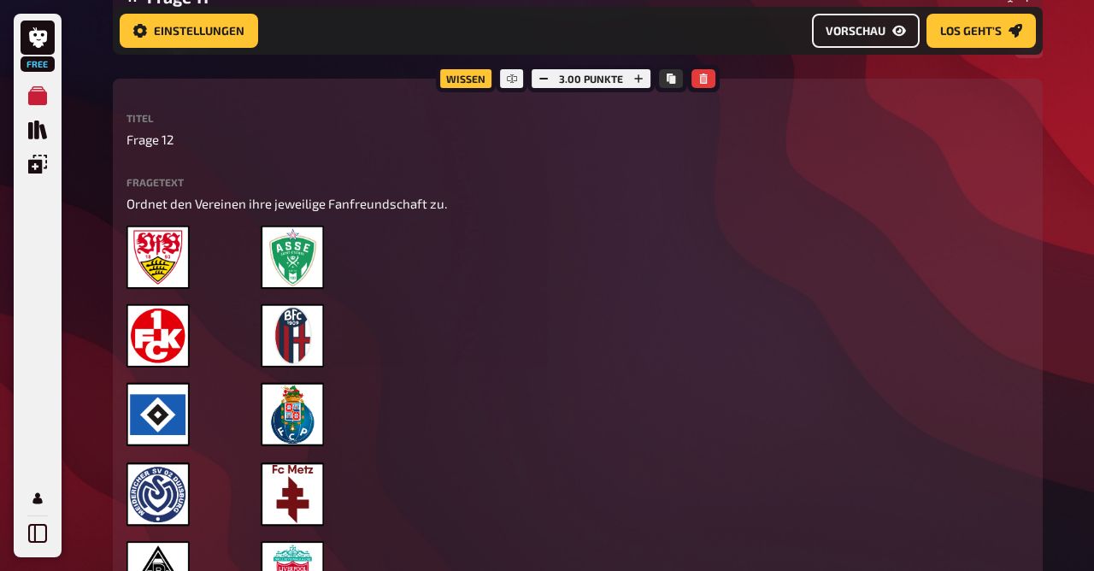
click at [880, 31] on span "Vorschau" at bounding box center [856, 31] width 60 height 12
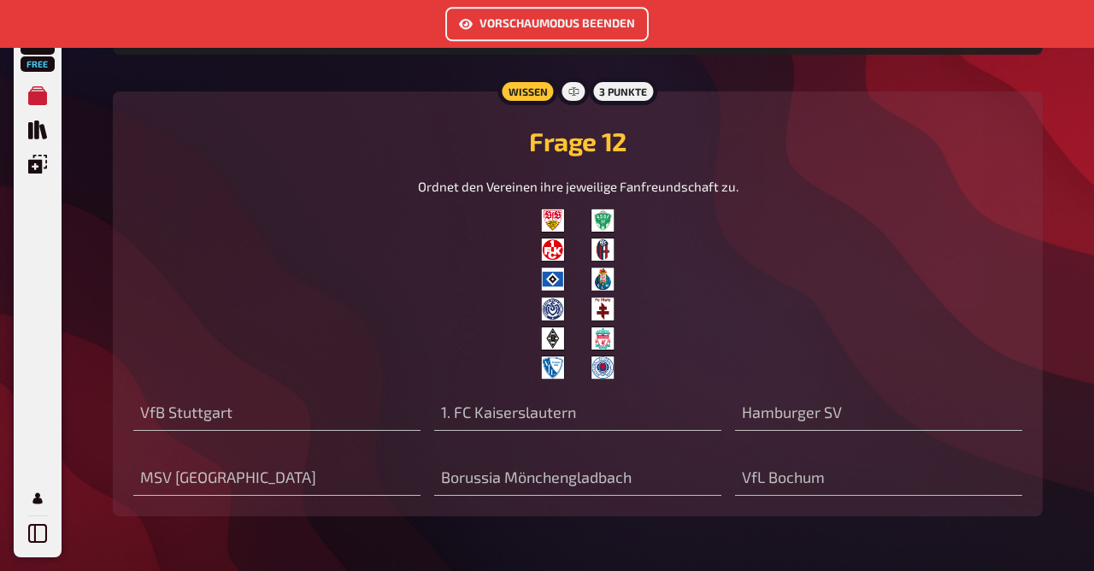
scroll to position [4991, 0]
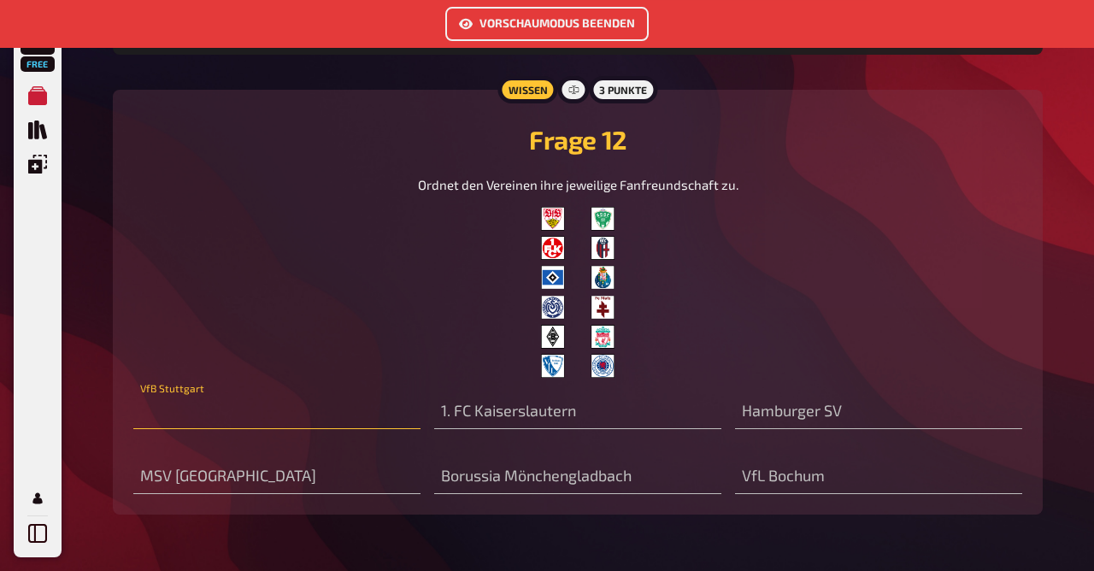
click at [232, 409] on input "text" at bounding box center [276, 412] width 287 height 34
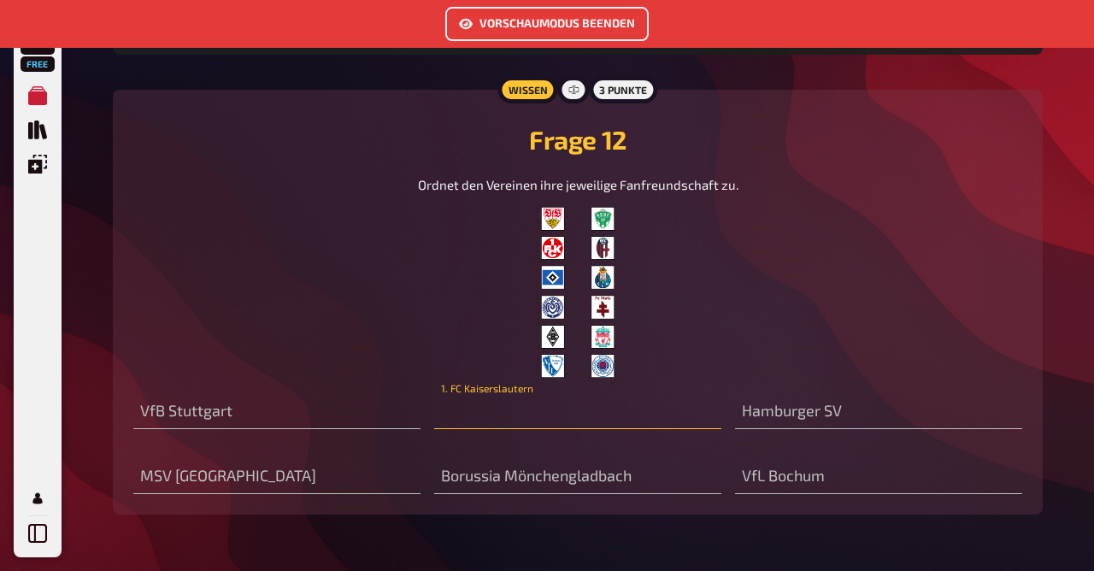
click at [473, 396] on input "text" at bounding box center [577, 412] width 287 height 34
click at [590, 276] on img at bounding box center [578, 292] width 74 height 171
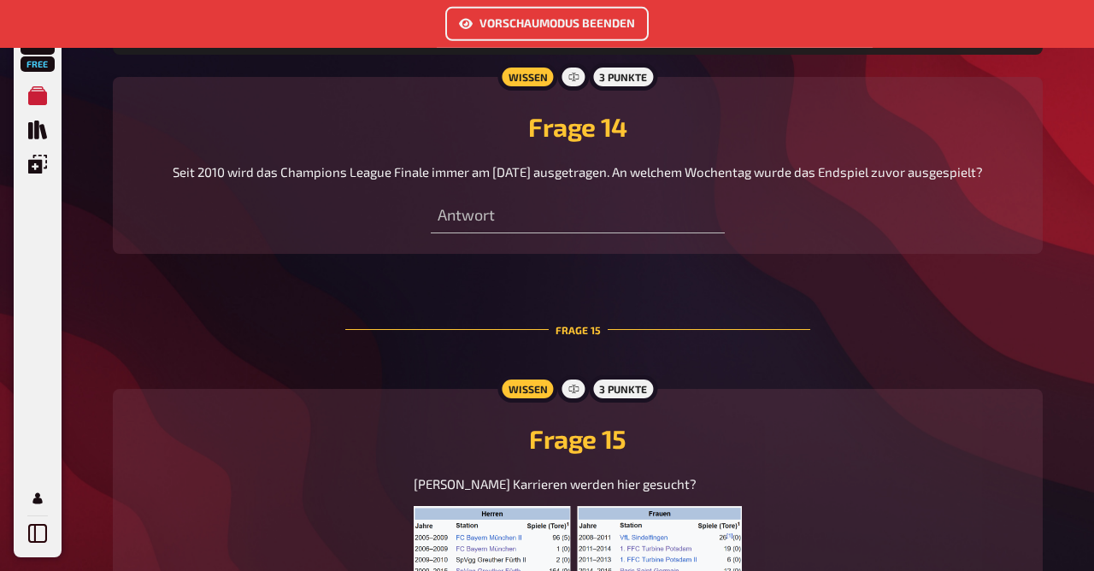
scroll to position [6162, 0]
click at [519, 26] on button "Vorschaumodus beenden" at bounding box center [546, 24] width 203 height 34
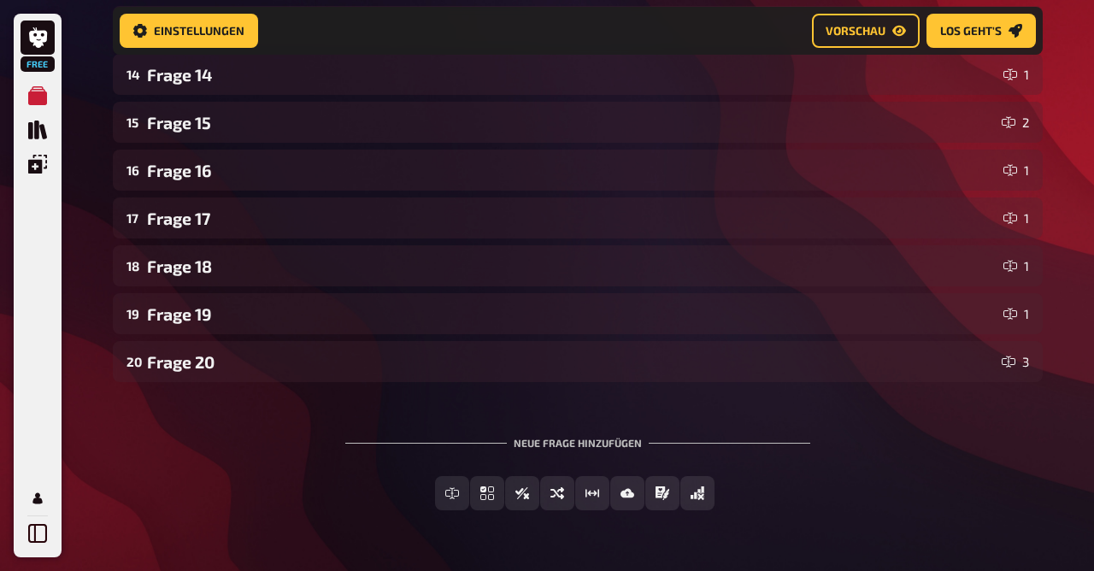
scroll to position [957, 0]
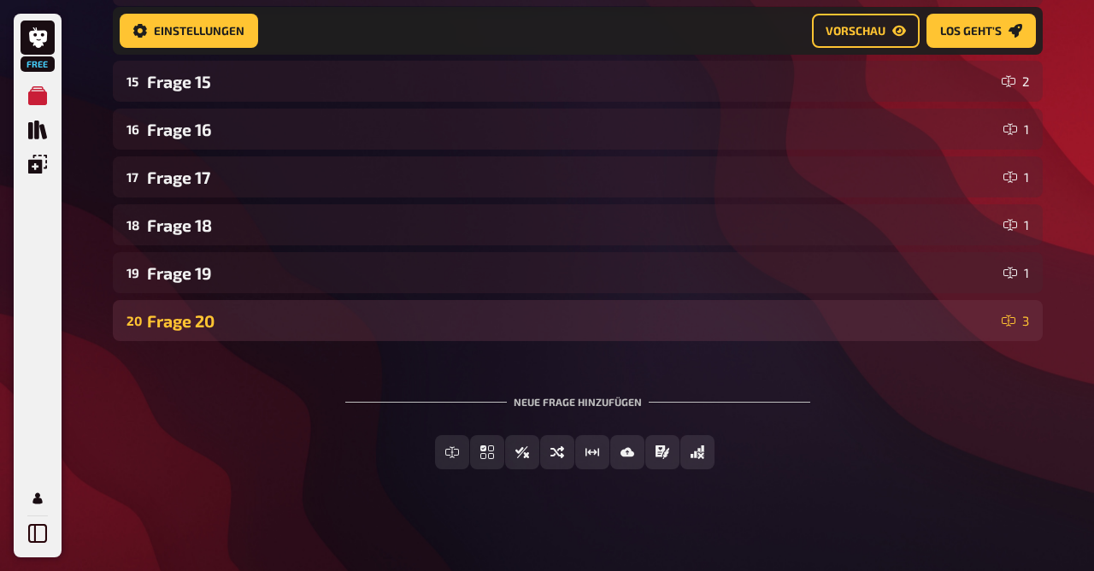
click at [301, 320] on div "Frage 20" at bounding box center [571, 321] width 848 height 20
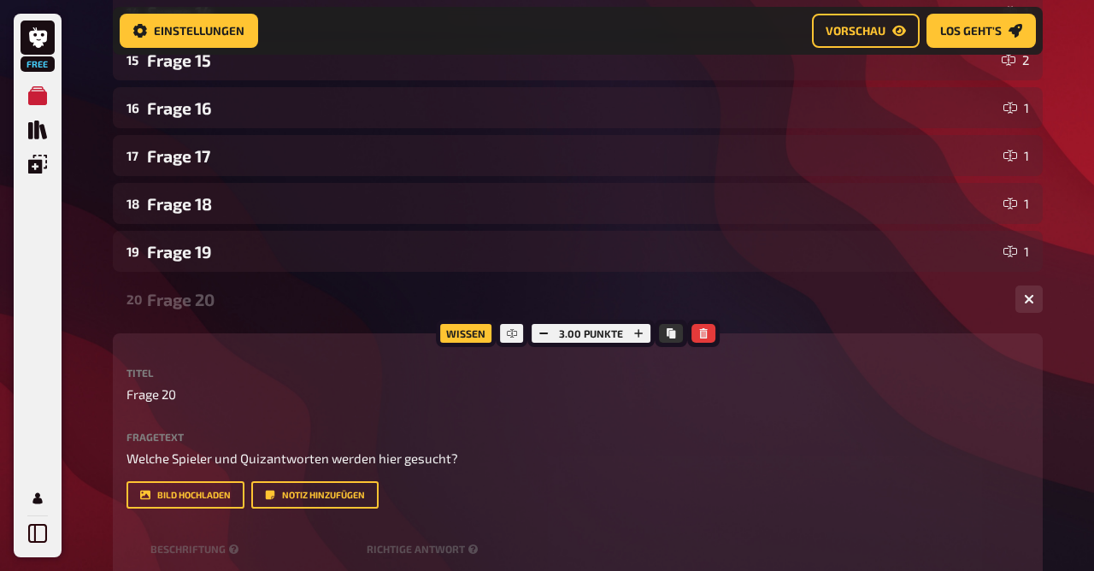
scroll to position [977, 0]
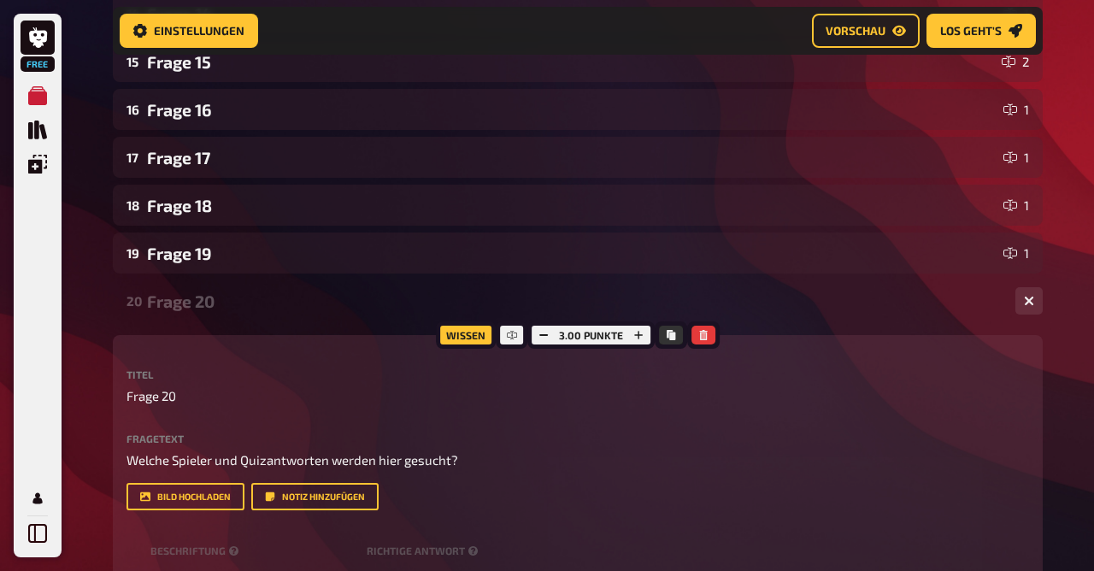
click at [248, 301] on div "Frage 20" at bounding box center [574, 301] width 855 height 20
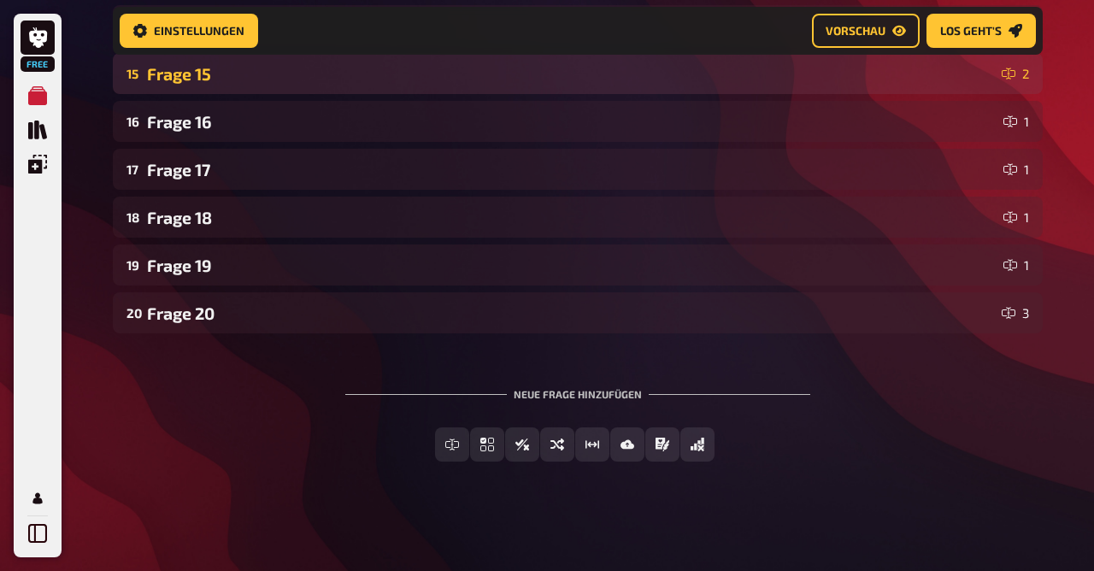
scroll to position [967, 0]
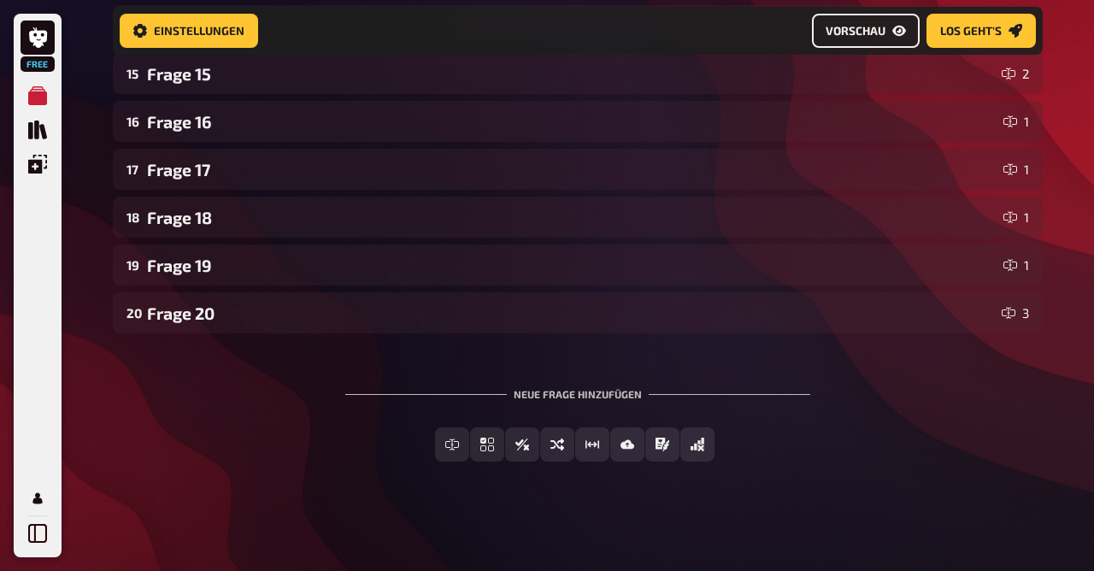
click at [828, 38] on button "Vorschau" at bounding box center [866, 31] width 108 height 34
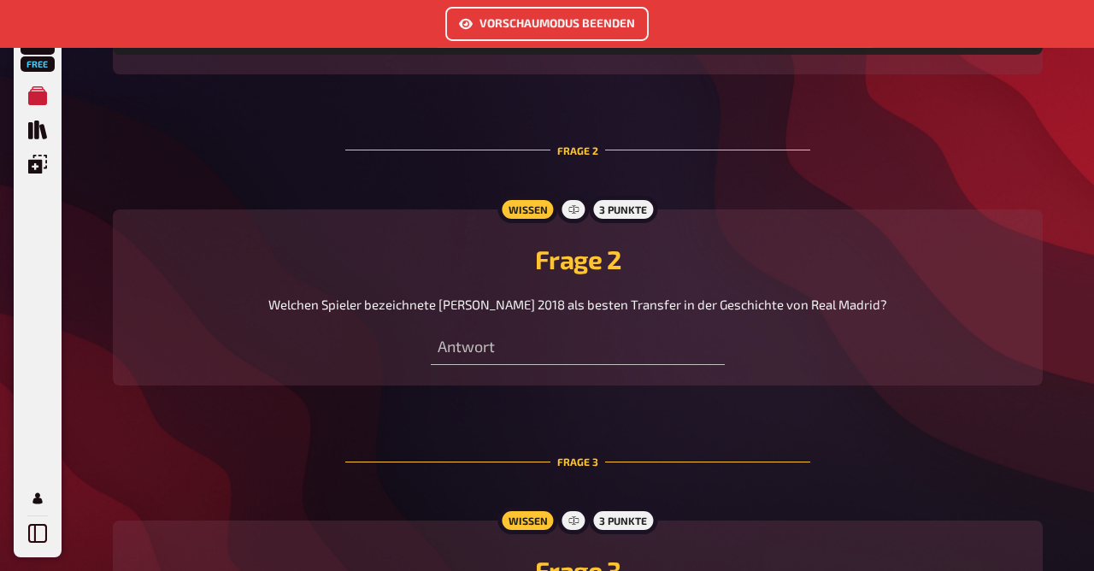
scroll to position [1020, 0]
click at [549, 29] on button "Vorschaumodus beenden" at bounding box center [546, 24] width 203 height 34
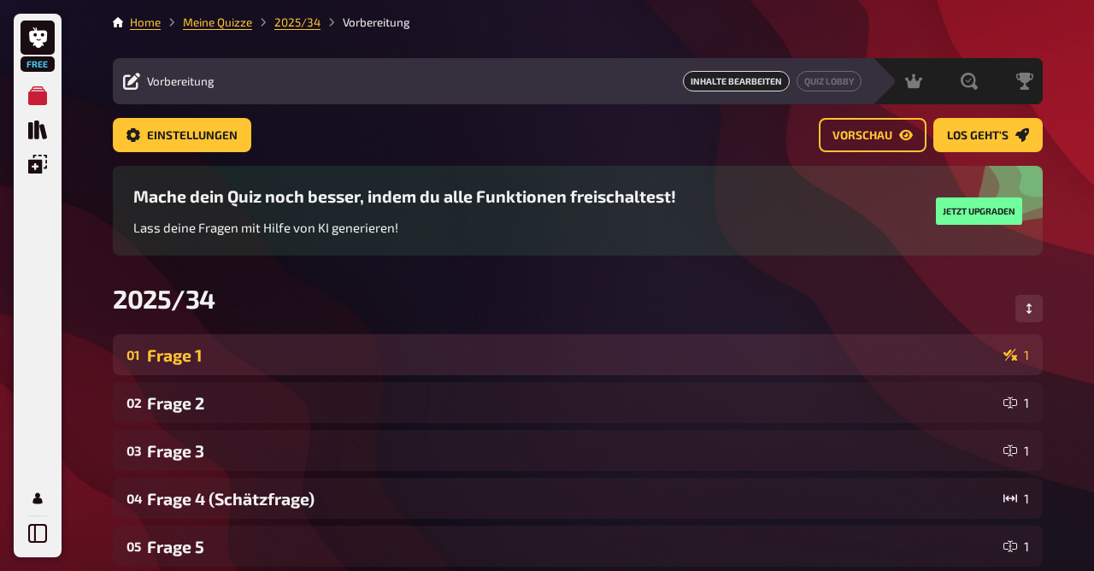
click at [309, 368] on div "01 Frage 1 1" at bounding box center [578, 354] width 930 height 41
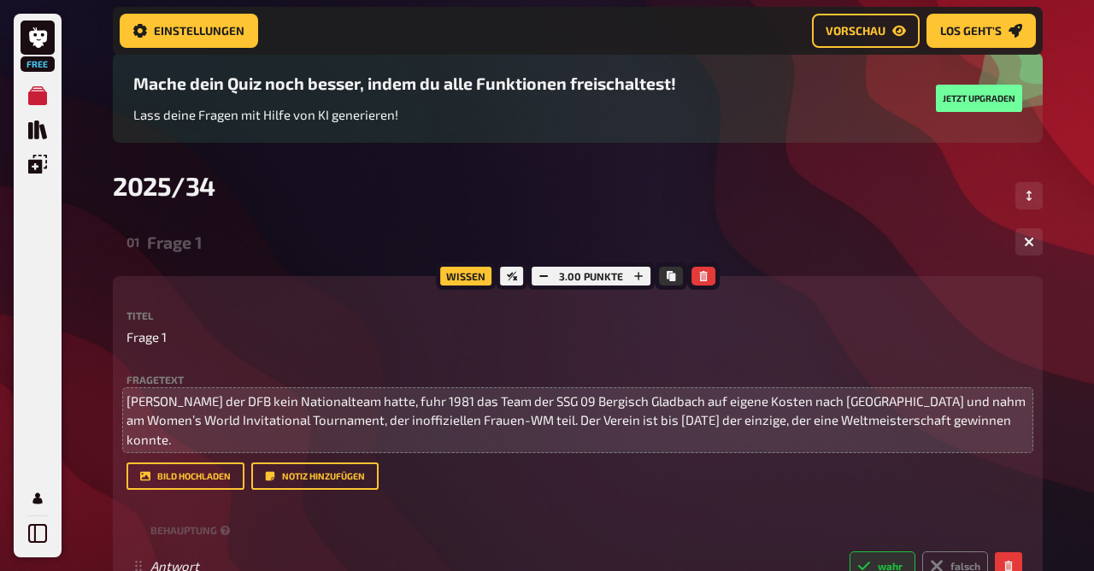
scroll to position [127, 0]
click at [715, 419] on span "[PERSON_NAME] der DFB kein Nationalteam hatte, fuhr 1981 das Team der SSG 09 Be…" at bounding box center [578, 419] width 902 height 54
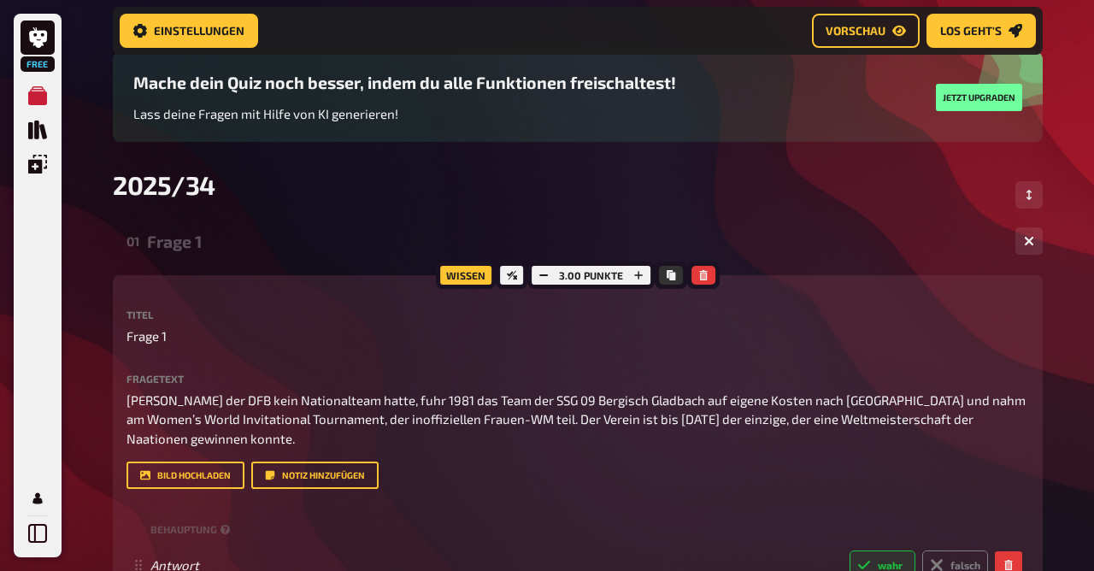
click at [871, 430] on div "Fragetext Weil der DFB kein Nationalteam hatte, fuhr 1981 das Team der SSG 09 B…" at bounding box center [578, 432] width 903 height 116
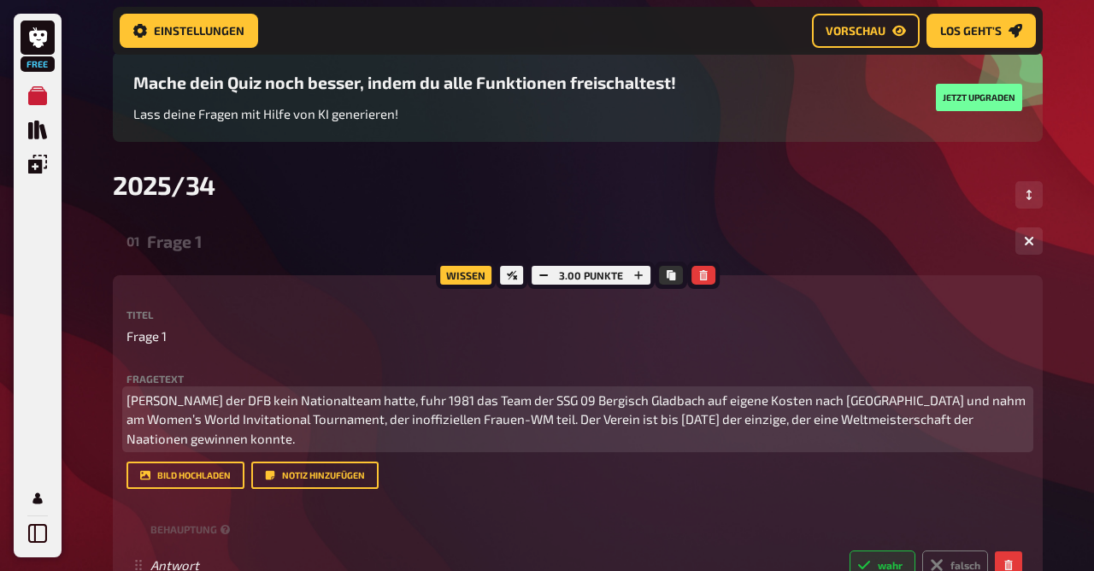
click at [871, 422] on span "[PERSON_NAME] der DFB kein Nationalteam hatte, fuhr 1981 das Team der SSG 09 Be…" at bounding box center [578, 419] width 902 height 54
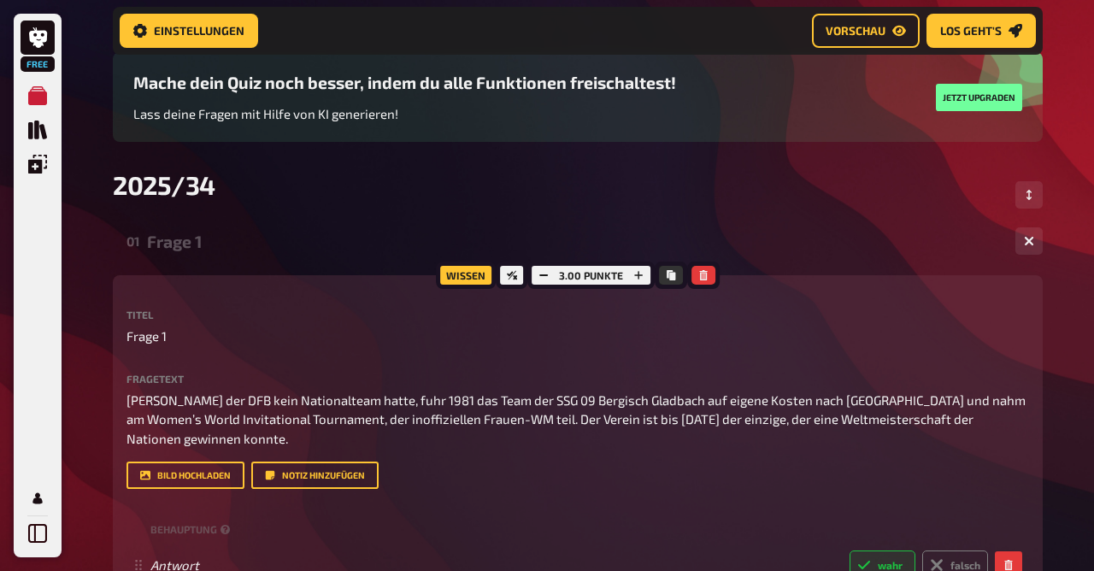
click at [760, 481] on div "Titel Frage 1 Fragetext Weil der DFB kein Nationalteam hatte, fuhr 1981 das Tea…" at bounding box center [578, 475] width 903 height 332
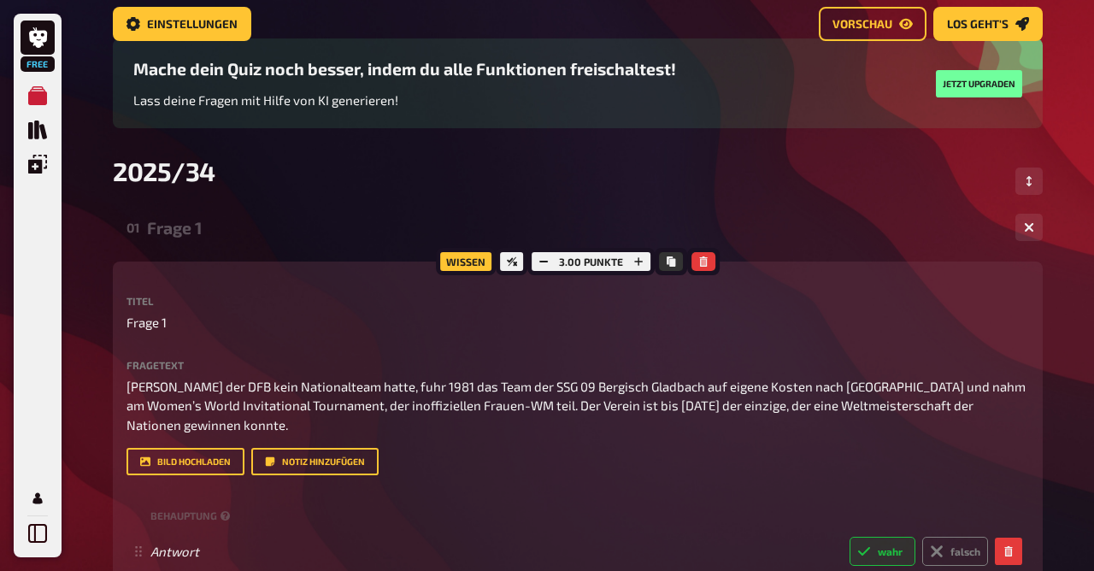
scroll to position [0, 0]
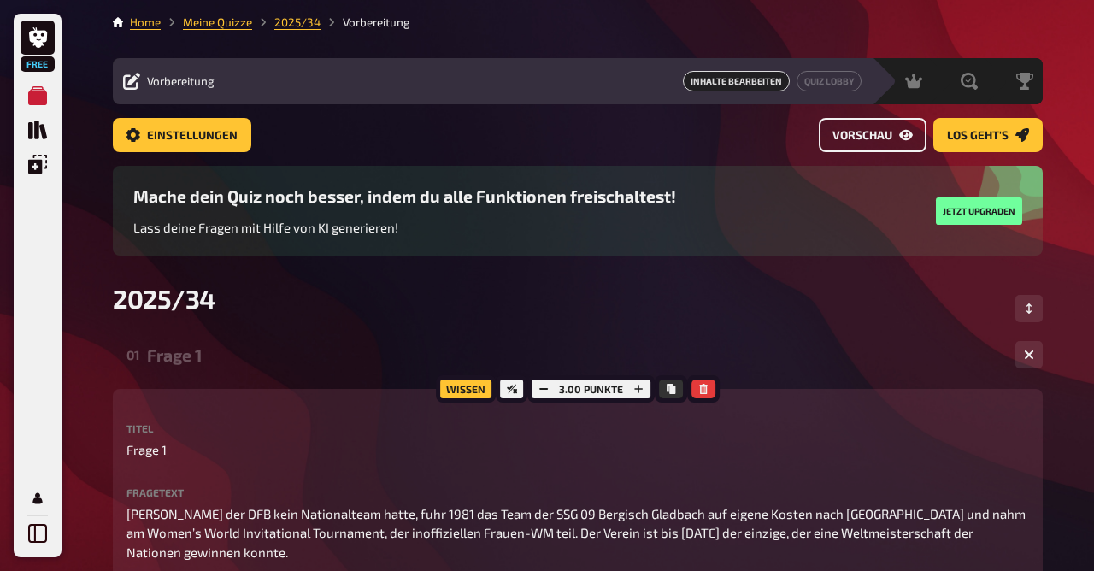
click at [854, 124] on button "Vorschau" at bounding box center [873, 135] width 108 height 34
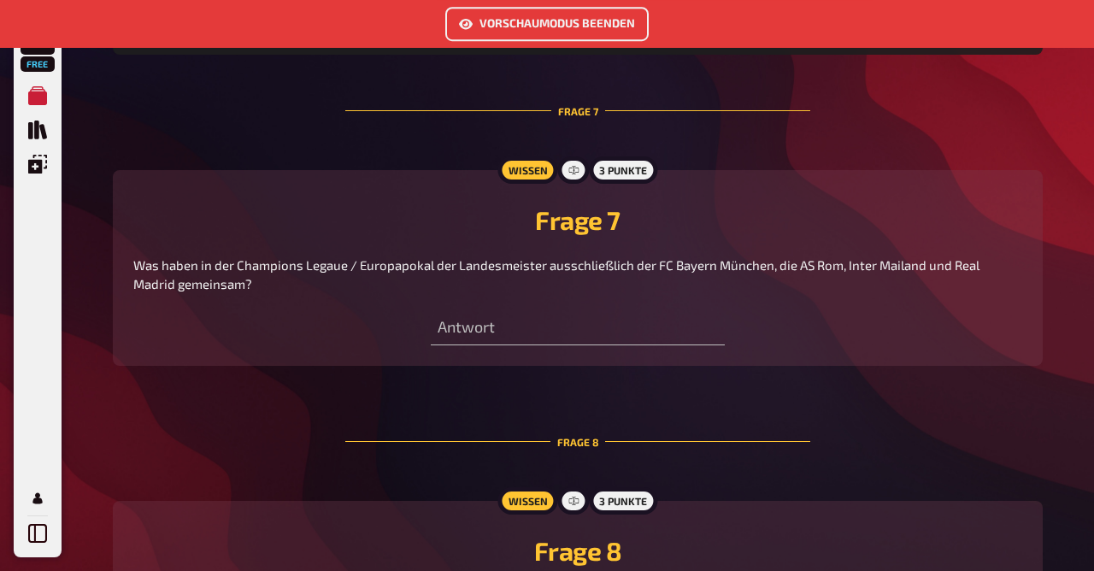
scroll to position [3004, 0]
click at [497, 21] on button "Vorschaumodus beenden" at bounding box center [546, 24] width 203 height 34
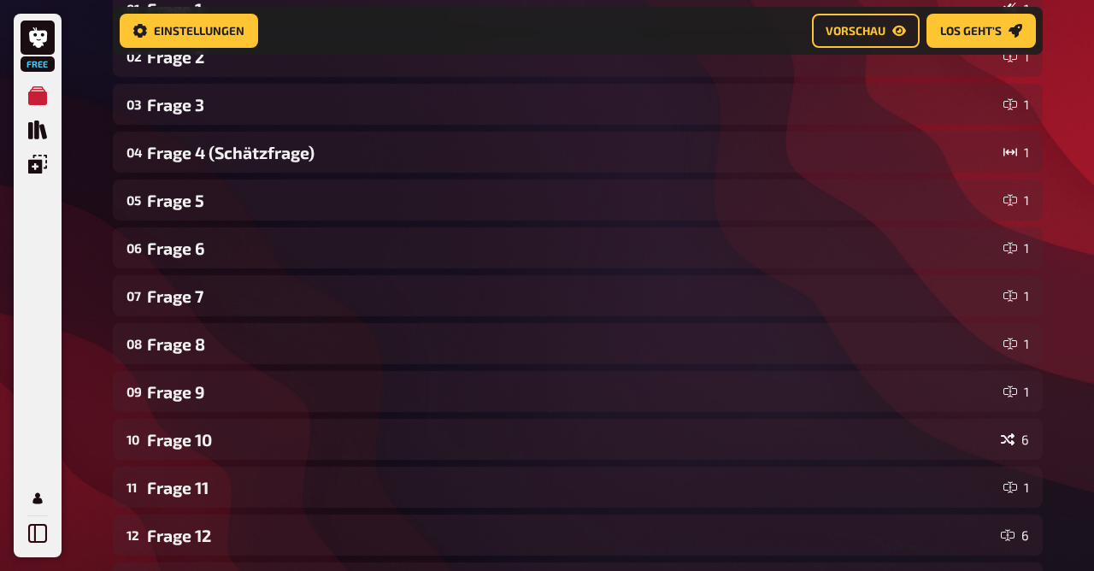
scroll to position [359, 0]
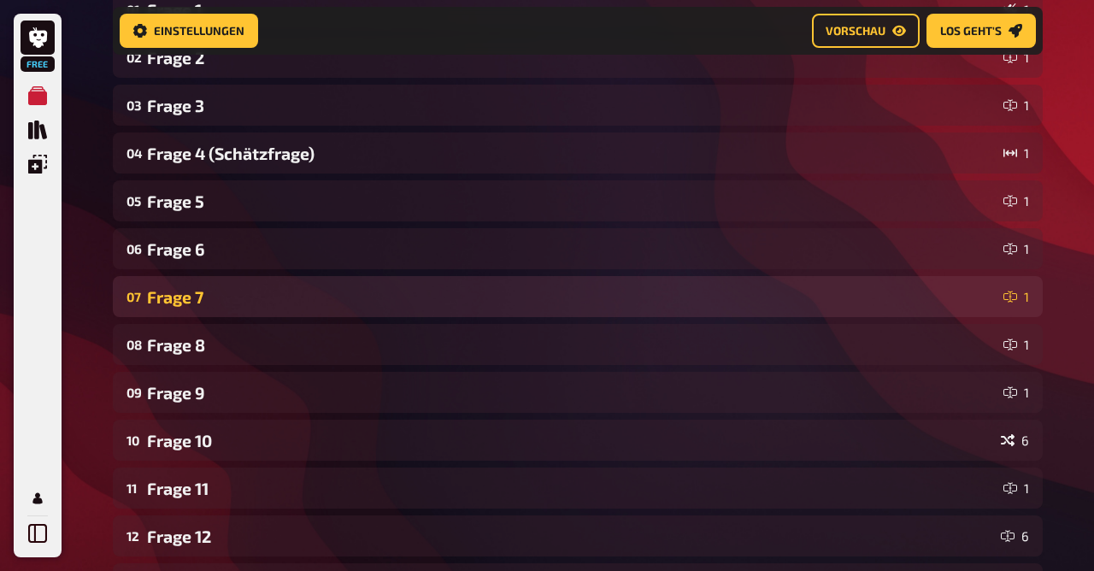
click at [263, 295] on div "Frage 7" at bounding box center [572, 297] width 850 height 20
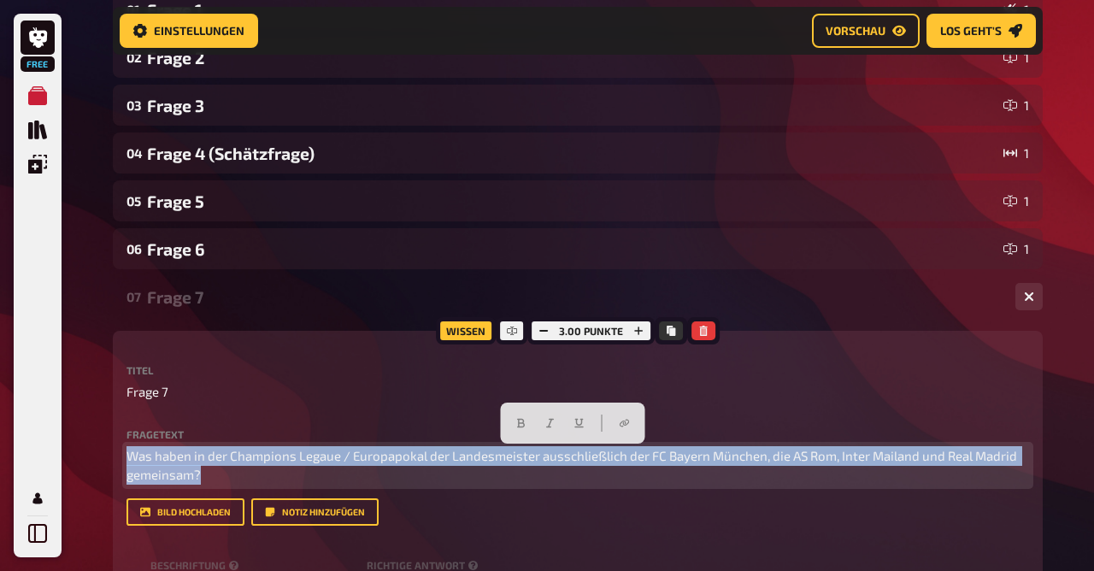
drag, startPoint x: 212, startPoint y: 474, endPoint x: 46, endPoint y: 426, distance: 172.6
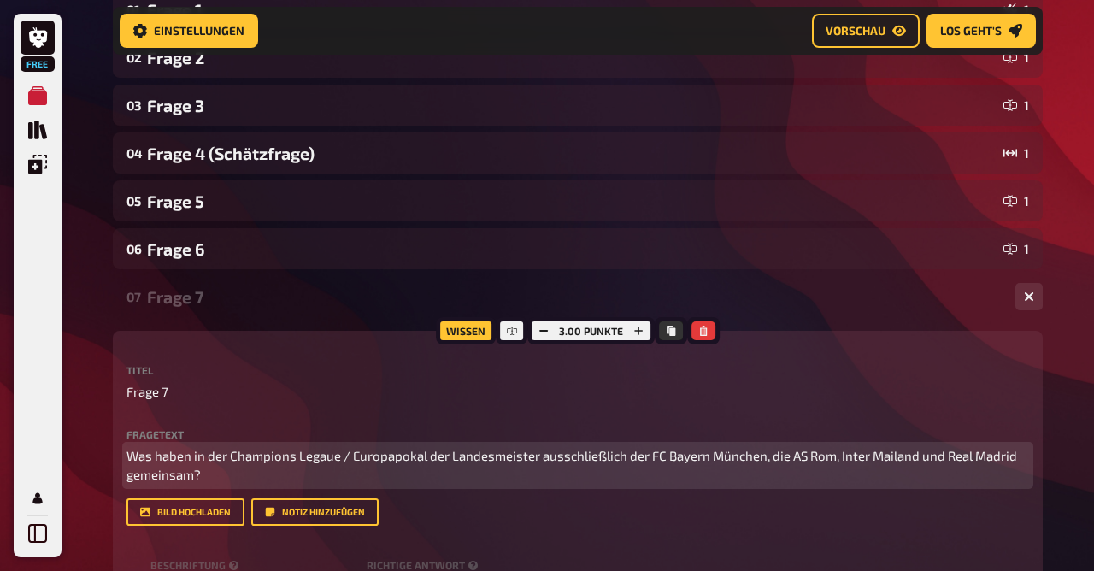
click at [209, 464] on p "Was haben in der Champions Legaue / Europapokal der Landesmeister ausschließlic…" at bounding box center [578, 465] width 903 height 38
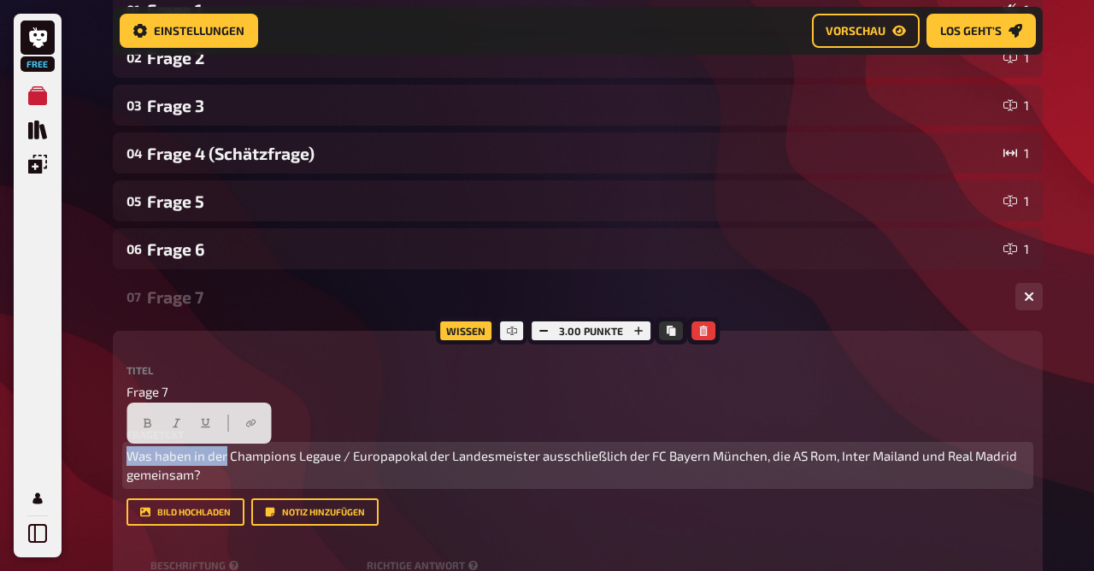
drag, startPoint x: 227, startPoint y: 457, endPoint x: 85, endPoint y: 443, distance: 143.5
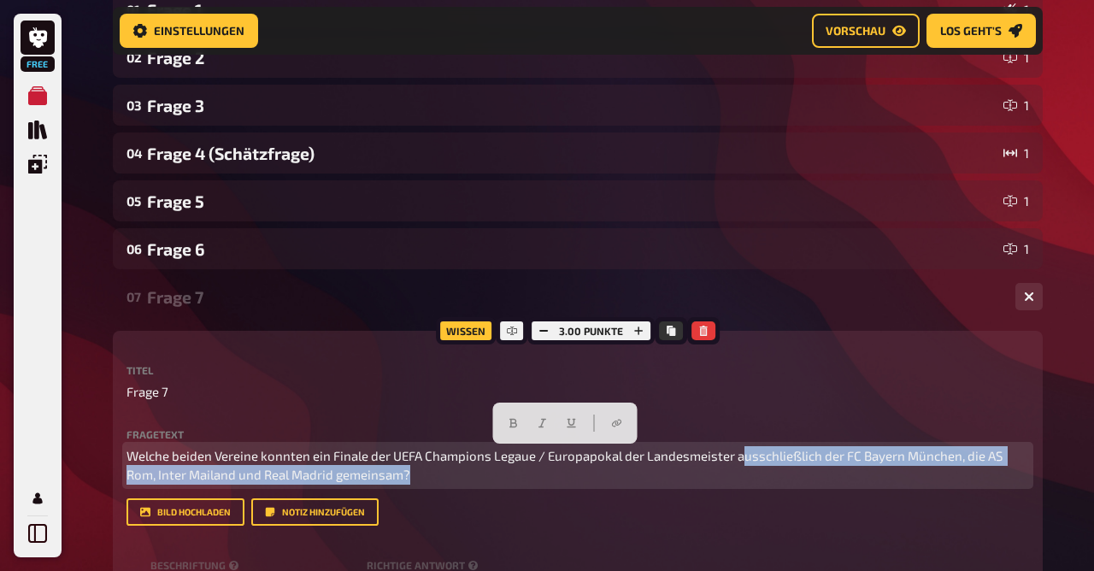
drag, startPoint x: 739, startPoint y: 465, endPoint x: 780, endPoint y: 519, distance: 67.2
click at [780, 519] on div "Fragetext Welche beiden Vereine konnten ein Finale der UEFA Champions Legaue / …" at bounding box center [578, 477] width 903 height 97
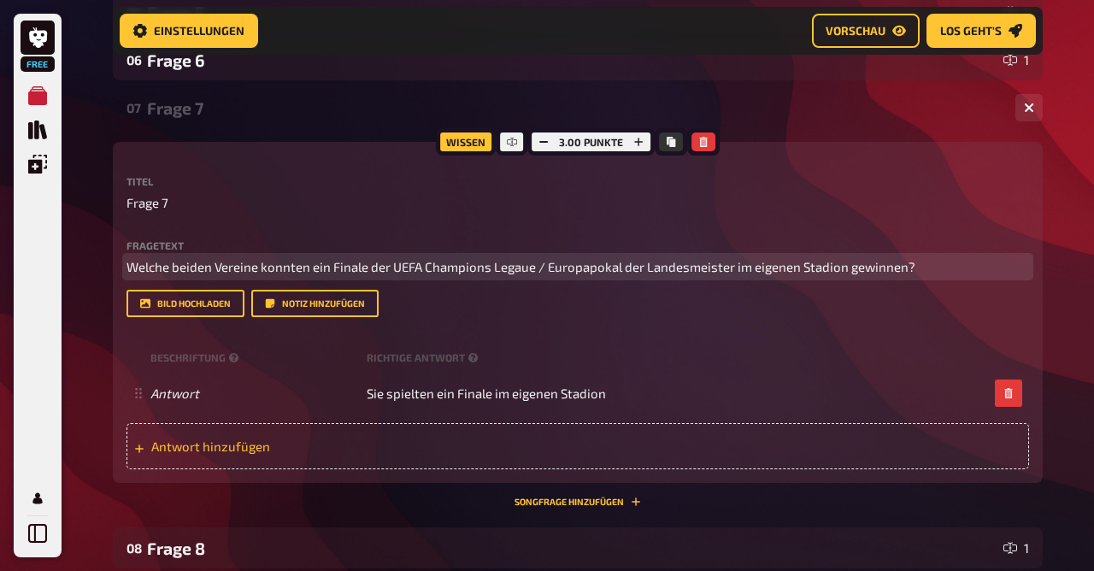
scroll to position [552, 0]
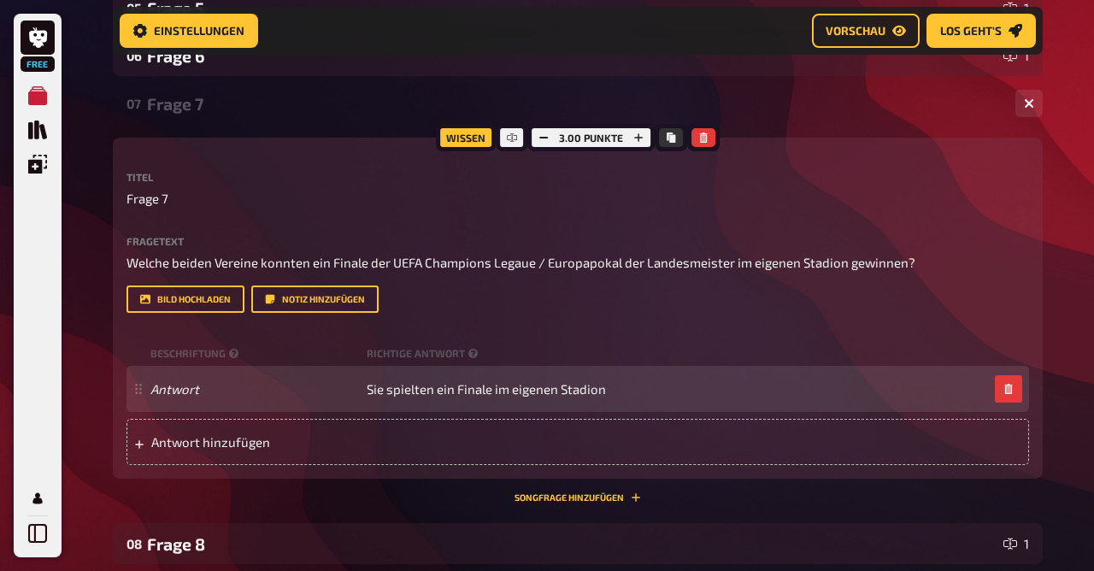
click at [426, 397] on div "Antwort Sie spielten ein Finale im eigenen Stadion" at bounding box center [578, 389] width 903 height 46
click at [407, 385] on span "Sie spielten ein Finale im eigenen Stadion" at bounding box center [486, 388] width 239 height 15
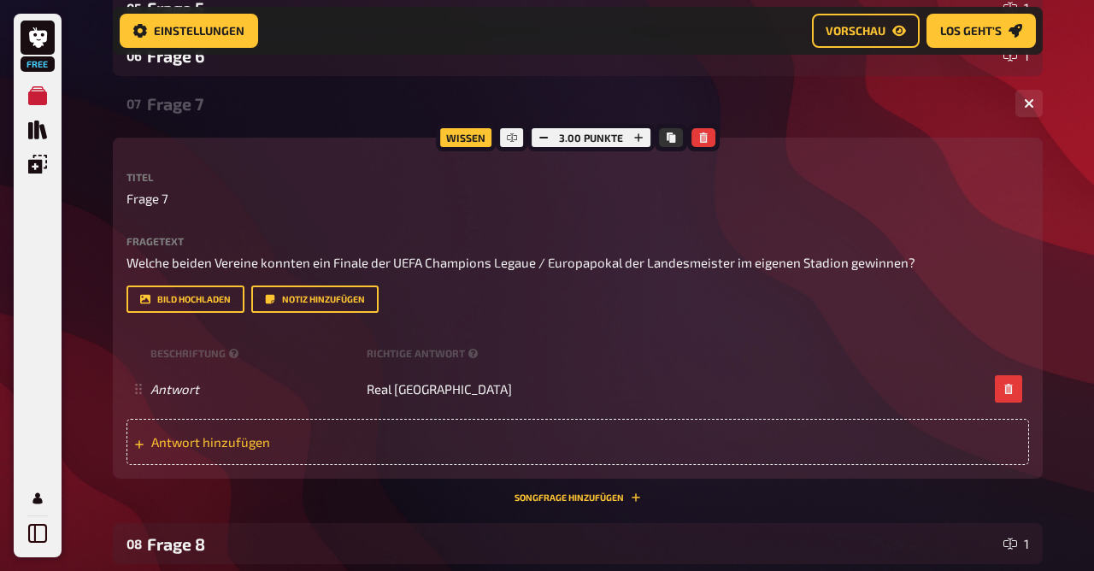
click at [208, 438] on span "Antwort hinzufügen" at bounding box center [284, 441] width 266 height 15
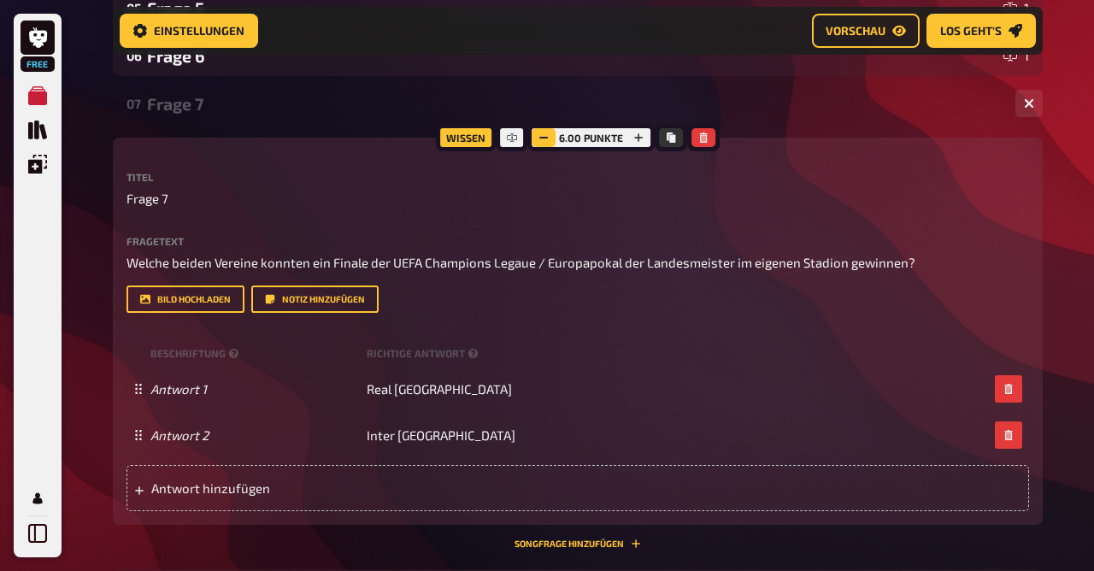
click at [544, 137] on icon "button" at bounding box center [543, 137] width 10 height 10
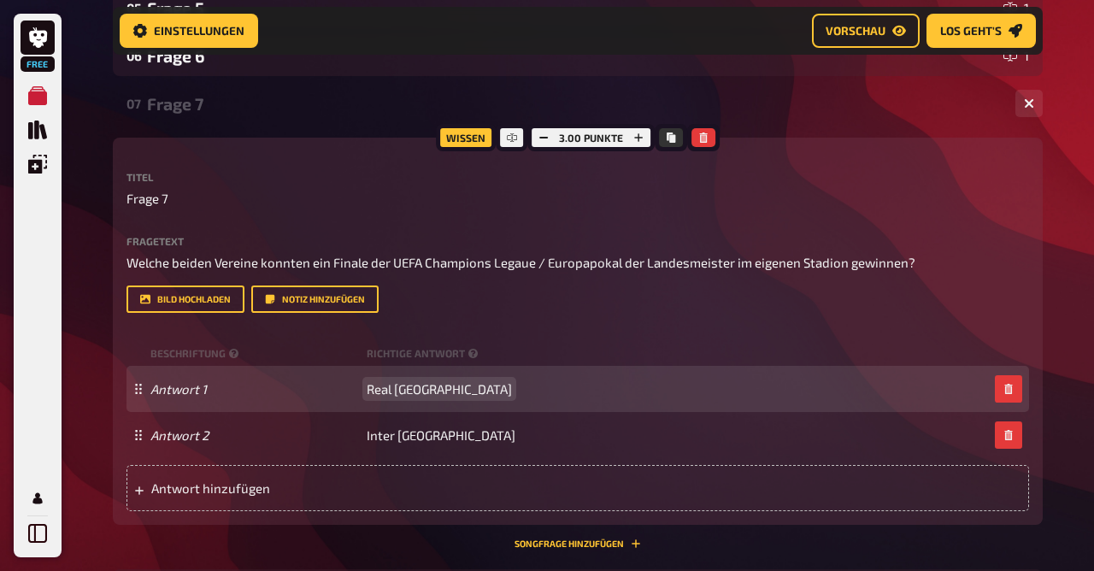
click at [435, 389] on span "Real [GEOGRAPHIC_DATA]" at bounding box center [439, 388] width 145 height 15
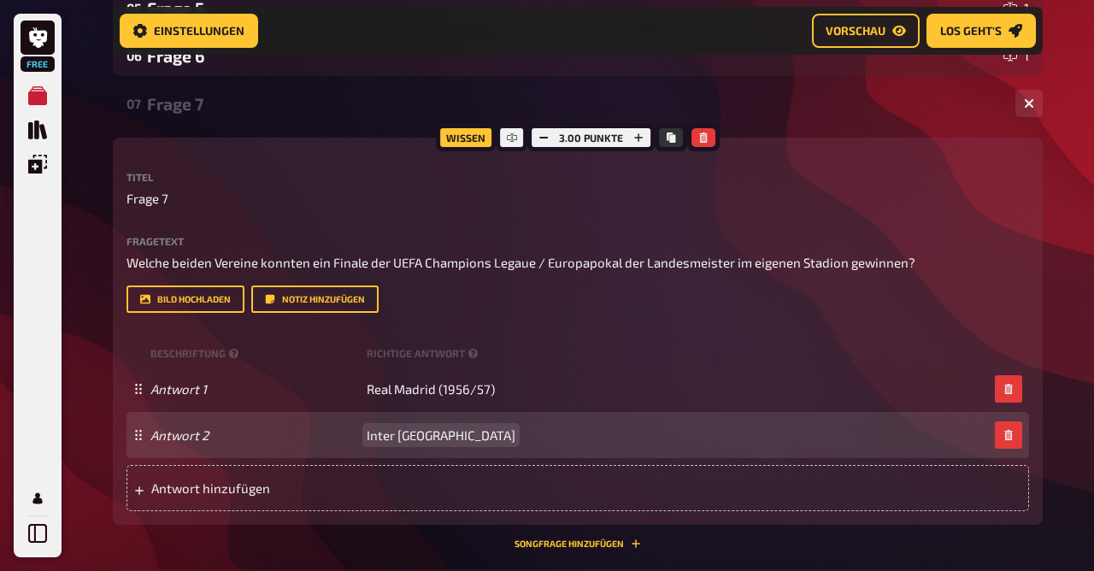
click at [442, 433] on span "Inter [GEOGRAPHIC_DATA]" at bounding box center [441, 434] width 149 height 15
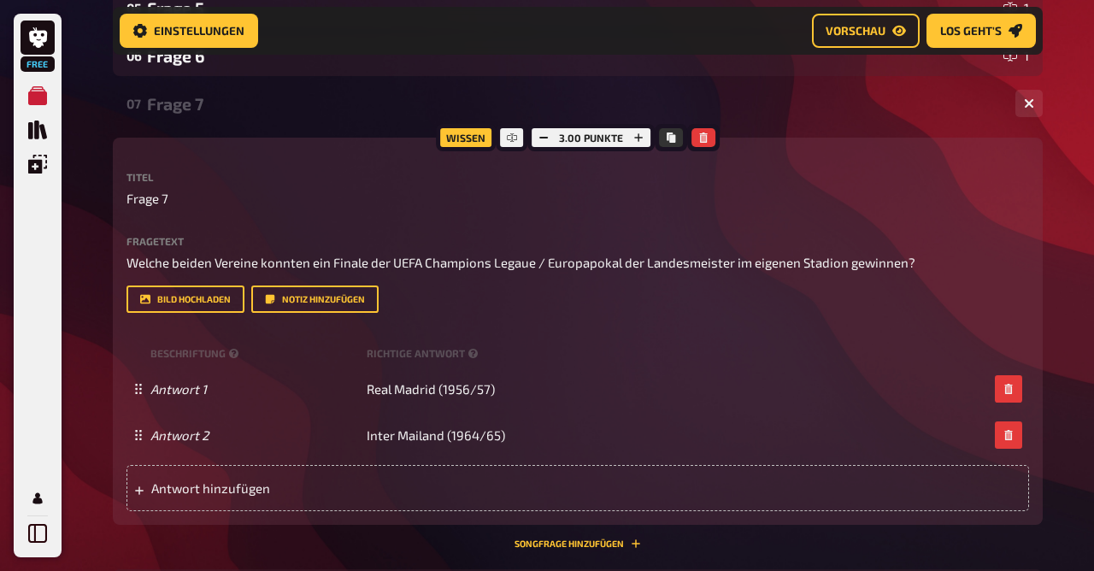
click at [181, 110] on div "Frage 7" at bounding box center [574, 104] width 855 height 20
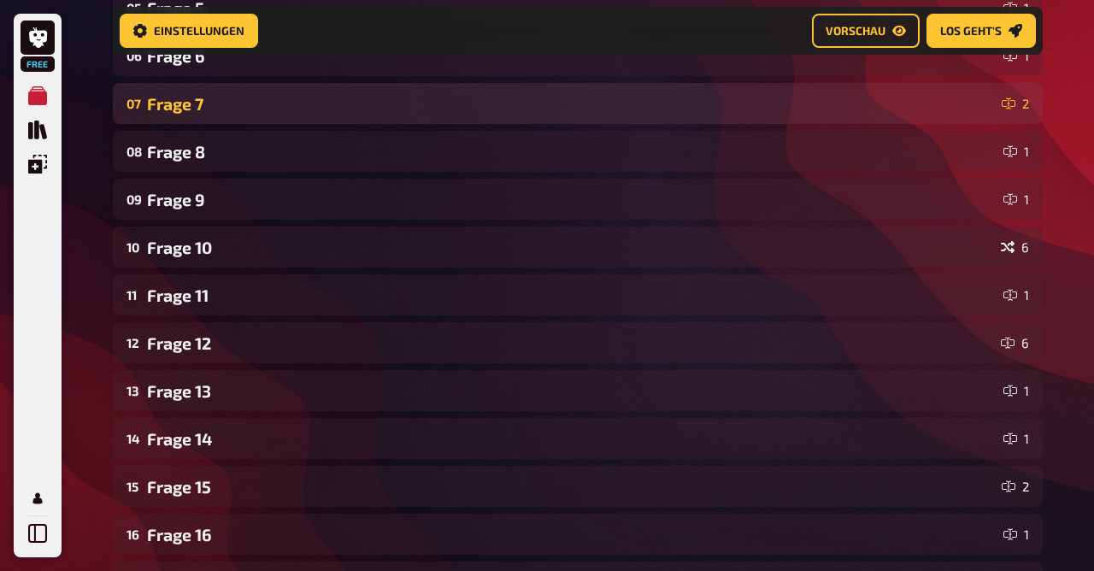
click at [204, 109] on div "Frage 7" at bounding box center [571, 104] width 848 height 20
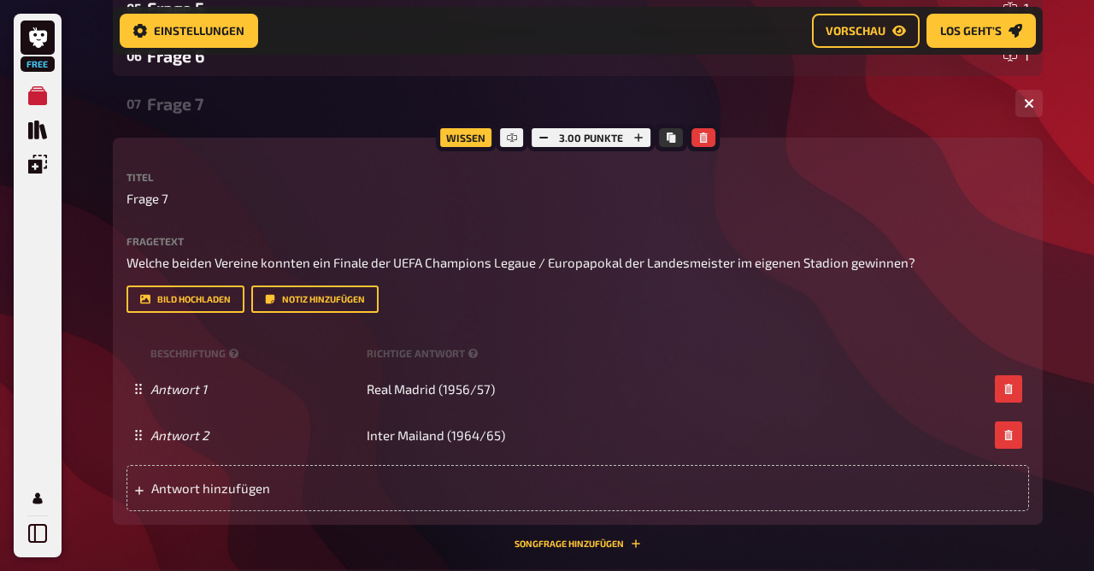
click at [191, 109] on div "Frage 7" at bounding box center [574, 104] width 855 height 20
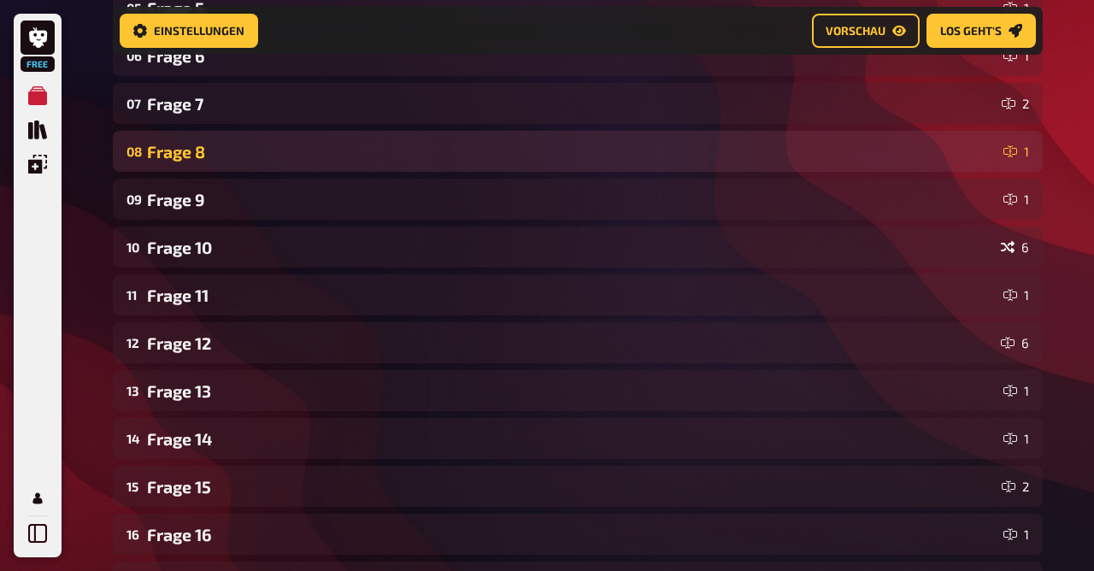
click at [187, 144] on div "Frage 8" at bounding box center [572, 152] width 850 height 20
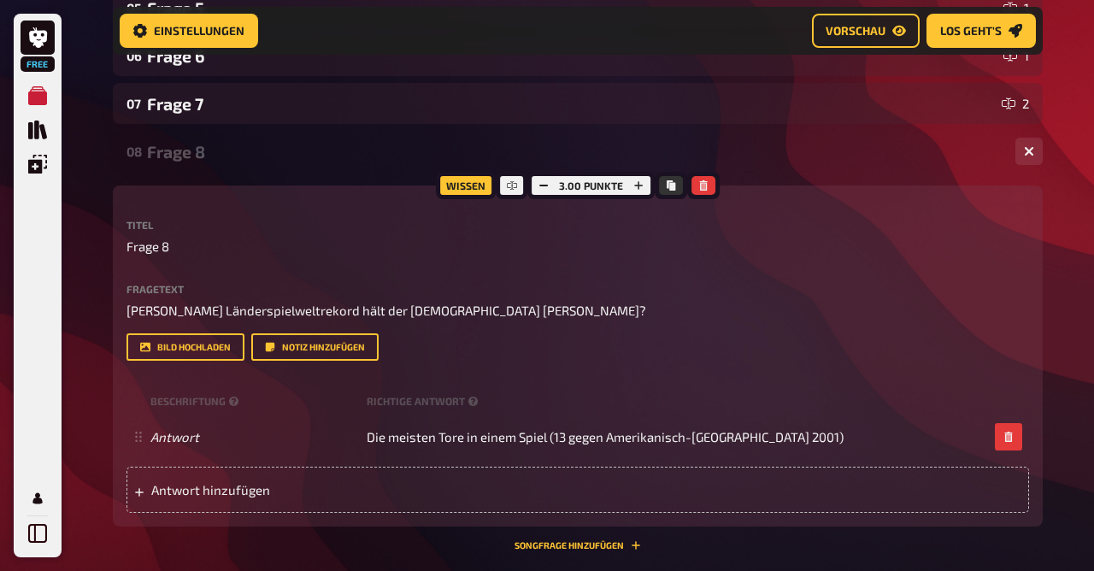
click at [182, 156] on div "Frage 8" at bounding box center [574, 152] width 855 height 20
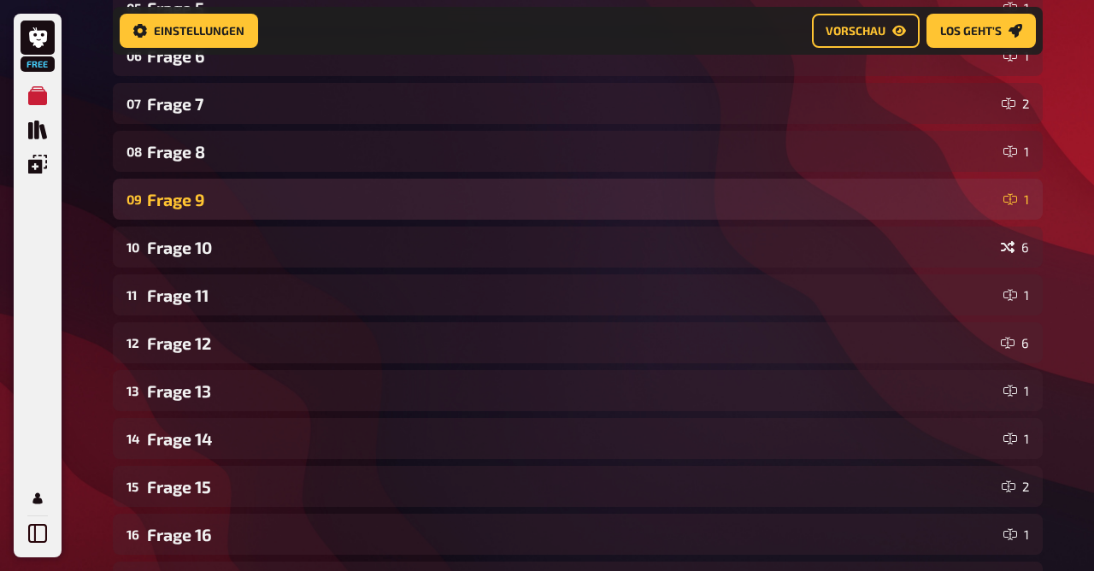
click at [186, 188] on div "09 Frage 9 1" at bounding box center [578, 199] width 930 height 41
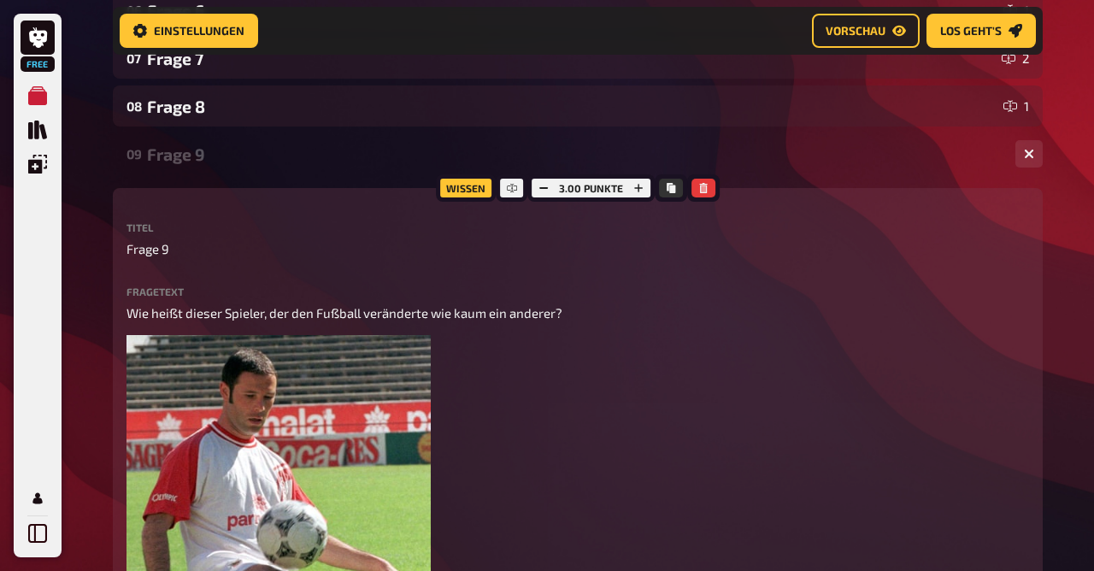
scroll to position [594, 0]
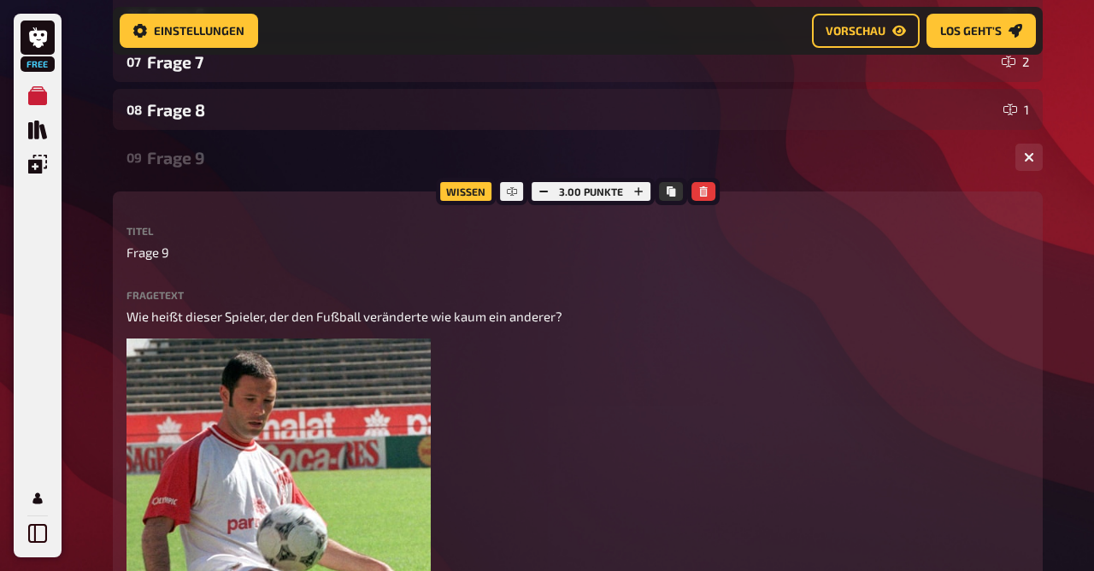
click at [199, 159] on div "Frage 9" at bounding box center [574, 158] width 855 height 20
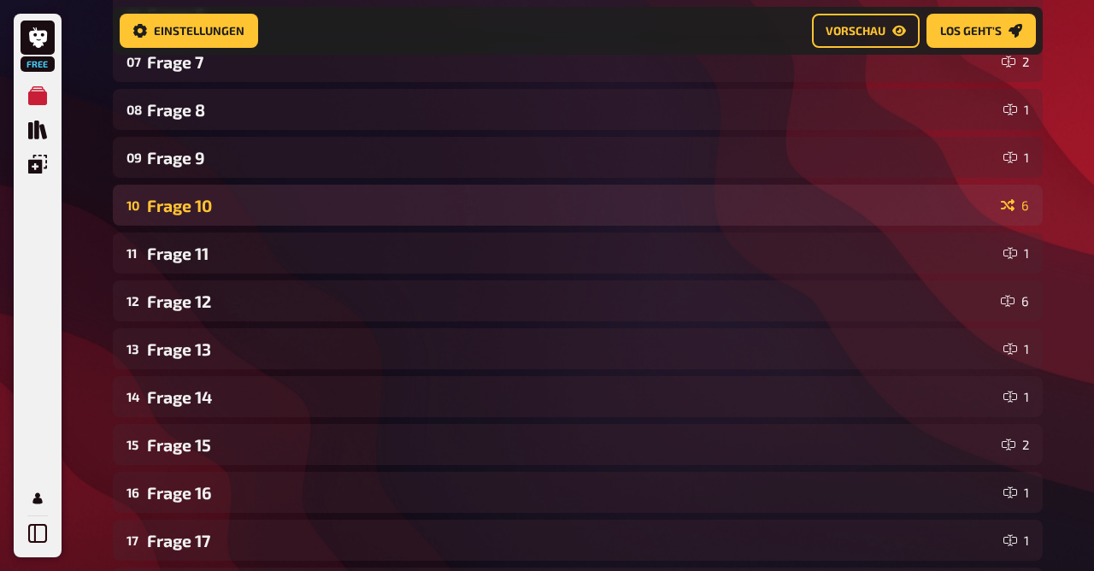
click at [200, 204] on div "Frage 10" at bounding box center [570, 206] width 847 height 20
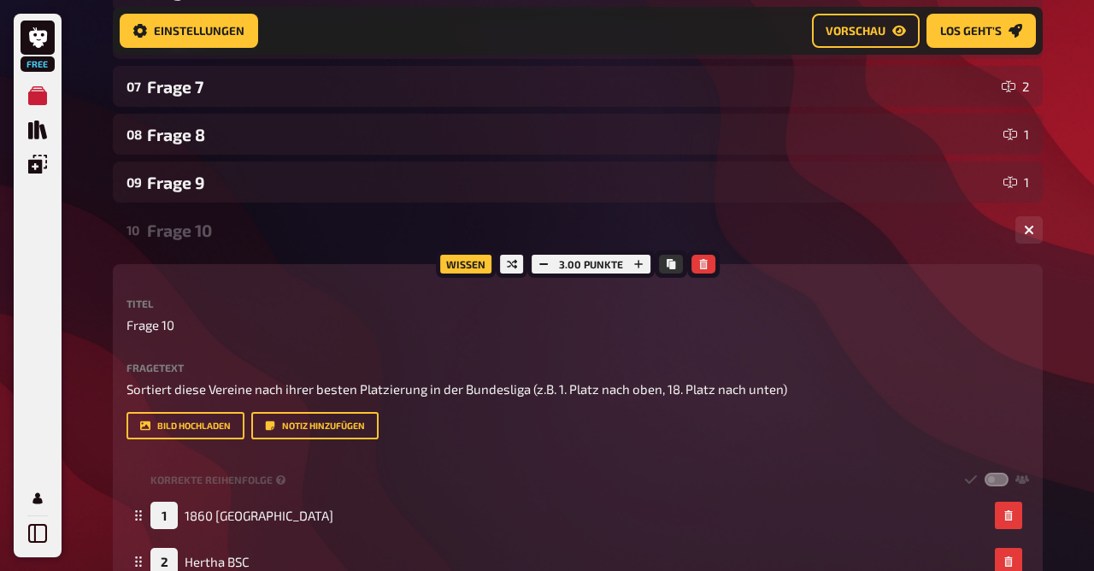
scroll to position [569, 0]
click at [209, 221] on div "Frage 10" at bounding box center [574, 231] width 855 height 20
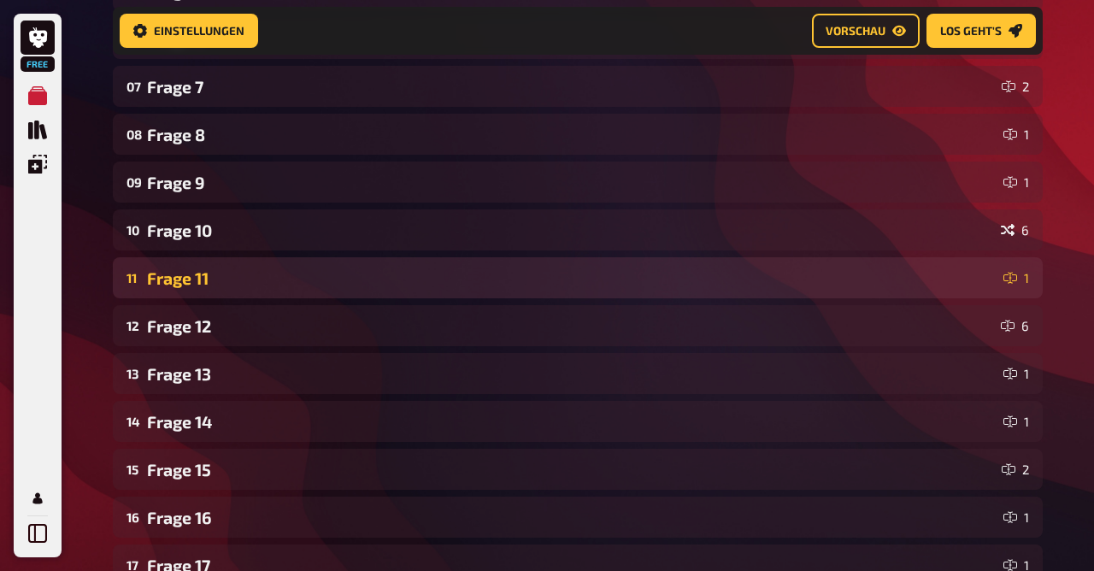
click at [201, 282] on div "Frage 11" at bounding box center [572, 278] width 850 height 20
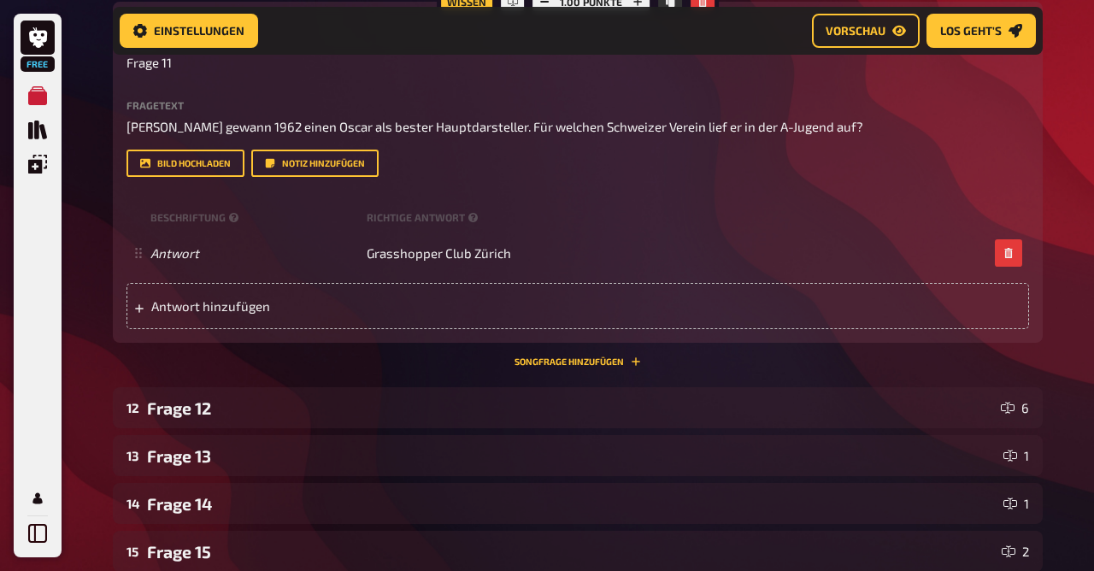
scroll to position [883, 0]
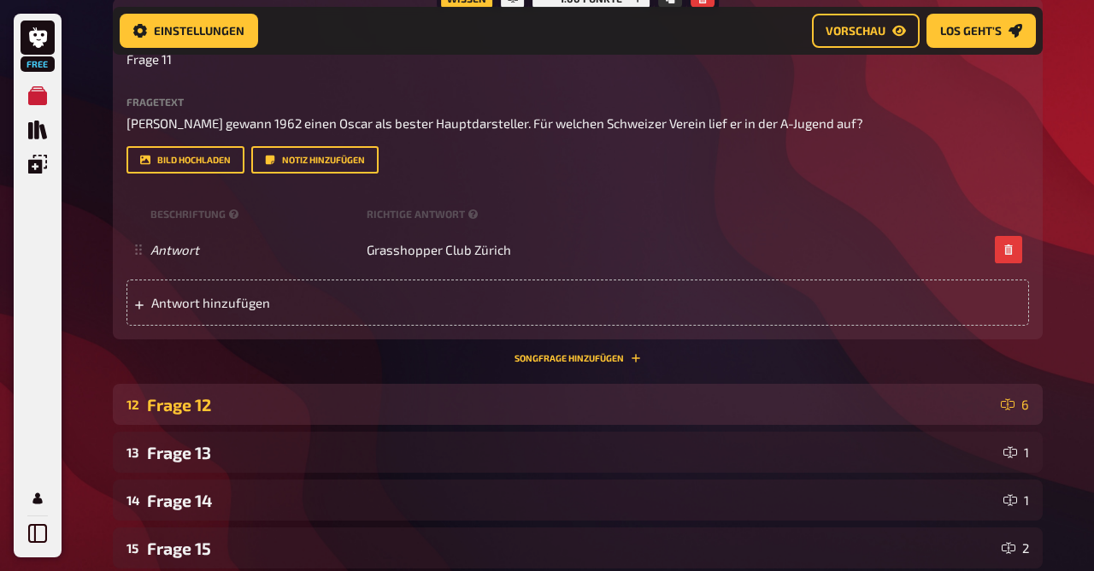
click at [184, 413] on div "Frage 12" at bounding box center [570, 405] width 847 height 20
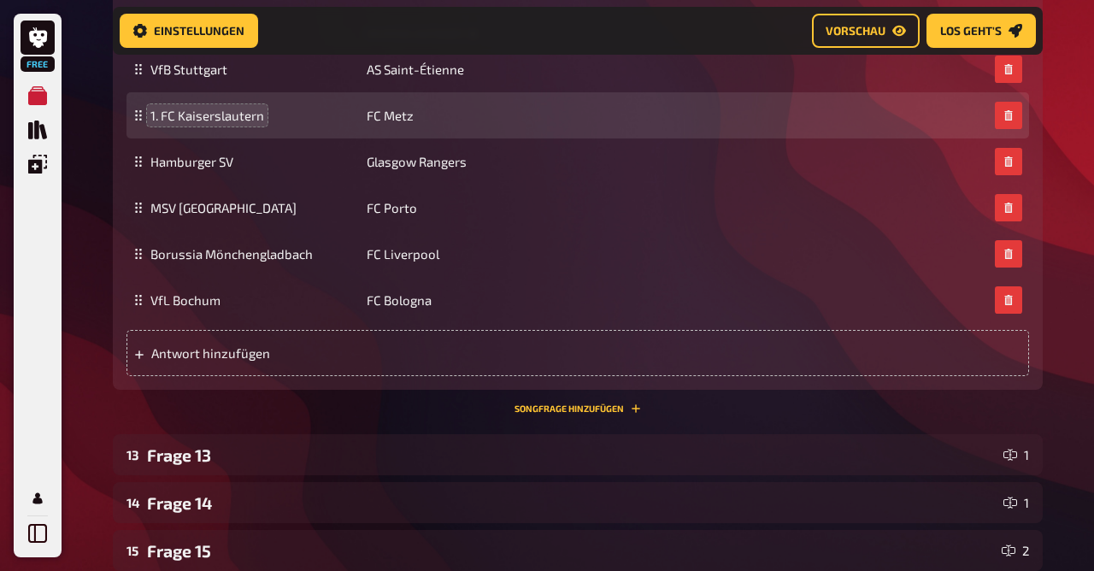
scroll to position [1977, 0]
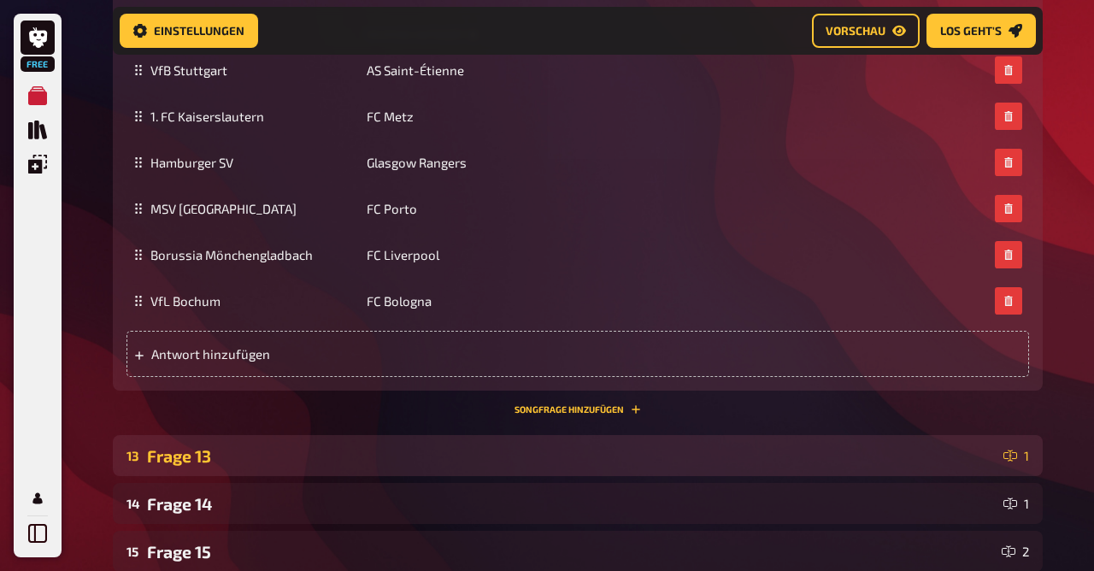
click at [204, 452] on div "Frage 13" at bounding box center [572, 456] width 850 height 20
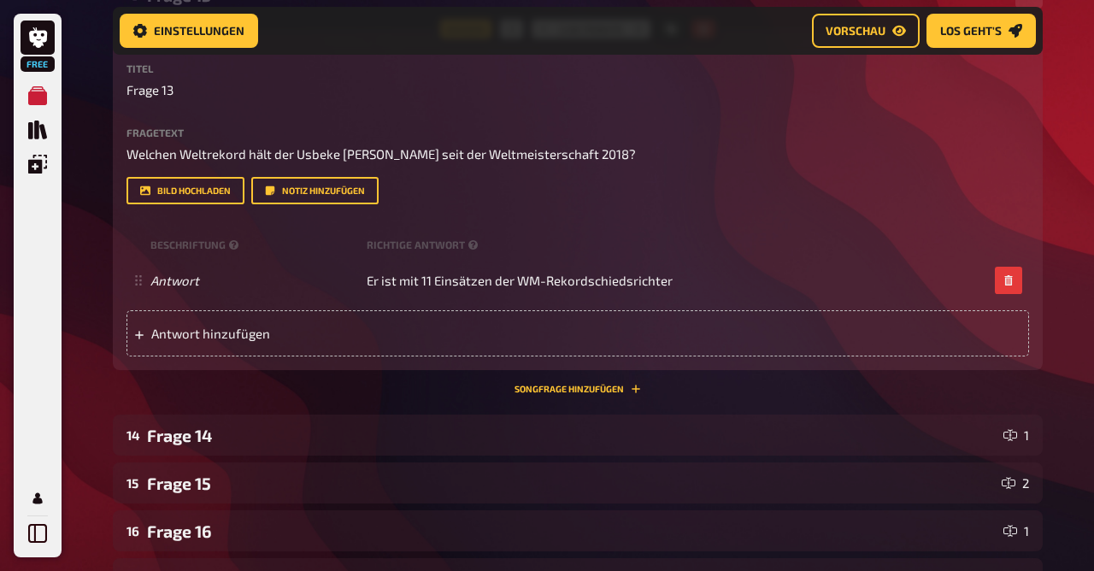
scroll to position [2446, 0]
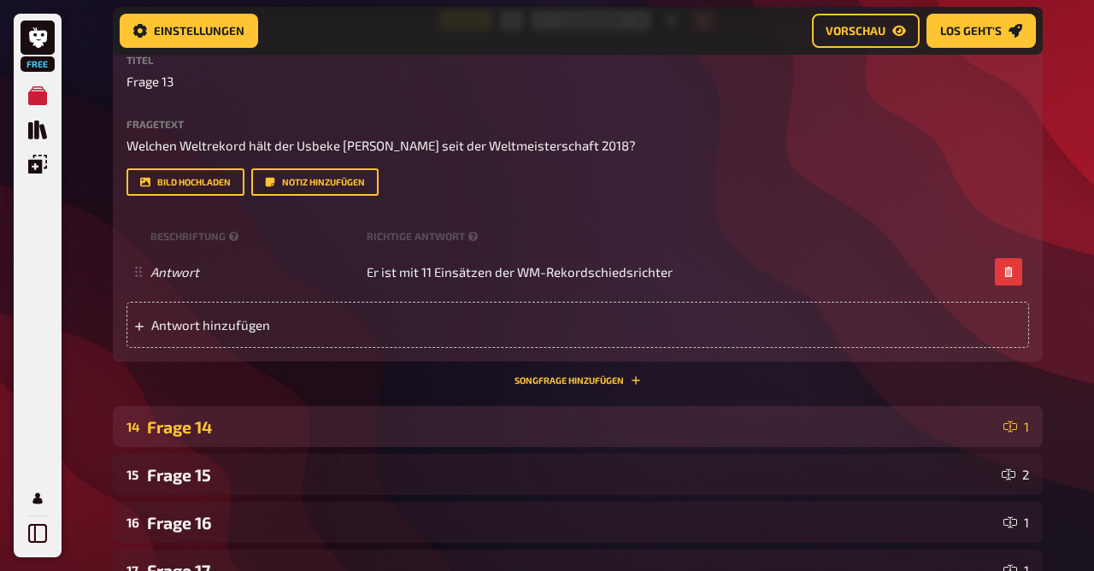
click at [187, 430] on div "Frage 14" at bounding box center [572, 427] width 850 height 20
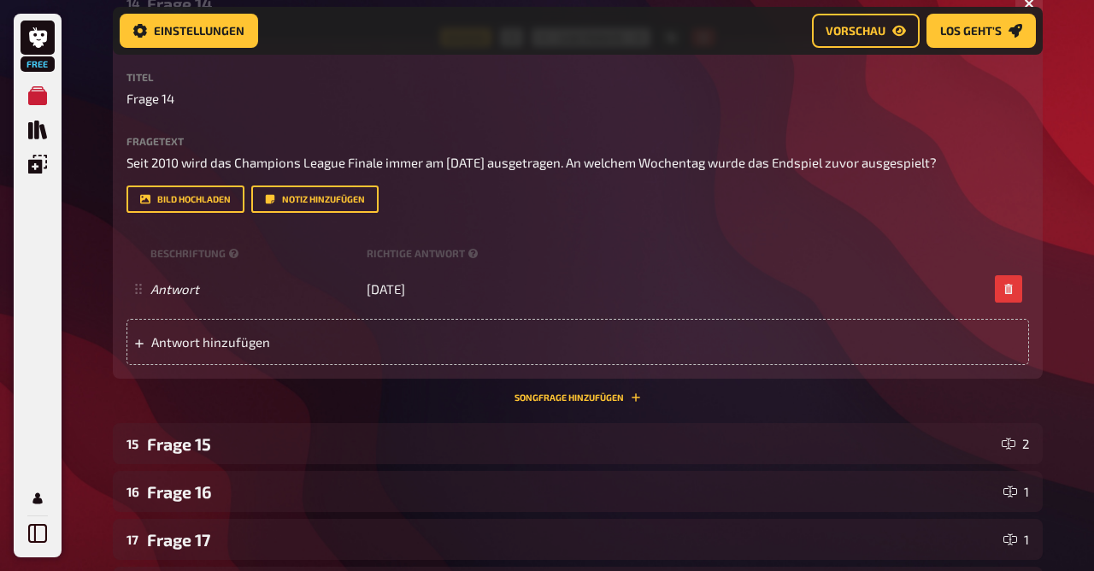
scroll to position [2869, 0]
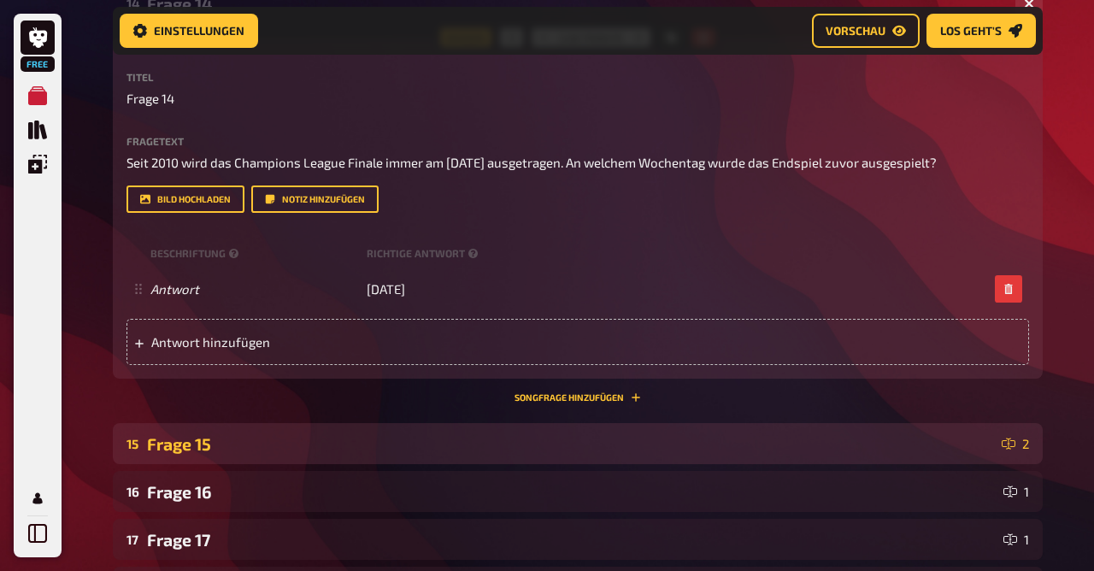
click at [185, 438] on div "Frage 15" at bounding box center [571, 444] width 848 height 20
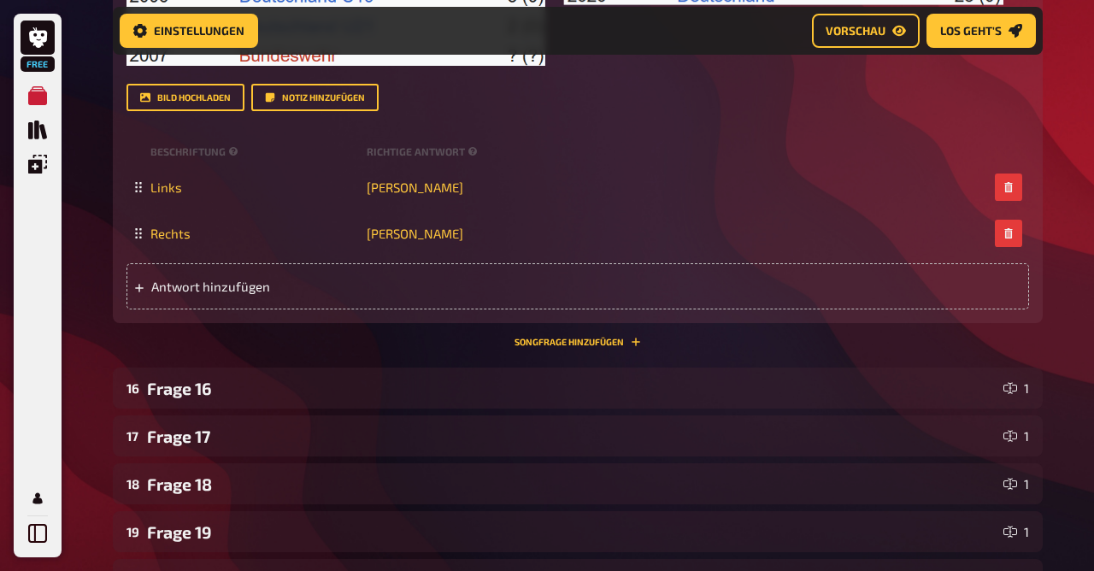
scroll to position [3887, 0]
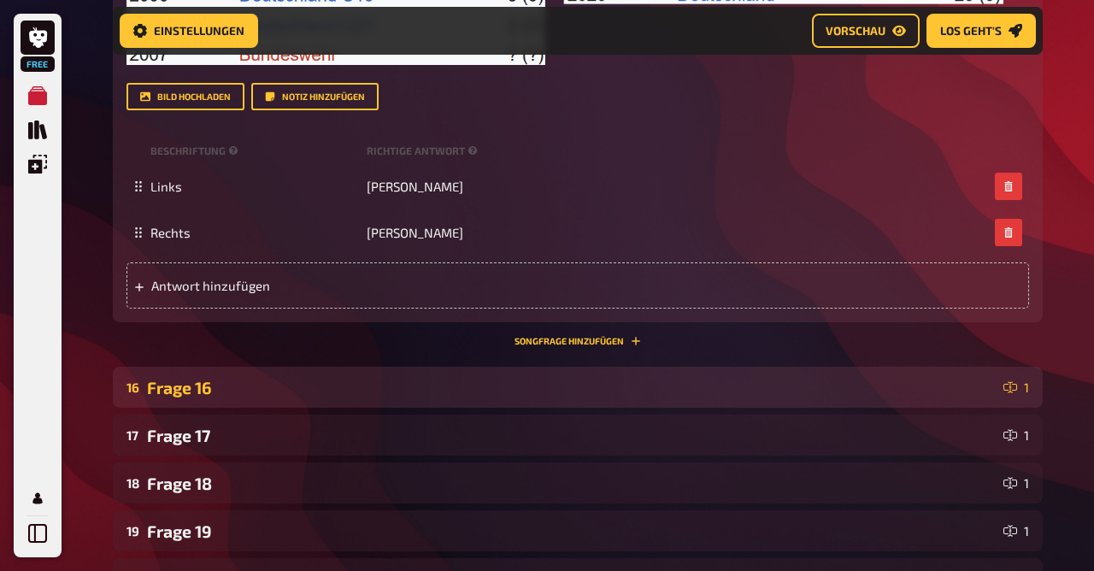
click at [191, 391] on div "Frage 16" at bounding box center [572, 388] width 850 height 20
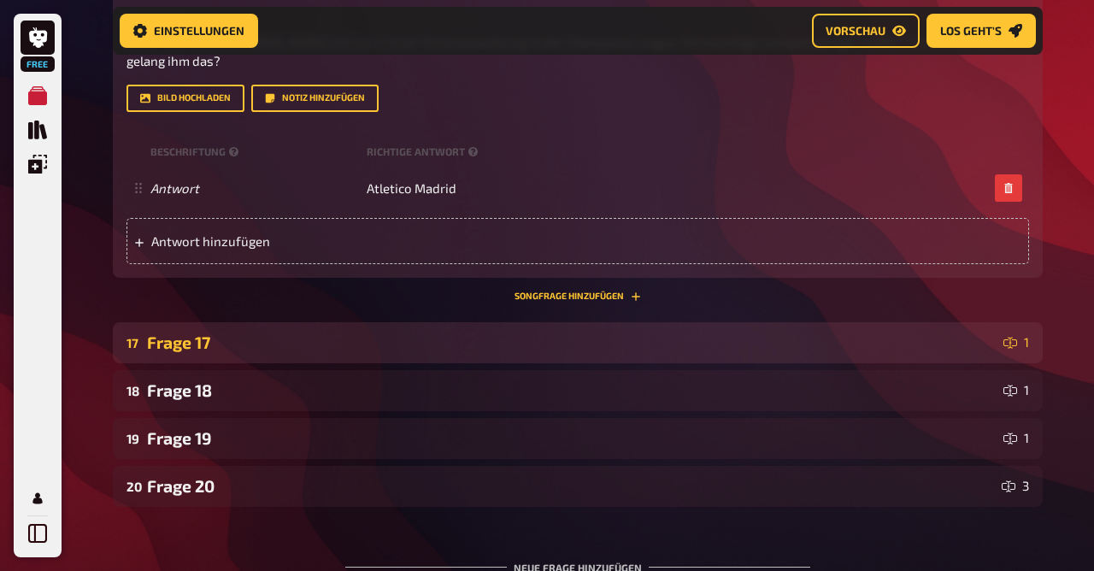
scroll to position [4399, 0]
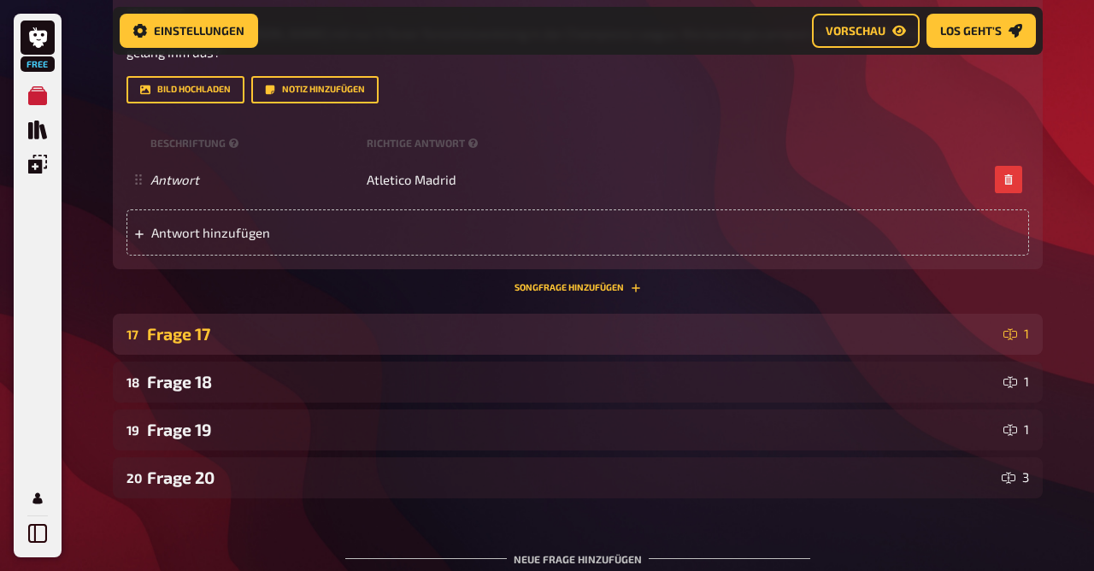
click at [214, 340] on div "Frage 17" at bounding box center [572, 334] width 850 height 20
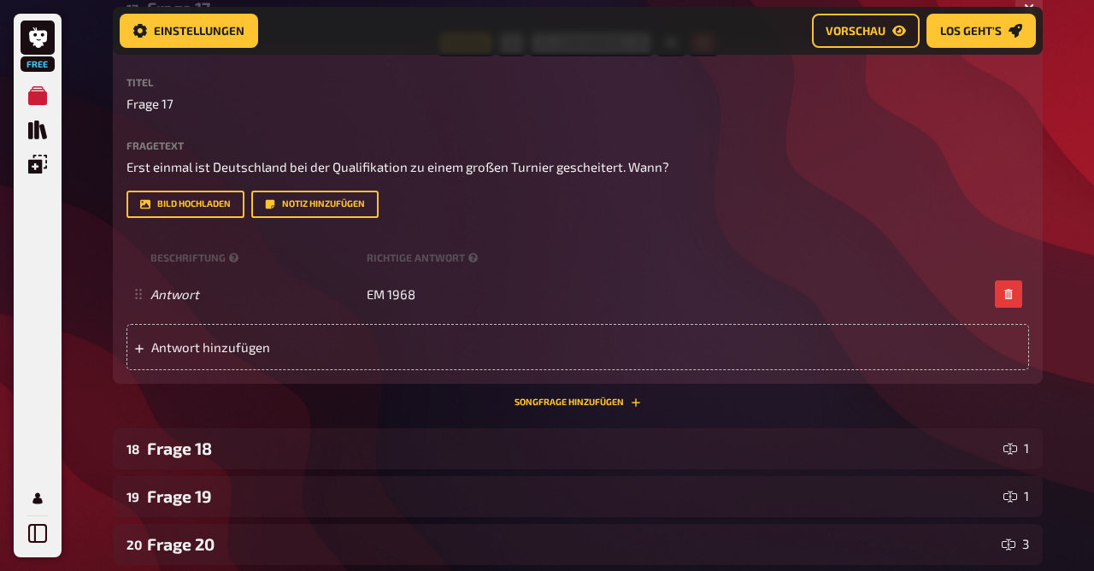
scroll to position [4749, 0]
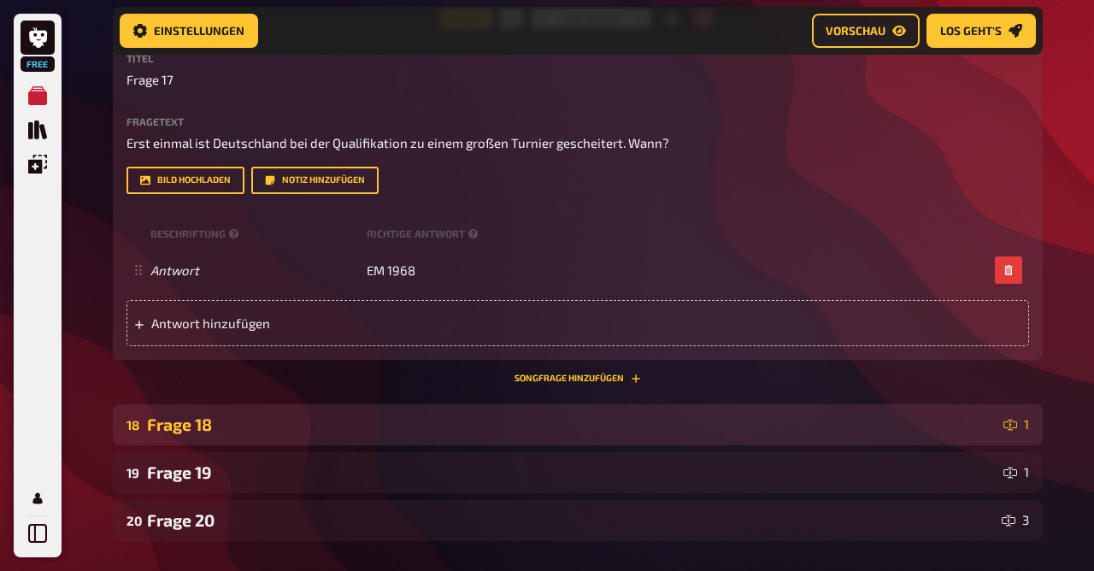
click at [192, 430] on div "Frage 18" at bounding box center [572, 425] width 850 height 20
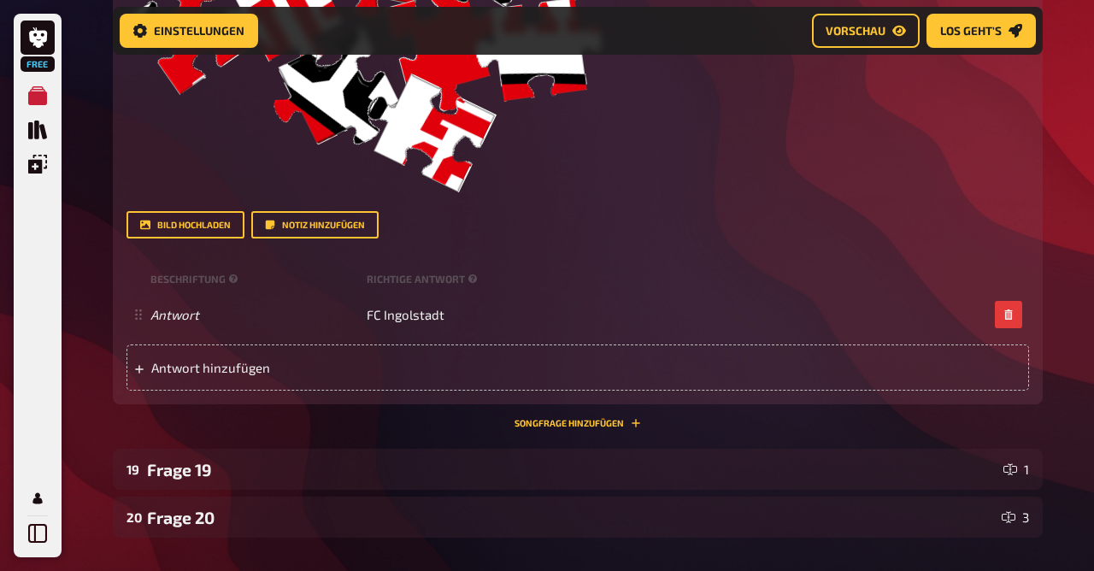
scroll to position [5623, 0]
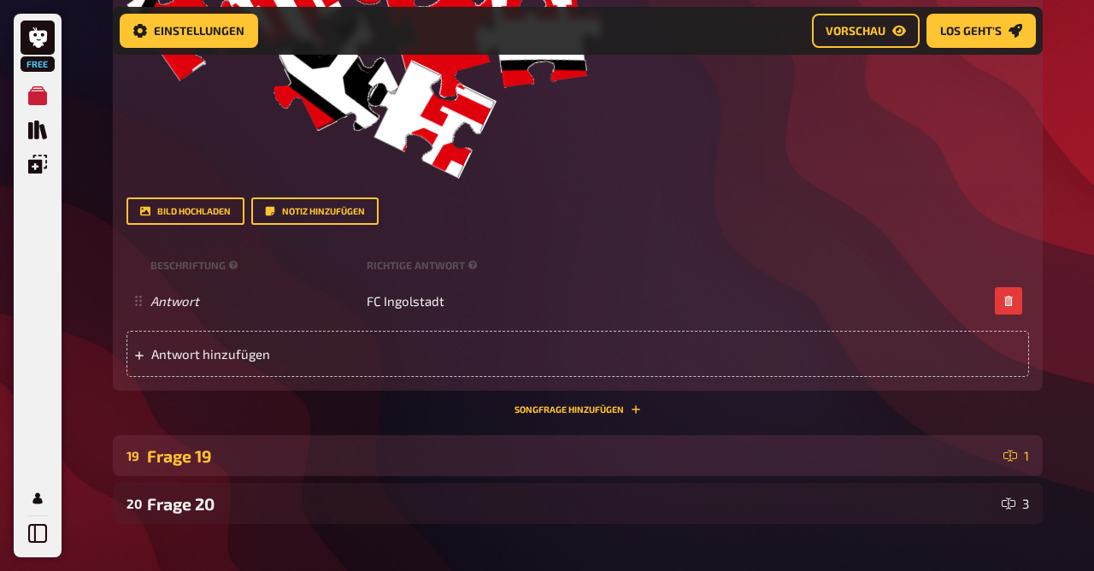
click at [193, 454] on div "Frage 19" at bounding box center [572, 456] width 850 height 20
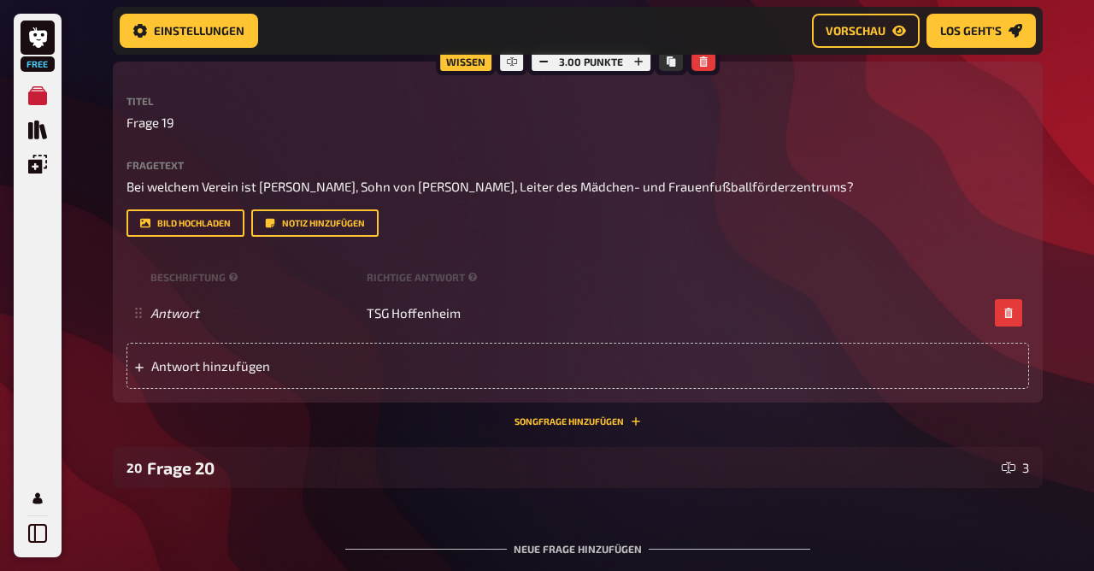
scroll to position [6051, 0]
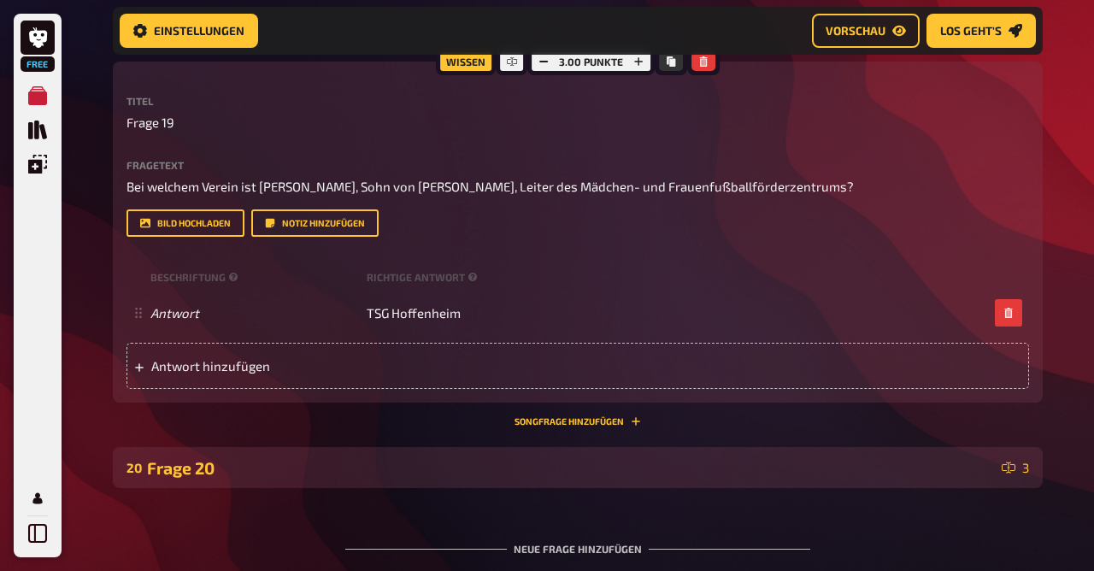
click at [170, 463] on div "Frage 20" at bounding box center [571, 468] width 848 height 20
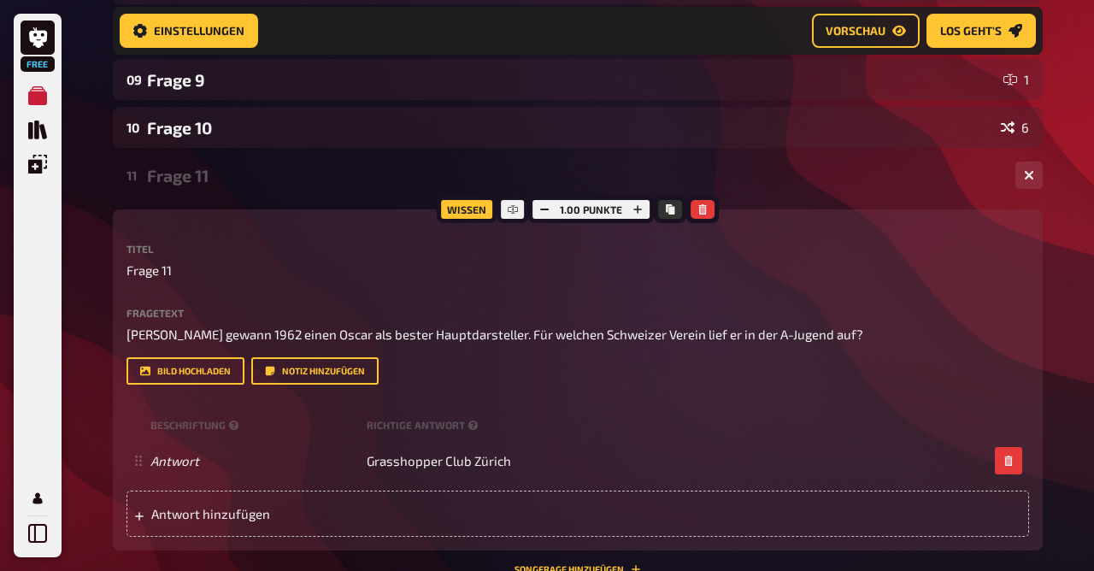
scroll to position [671, 0]
click at [174, 178] on div "Frage 11" at bounding box center [574, 177] width 855 height 20
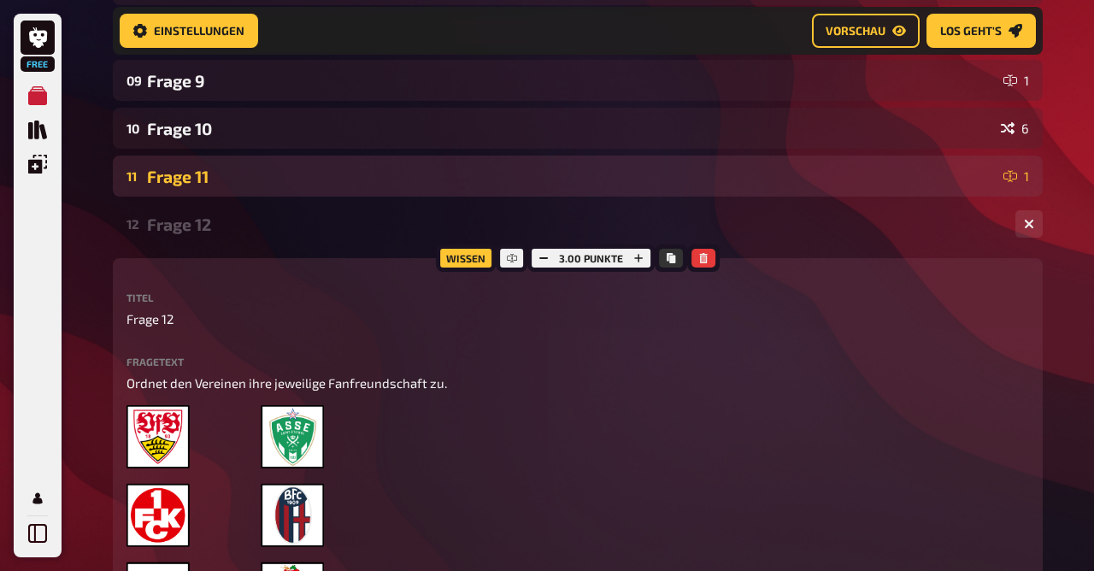
click at [174, 178] on div "Frage 11" at bounding box center [572, 177] width 850 height 20
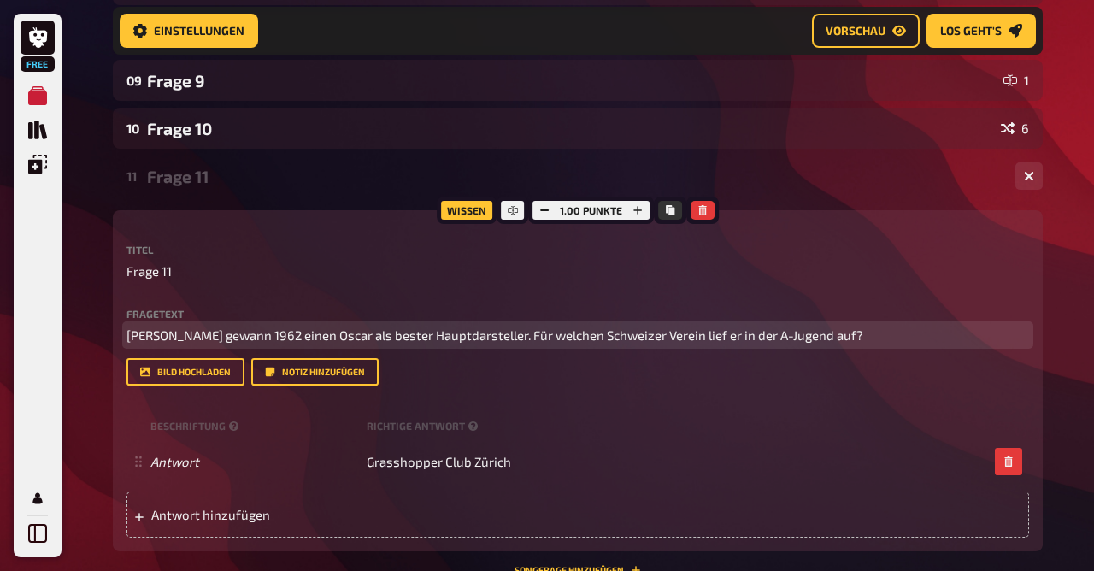
click at [128, 331] on span "[PERSON_NAME] gewann 1962 einen Oscar als bester Hauptdarsteller. Für welchen S…" at bounding box center [495, 334] width 737 height 15
click at [194, 177] on div "Frage 11" at bounding box center [574, 177] width 855 height 20
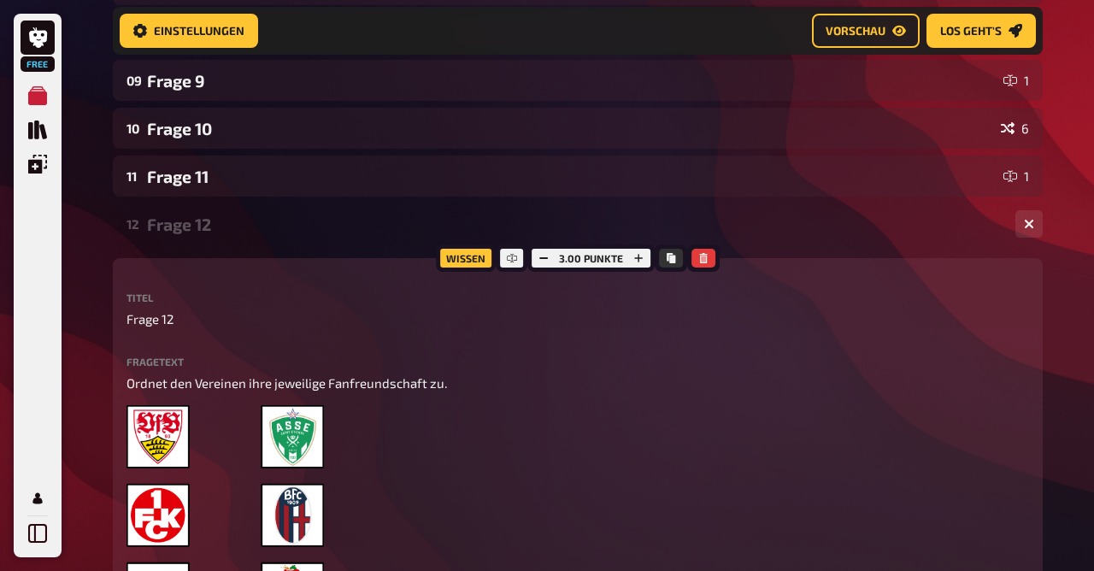
click at [190, 219] on div "Frage 12" at bounding box center [574, 225] width 855 height 20
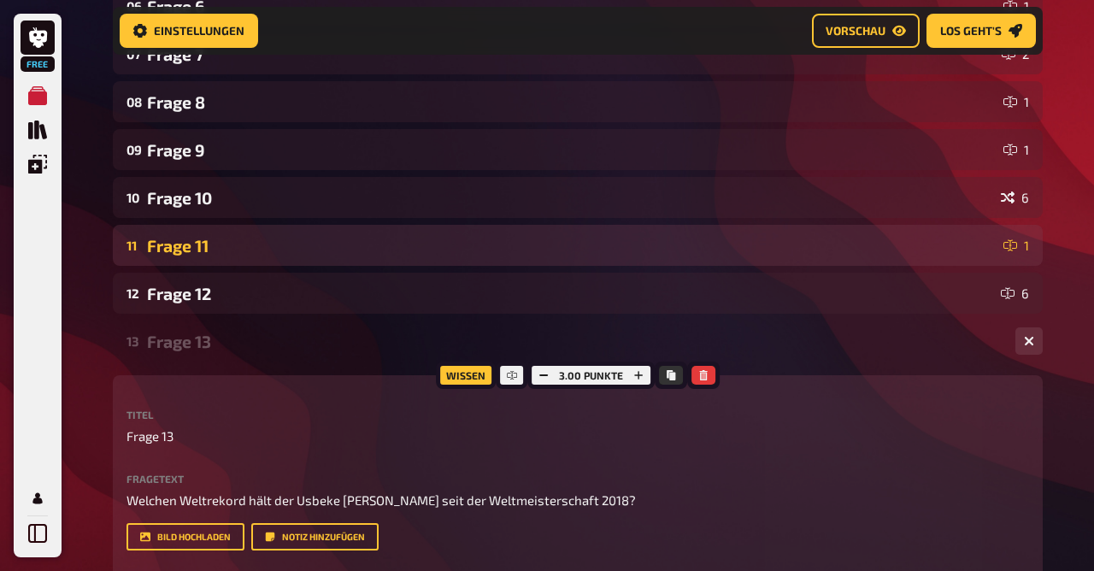
scroll to position [604, 0]
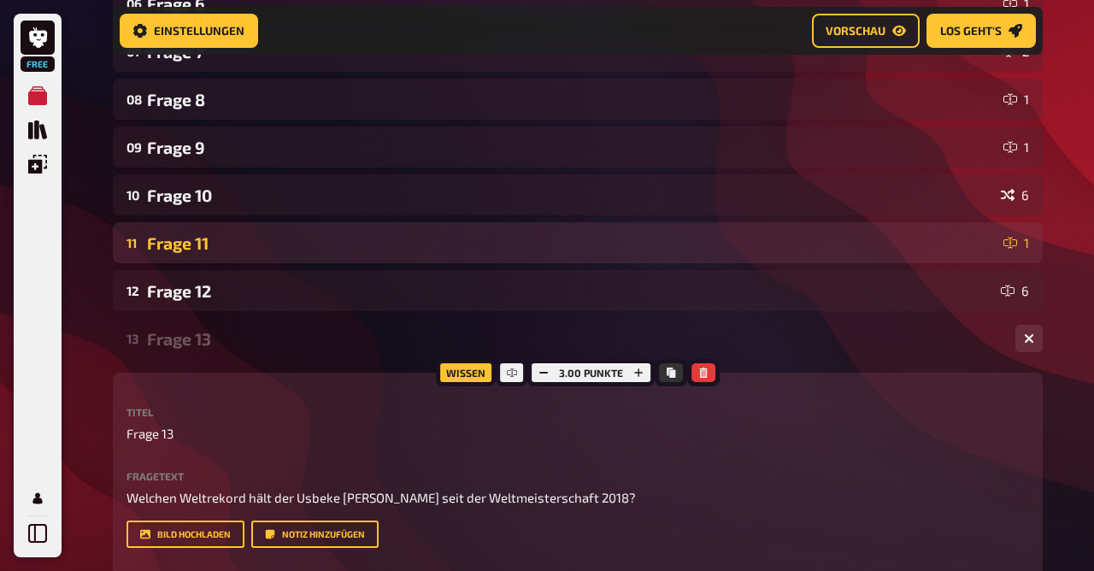
click at [216, 233] on div "Frage 11" at bounding box center [572, 243] width 850 height 20
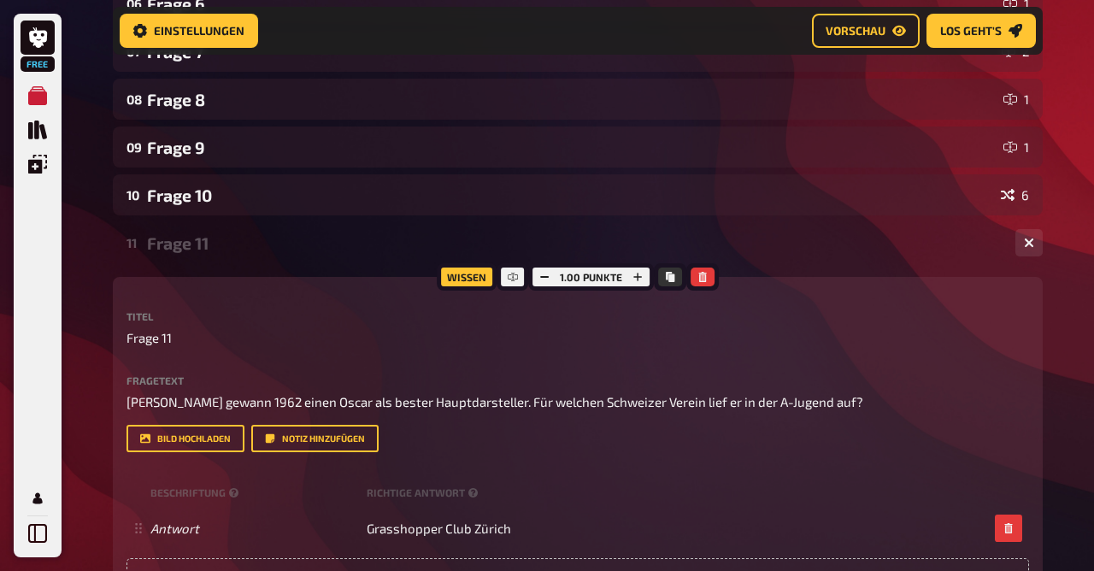
click at [216, 233] on div "Frage 11" at bounding box center [574, 243] width 855 height 20
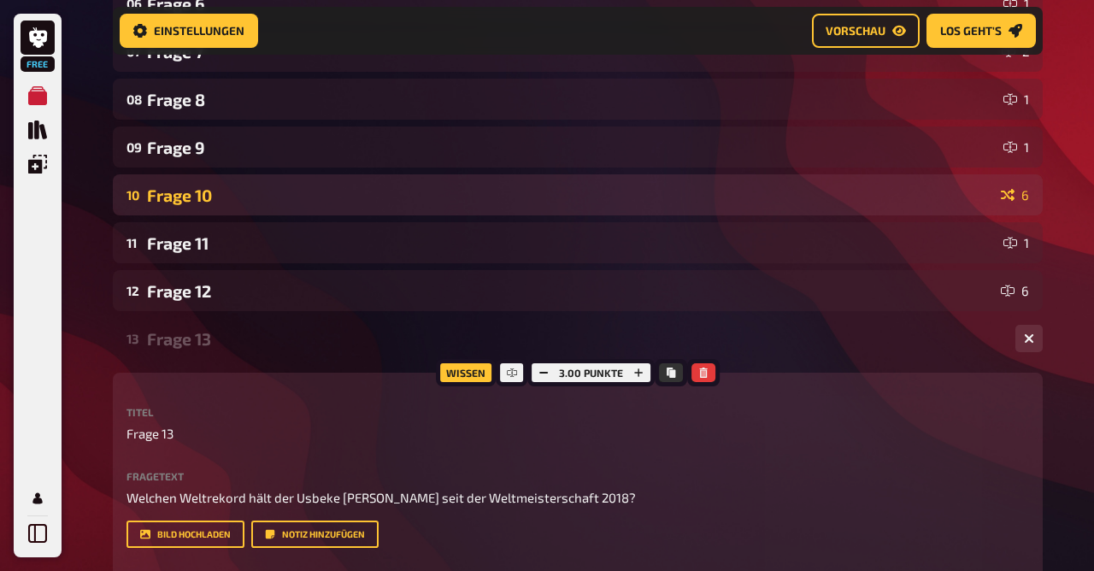
click at [204, 205] on div "10 Frage 10 6" at bounding box center [578, 194] width 930 height 41
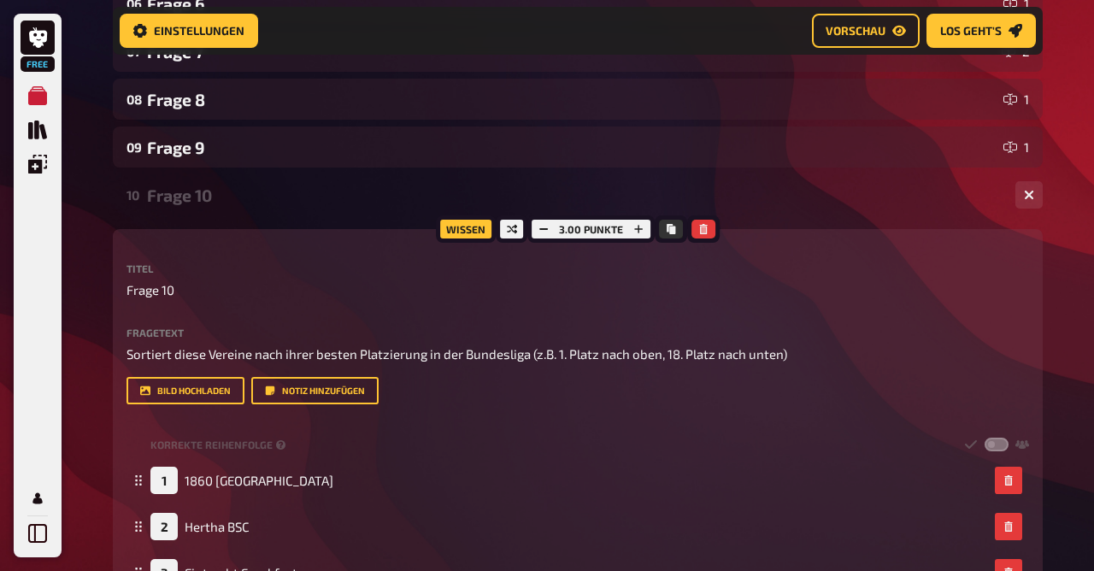
click at [204, 205] on div "10 Frage 10 6" at bounding box center [578, 194] width 930 height 41
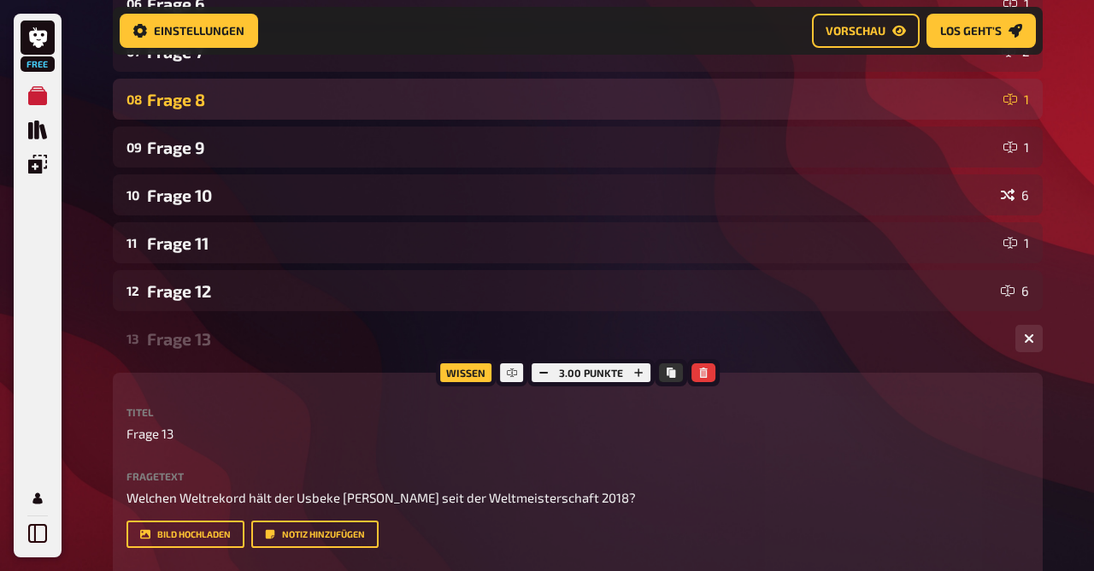
click at [193, 119] on div "08 Frage 8 1" at bounding box center [578, 99] width 930 height 41
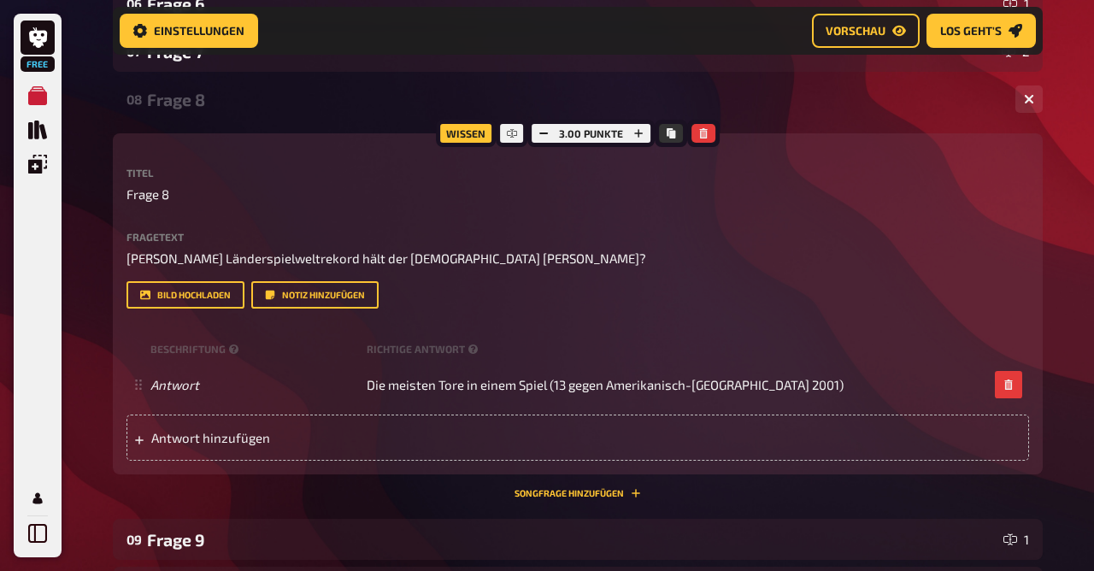
scroll to position [436, 0]
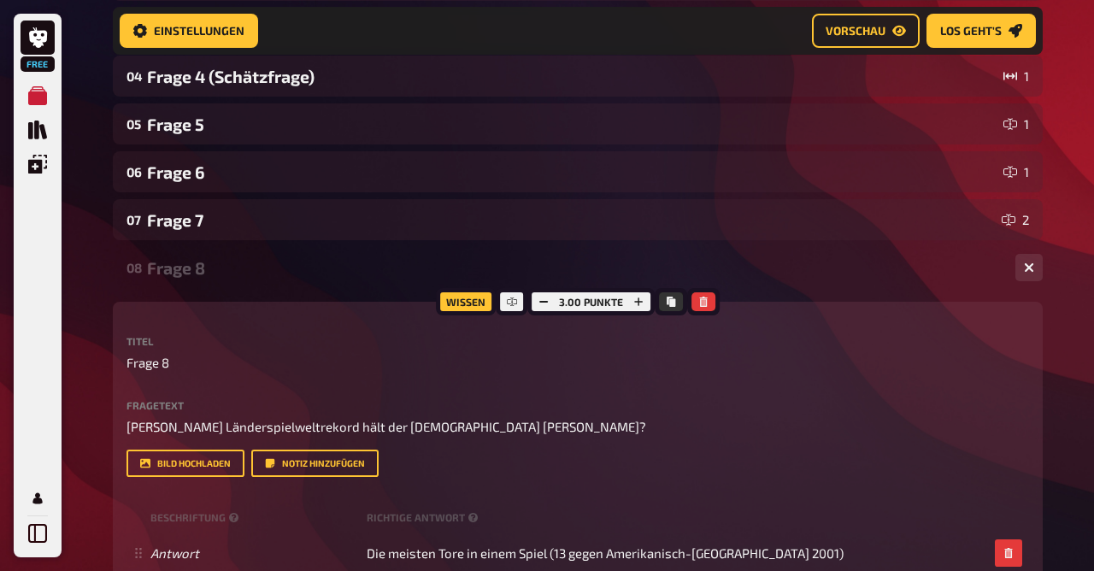
click at [187, 275] on div "Frage 8" at bounding box center [574, 268] width 855 height 20
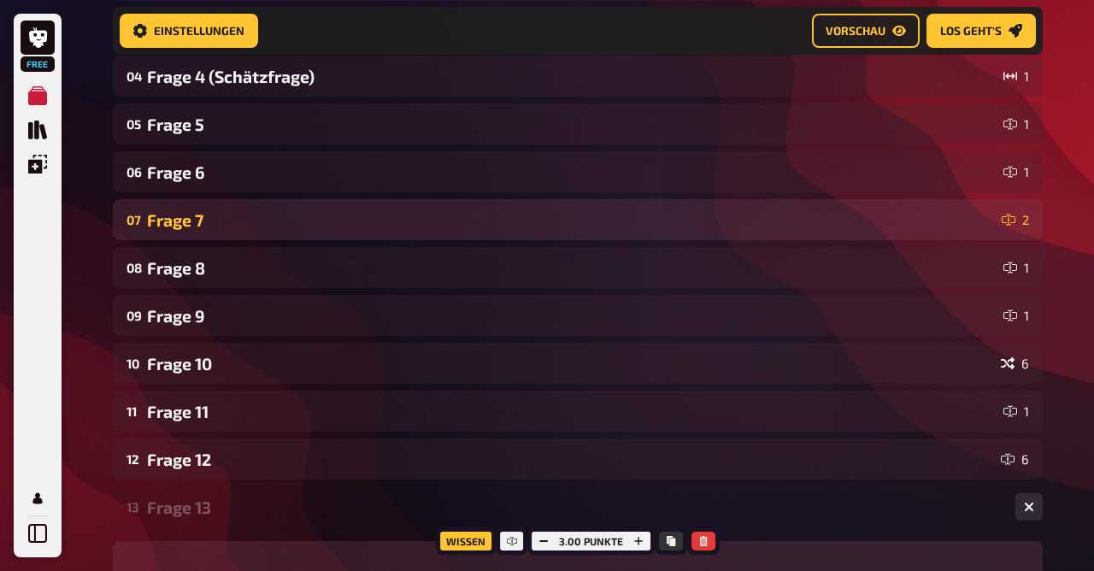
click at [199, 212] on div "Frage 7" at bounding box center [571, 220] width 848 height 20
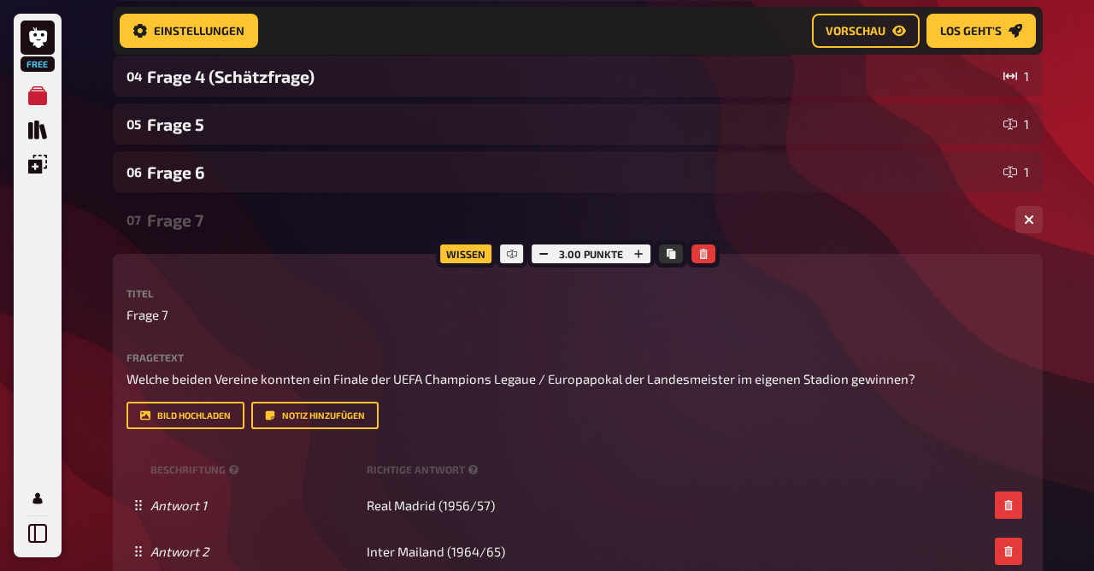
click at [199, 212] on div "Frage 7" at bounding box center [574, 220] width 855 height 20
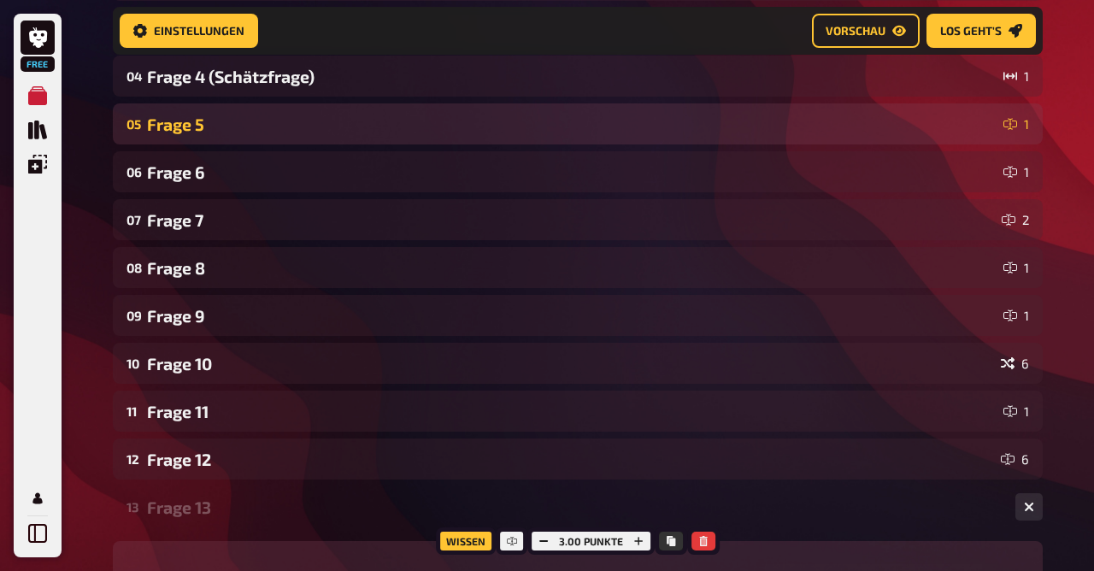
click at [197, 129] on div "Frage 5" at bounding box center [572, 125] width 850 height 20
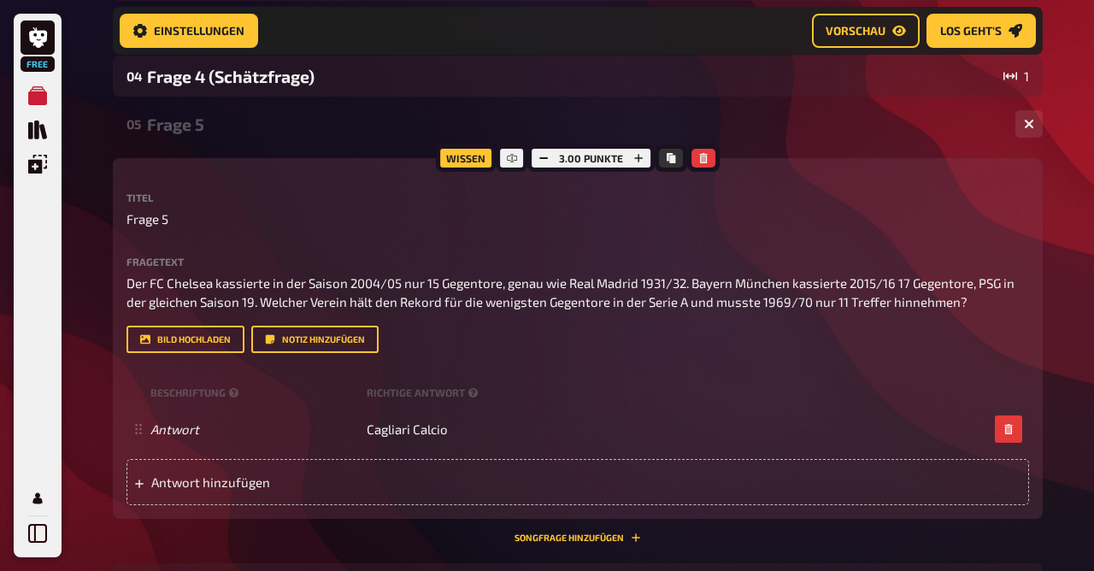
click at [197, 129] on div "Frage 5" at bounding box center [574, 125] width 855 height 20
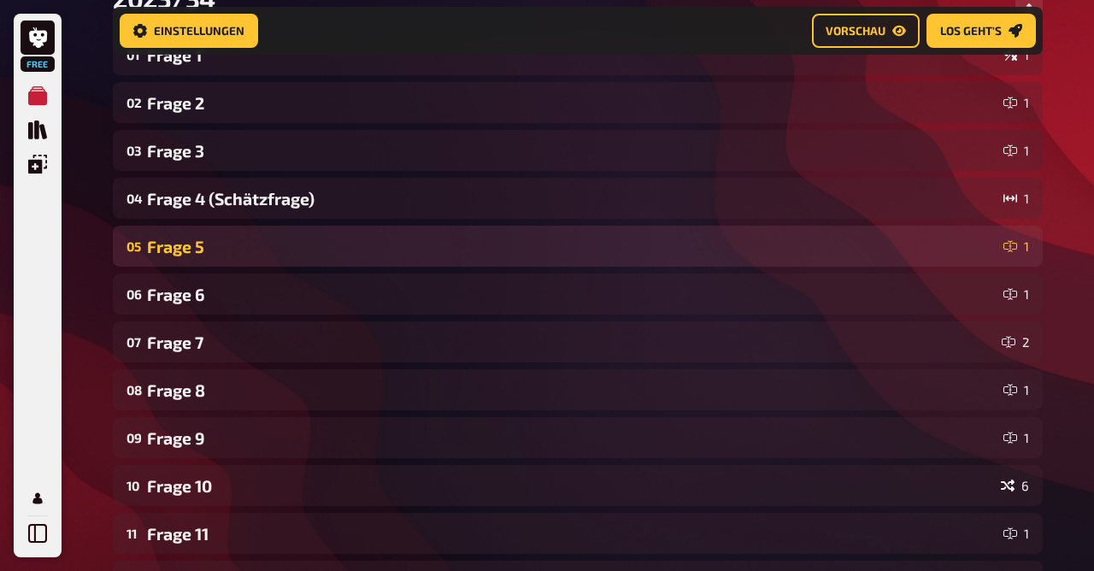
scroll to position [313, 0]
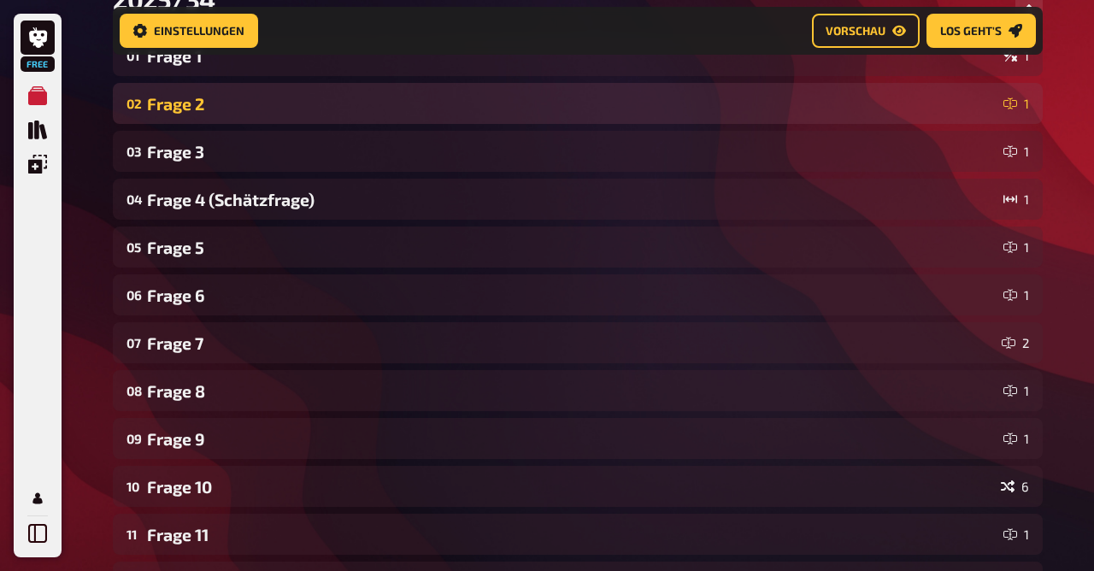
click at [197, 103] on div "Frage 2" at bounding box center [572, 104] width 850 height 20
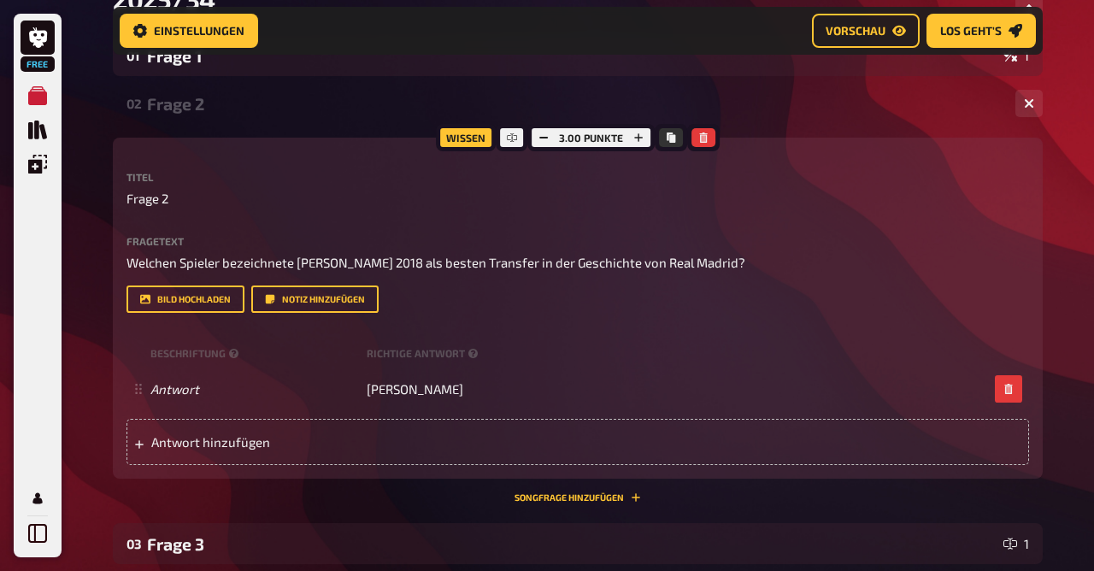
click at [197, 103] on div "Frage 2" at bounding box center [574, 104] width 855 height 20
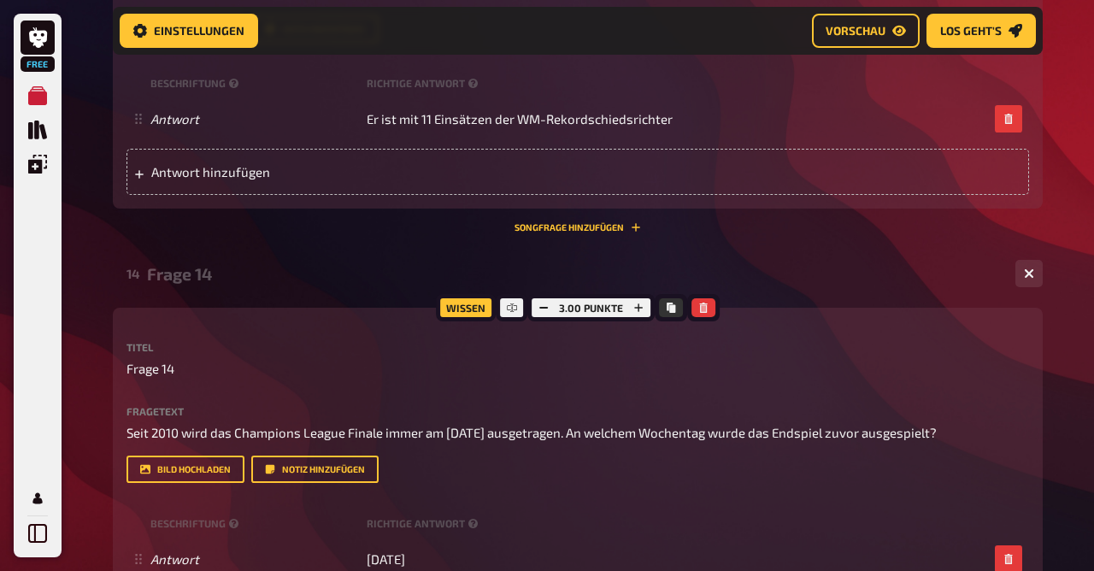
scroll to position [1109, 0]
click at [174, 290] on div "14 Frage 14 1" at bounding box center [578, 274] width 930 height 41
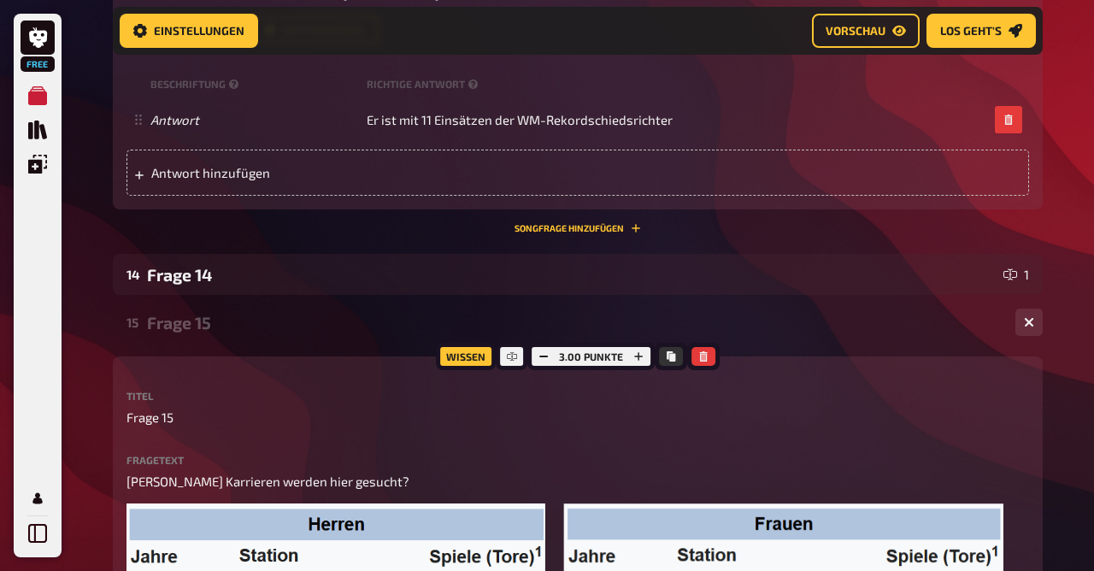
click at [180, 327] on div "Frage 15" at bounding box center [574, 323] width 855 height 20
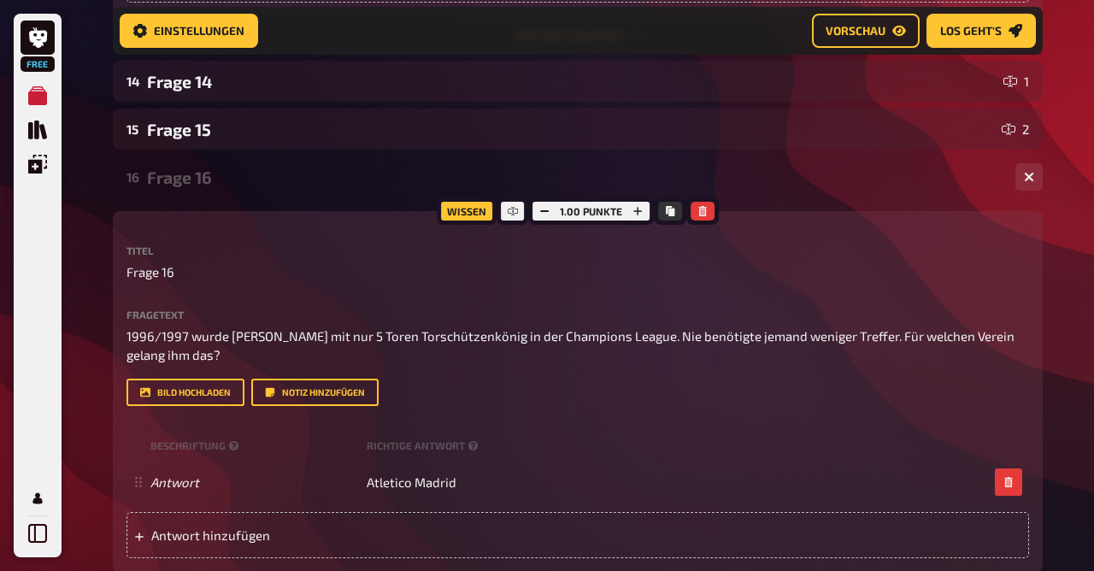
scroll to position [1307, 0]
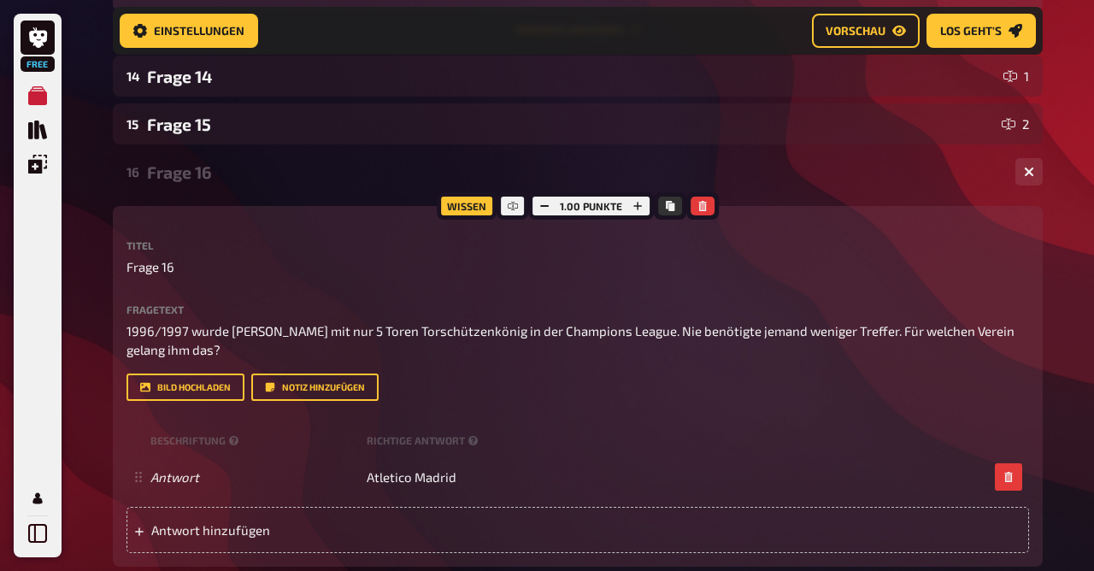
click at [189, 171] on div "Frage 16" at bounding box center [574, 172] width 855 height 20
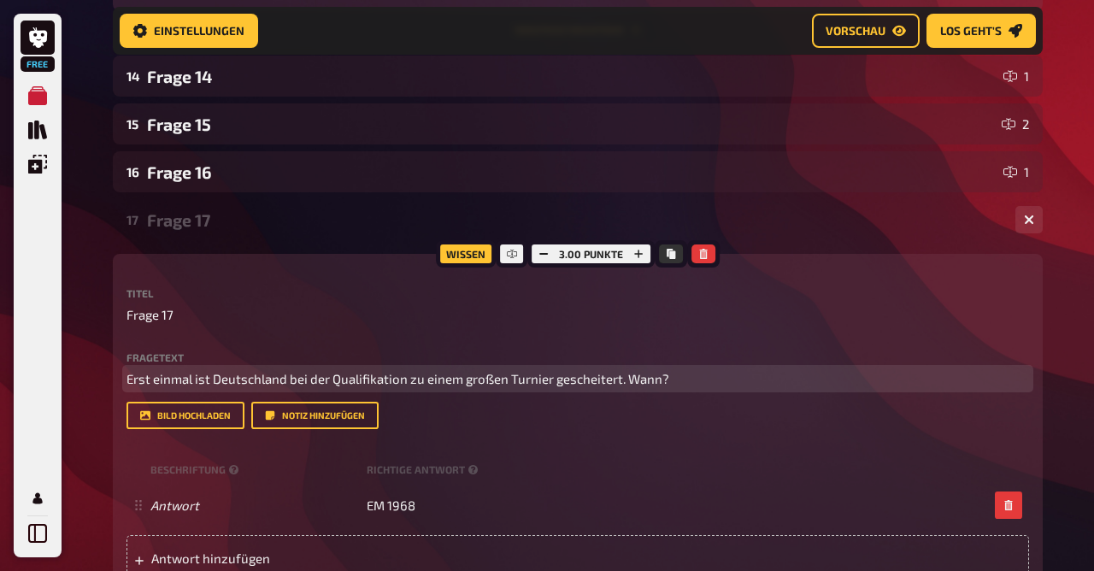
click at [675, 378] on p "Erst einmal ist Deutschland bei der Qualifikation zu einem großen Turnier gesch…" at bounding box center [578, 379] width 903 height 20
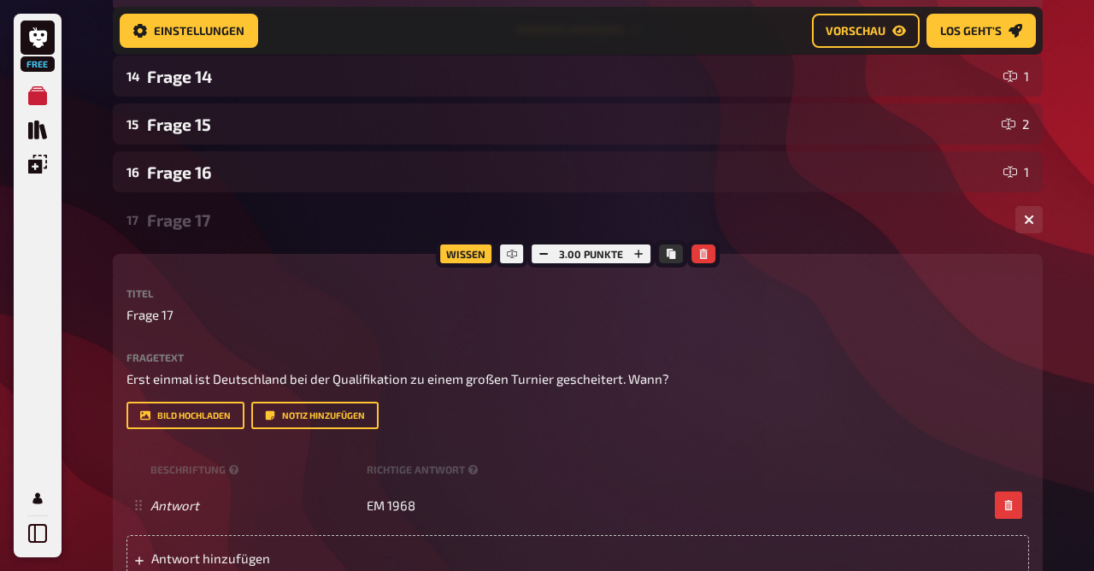
click at [216, 211] on div "Frage 17" at bounding box center [574, 220] width 855 height 20
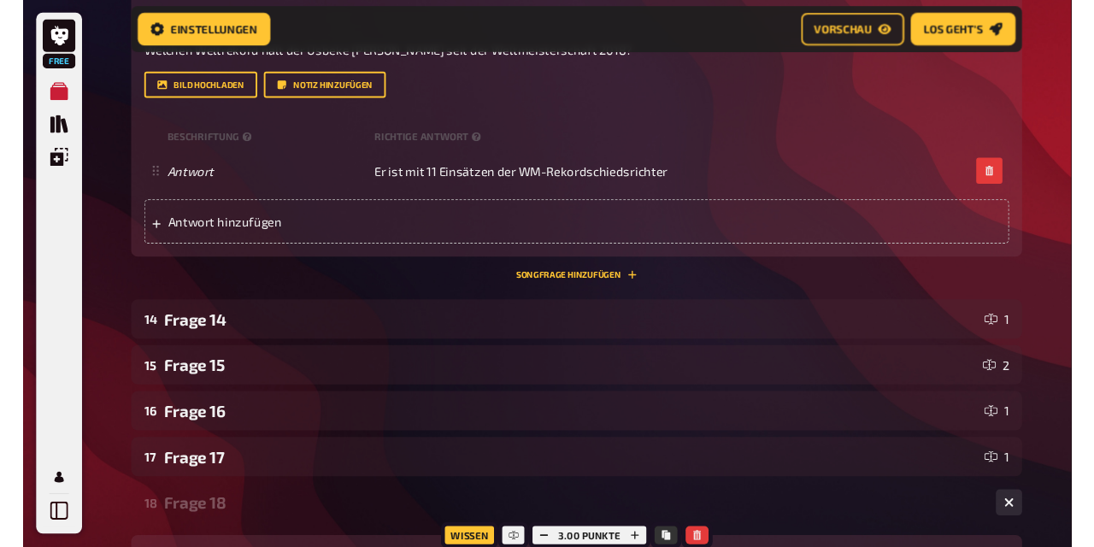
scroll to position [932, 0]
